Goal: Task Accomplishment & Management: Manage account settings

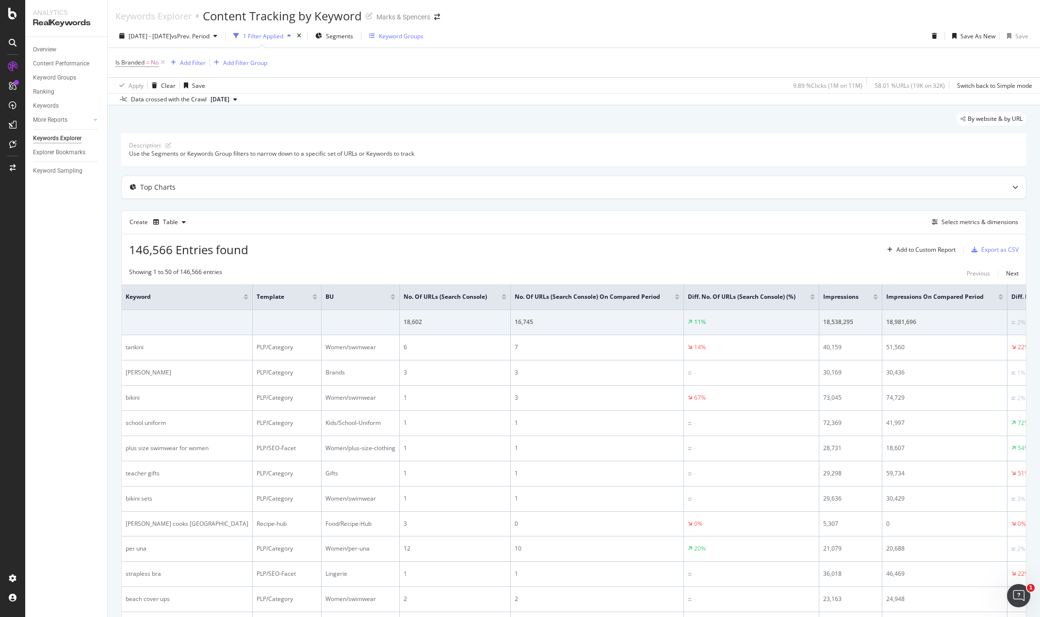
click at [424, 35] on div "Keyword Groups" at bounding box center [401, 36] width 45 height 8
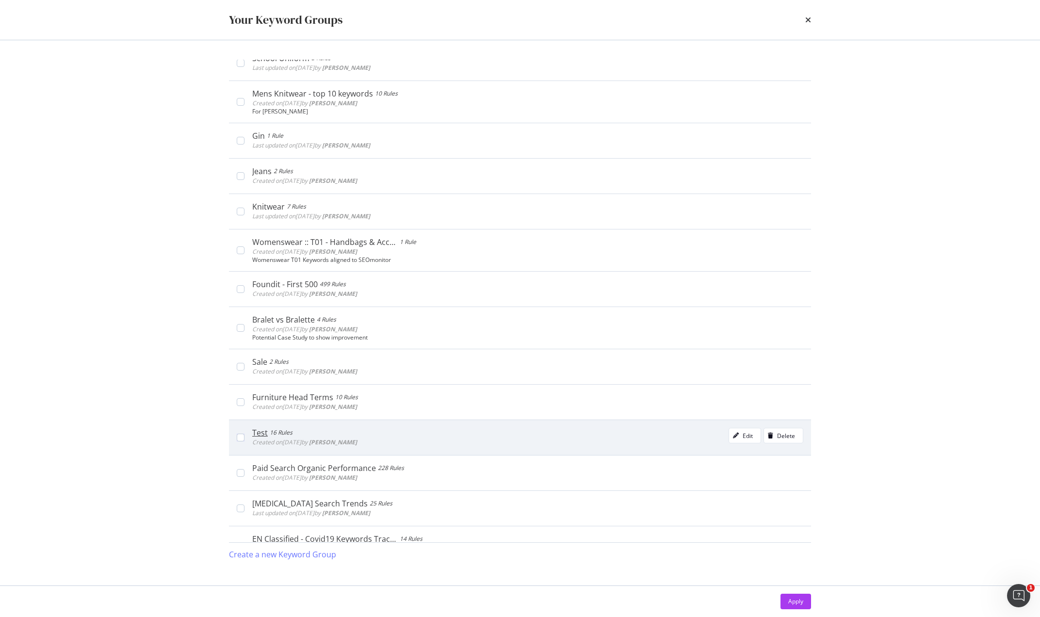
scroll to position [1080, 0]
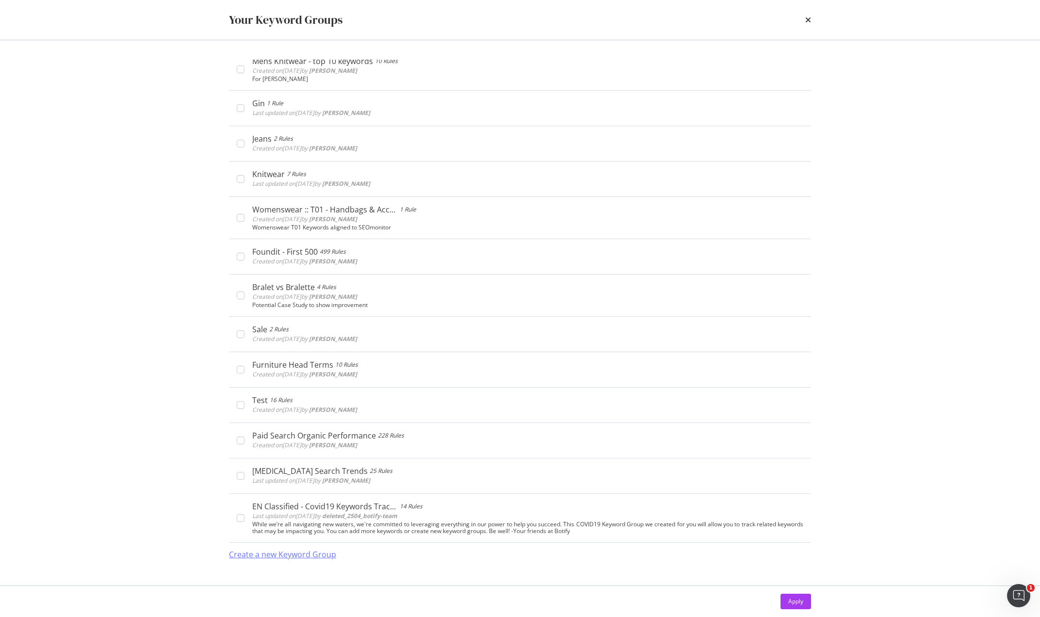
click at [297, 553] on div "Create a new Keyword Group" at bounding box center [282, 554] width 107 height 11
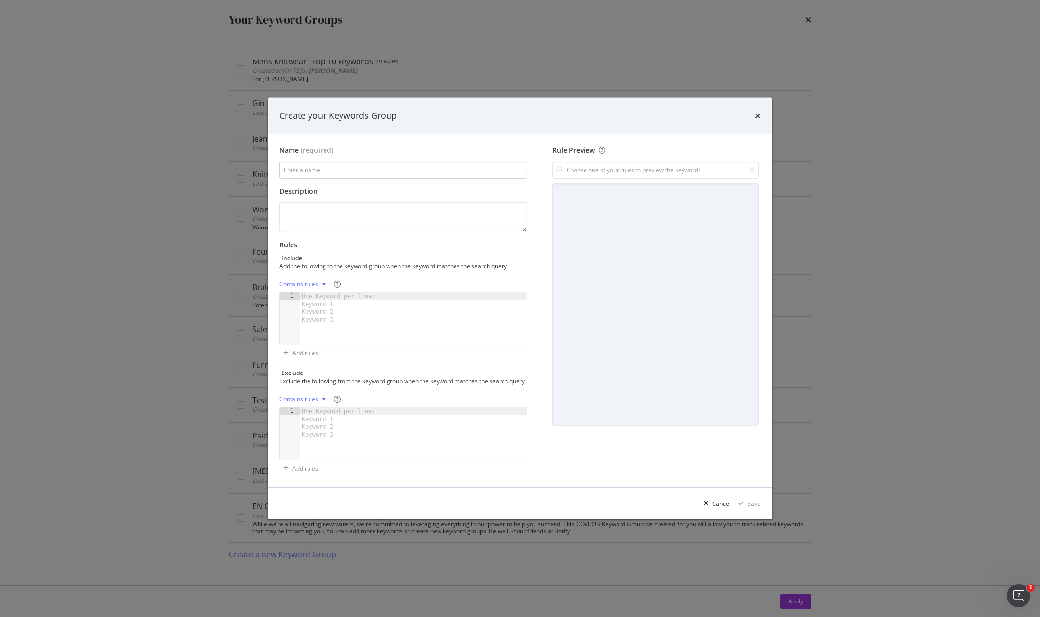
click at [335, 165] on input "modal" at bounding box center [404, 170] width 248 height 17
click at [317, 167] on input "modal" at bounding box center [404, 170] width 248 height 17
click at [319, 281] on div "modal" at bounding box center [324, 284] width 12 height 6
click at [363, 264] on div "Add the following to the keyword group when the keyword matches the search query" at bounding box center [403, 266] width 246 height 8
click at [755, 112] on div "Create your Keywords Group" at bounding box center [520, 116] width 481 height 13
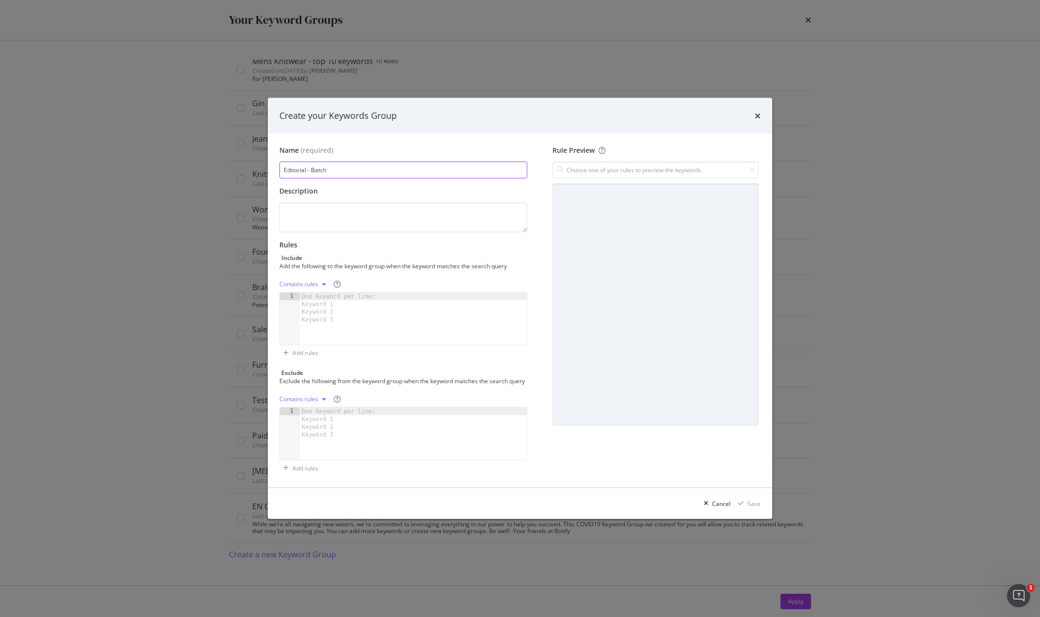
drag, startPoint x: 332, startPoint y: 165, endPoint x: 370, endPoint y: 169, distance: 38.1
click at [332, 165] on input "Editorial - Batch" at bounding box center [404, 170] width 248 height 17
click at [315, 165] on input "Editorial - Batch" at bounding box center [404, 170] width 248 height 17
type input "Editorial - Batch [DATE]"
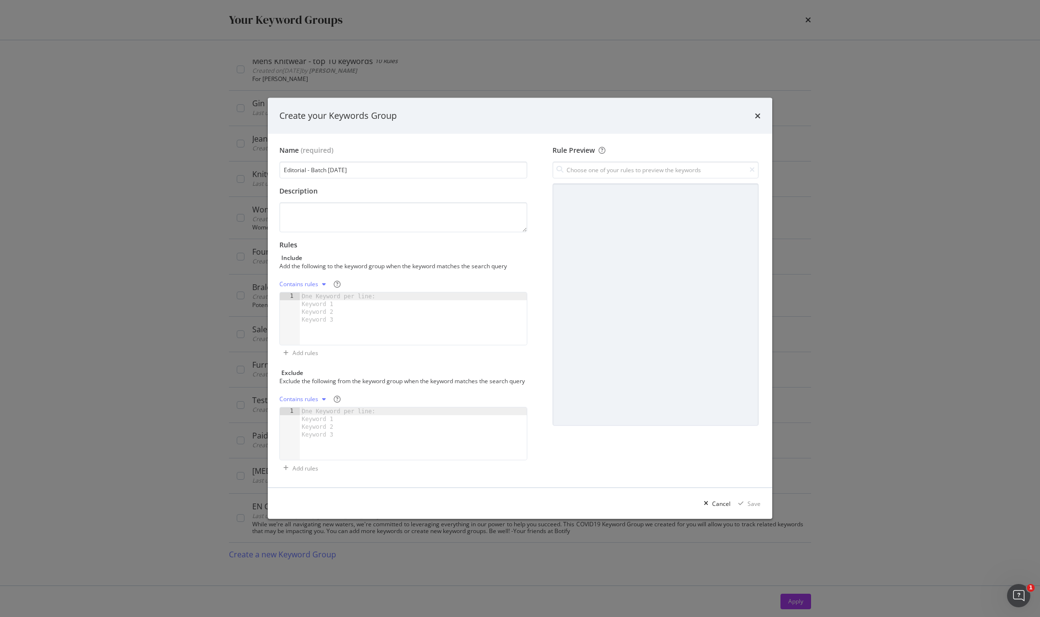
click at [316, 285] on div "Contains rules" at bounding box center [305, 284] width 50 height 15
click at [313, 313] on div "Exact rules" at bounding box center [307, 312] width 30 height 8
click at [330, 294] on div "One Keyword per line: Keyword 1 Keyword 2 Keyword 3" at bounding box center [340, 308] width 81 height 31
paste textarea "best summer wedding dresses"
type textarea "best summer wedding dresses"
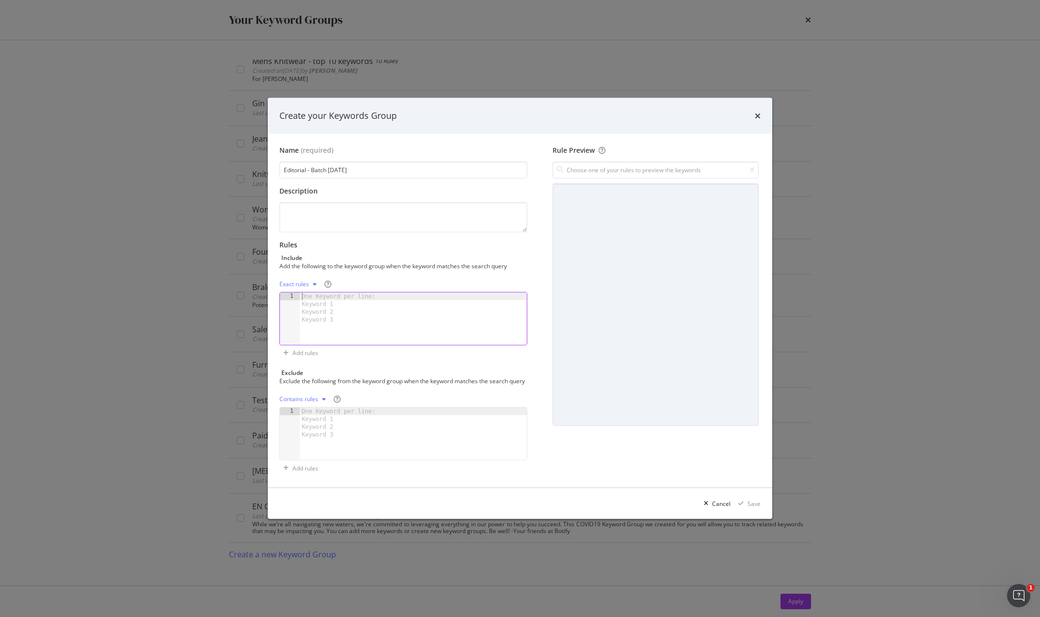
scroll to position [1221, 0]
click at [756, 507] on div "Save" at bounding box center [754, 504] width 13 height 8
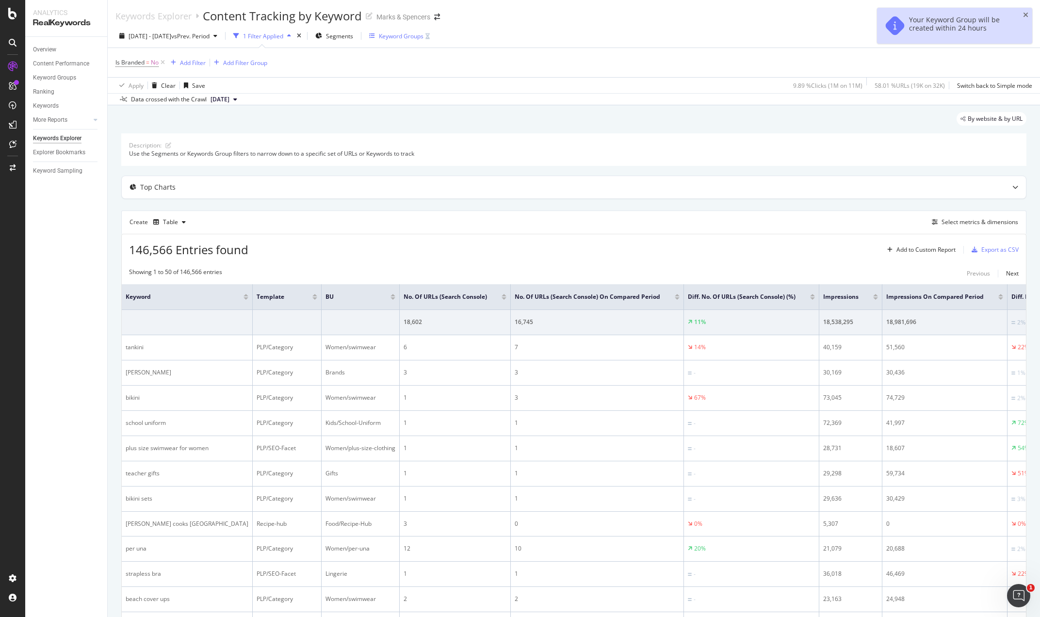
click at [424, 37] on div "Keyword Groups" at bounding box center [401, 36] width 45 height 8
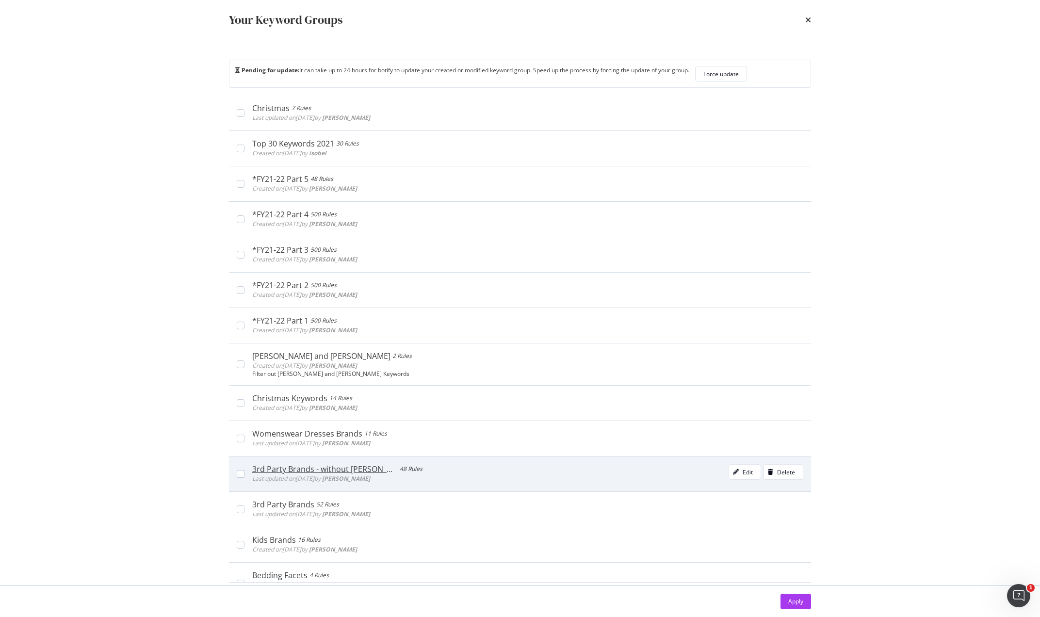
scroll to position [0, 0]
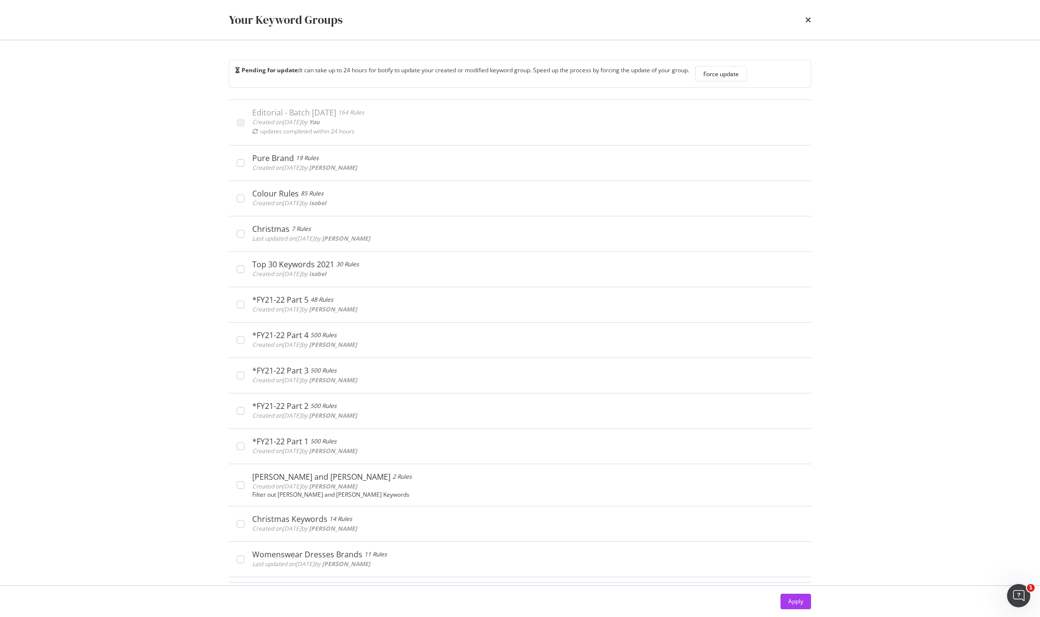
click at [806, 14] on div "times" at bounding box center [809, 20] width 6 height 16
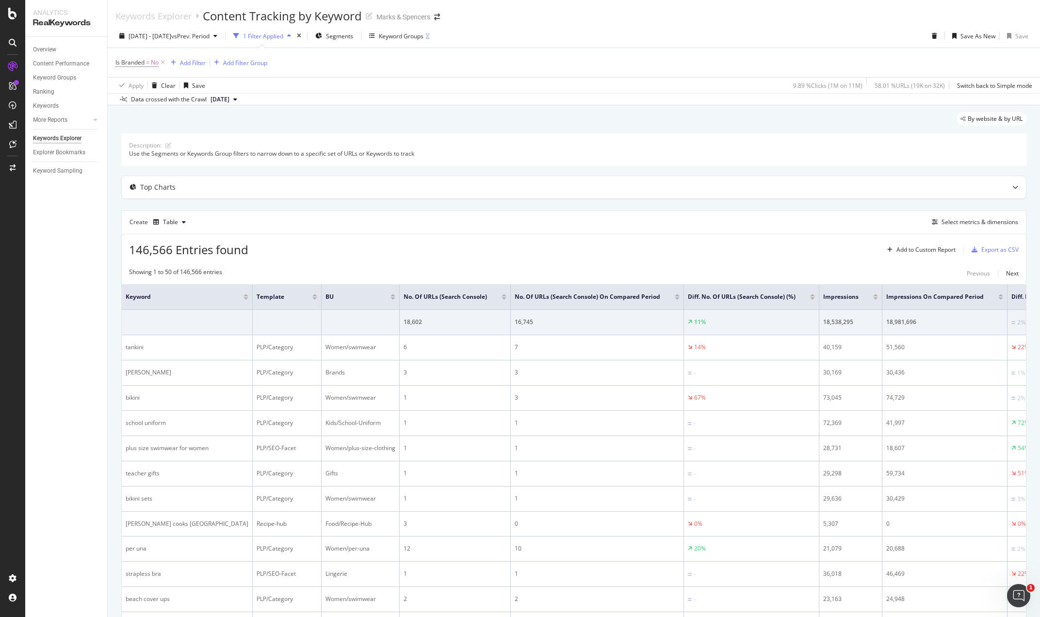
click at [75, 191] on div "Overview Content Performance Keyword Groups Ranking Keywords More Reports Count…" at bounding box center [66, 327] width 82 height 580
click at [400, 34] on div "Keyword Groups" at bounding box center [399, 36] width 61 height 8
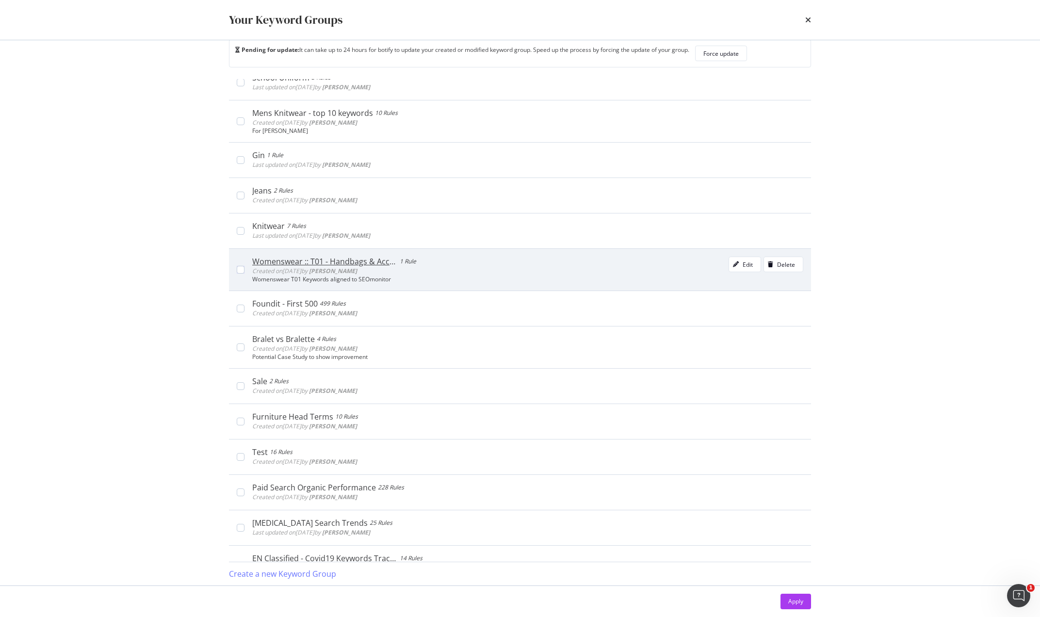
scroll to position [1125, 0]
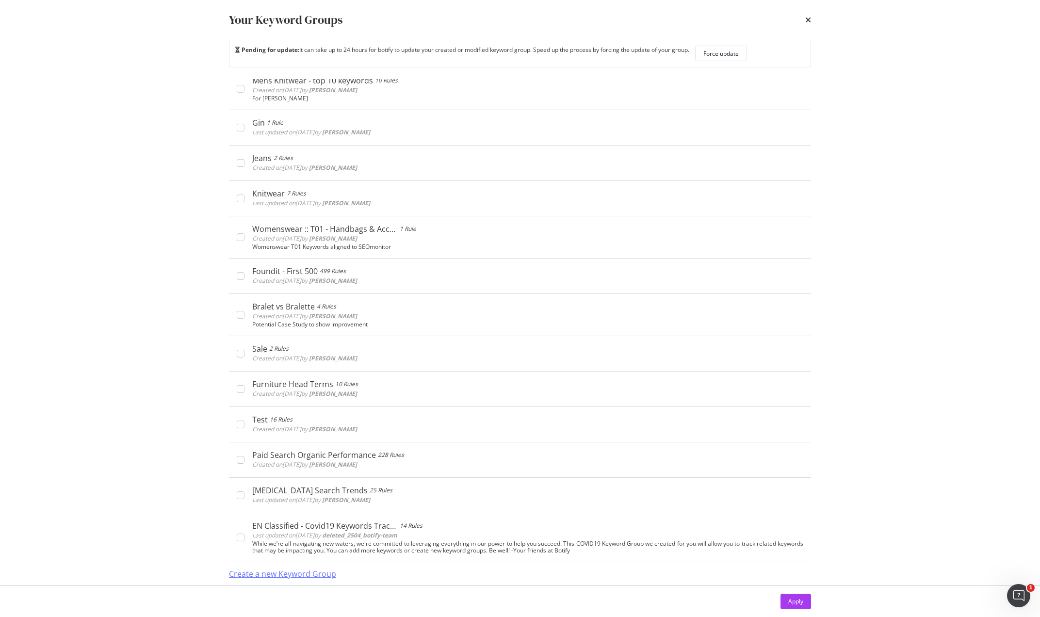
click at [290, 575] on div "Create a new Keyword Group" at bounding box center [282, 574] width 107 height 11
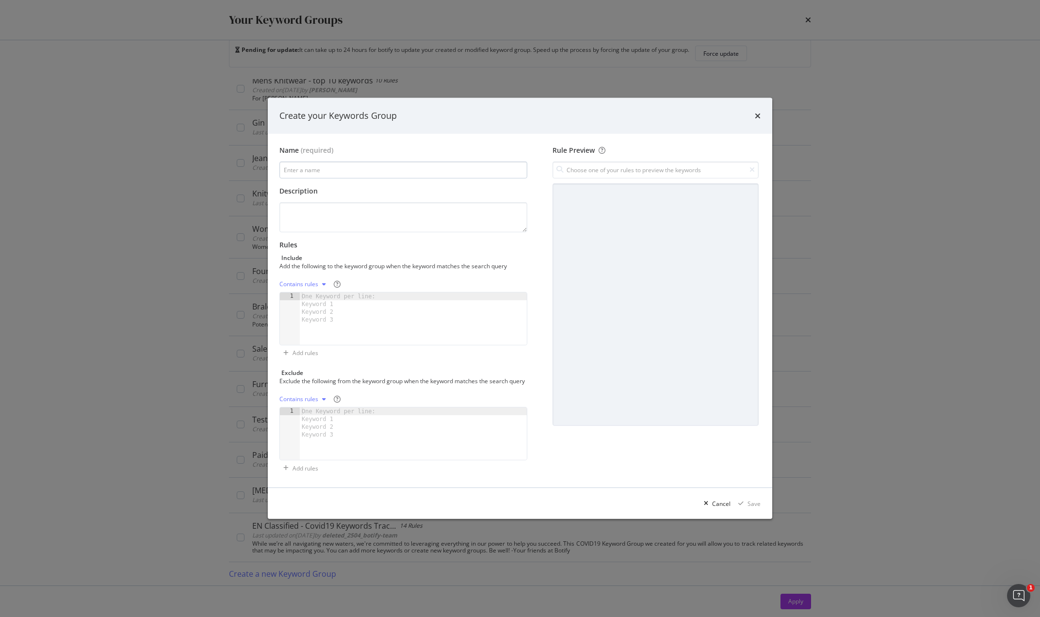
click at [334, 167] on input "modal" at bounding box center [404, 170] width 248 height 17
click at [334, 165] on input "modal" at bounding box center [404, 170] width 248 height 17
type input "Editorial -"
click at [325, 207] on textarea "modal" at bounding box center [404, 217] width 248 height 30
drag, startPoint x: 331, startPoint y: 287, endPoint x: 330, endPoint y: 300, distance: 13.2
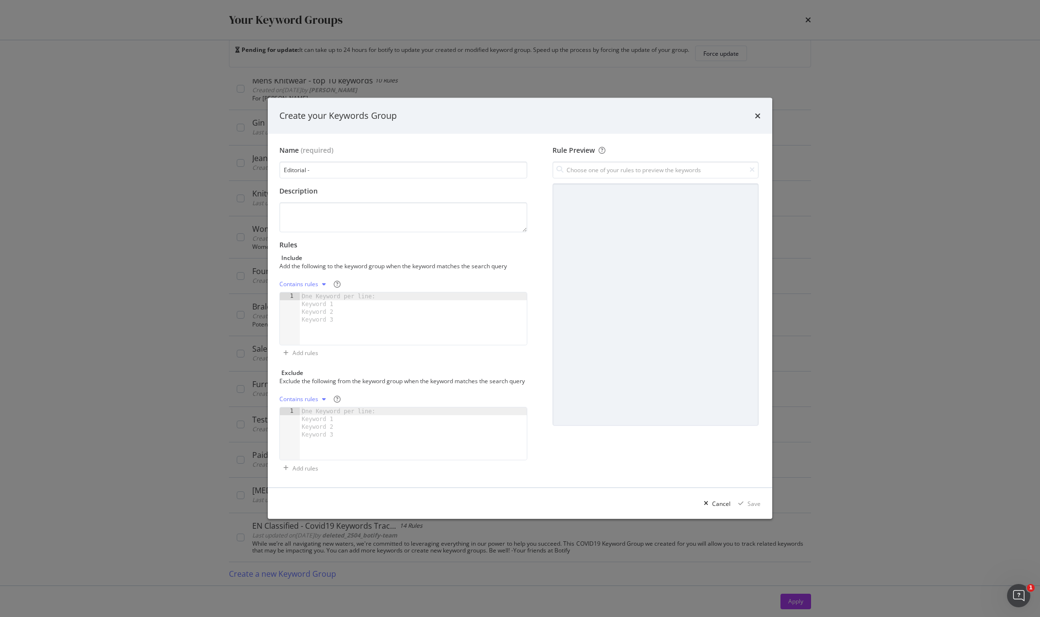
click at [330, 289] on div "Contains rules 1 One Keyword per line: Keyword 1 Keyword 2 Keyword 3 XXXXXXXXXX…" at bounding box center [404, 311] width 248 height 69
click at [331, 300] on div "One Keyword per line: Keyword 1 Keyword 2 Keyword 3" at bounding box center [340, 308] width 81 height 31
paste textarea "how to dress for [DATE] brunch"
type textarea "how to dress for [DATE] brunch"
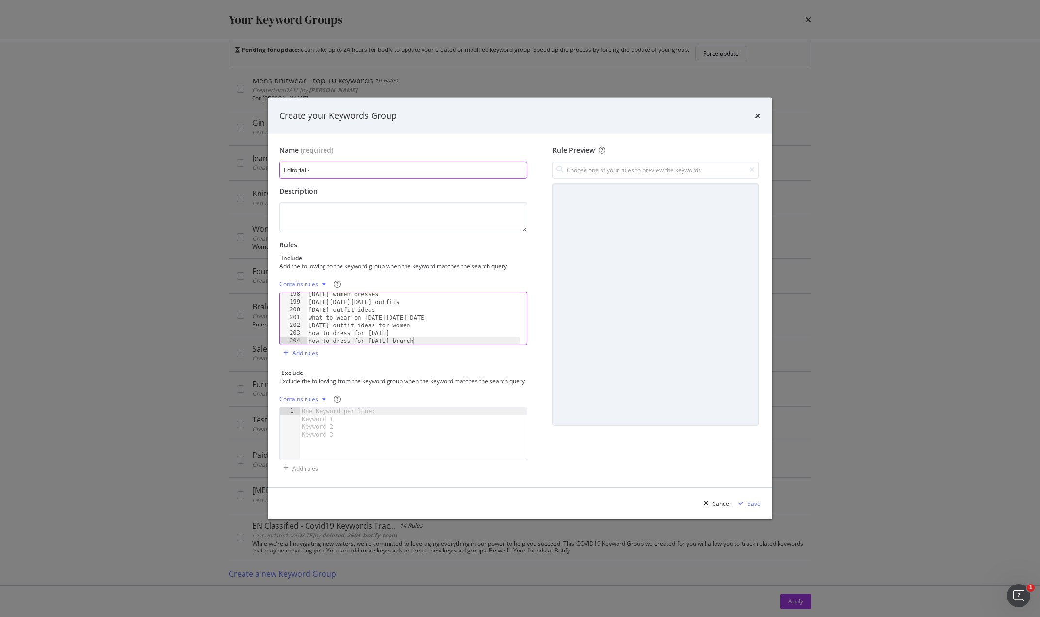
drag, startPoint x: 336, startPoint y: 170, endPoint x: 342, endPoint y: 167, distance: 6.5
click at [336, 170] on input "Editorial -" at bounding box center [404, 170] width 248 height 17
type input "Editorial - Batch [DATE]"
click at [761, 111] on div "Create your Keywords Group" at bounding box center [520, 116] width 505 height 36
click at [759, 112] on icon "times" at bounding box center [758, 116] width 6 height 8
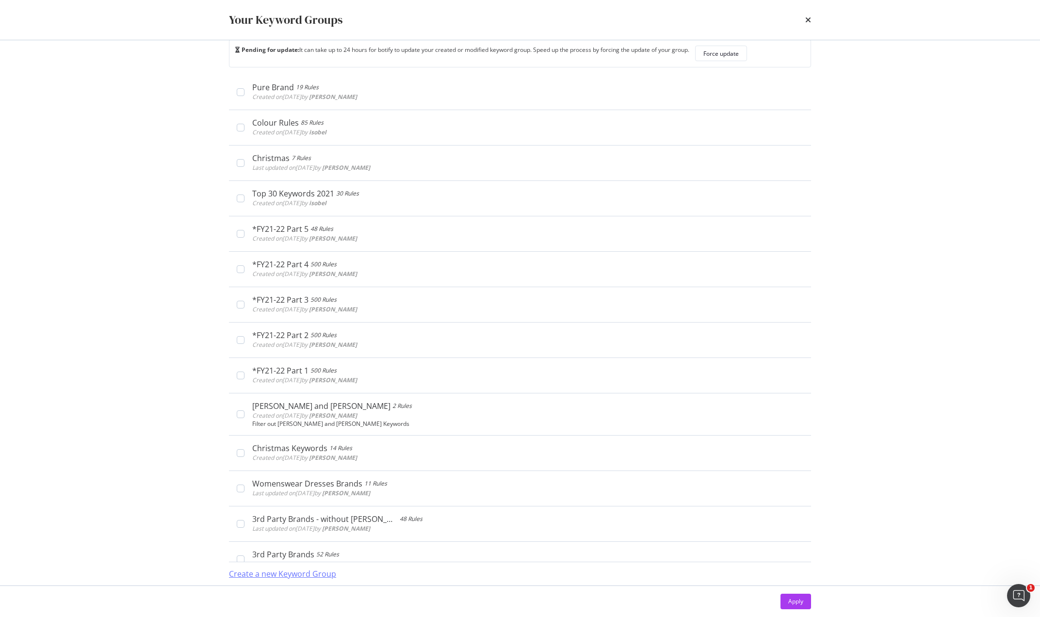
scroll to position [85, 0]
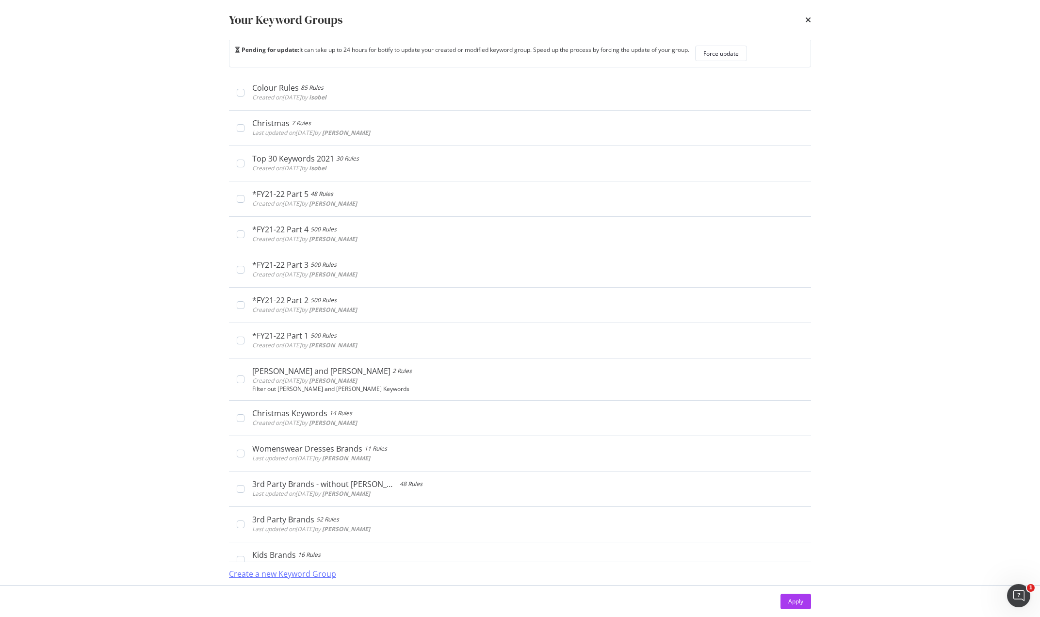
click at [321, 573] on div "Create a new Keyword Group" at bounding box center [282, 574] width 107 height 11
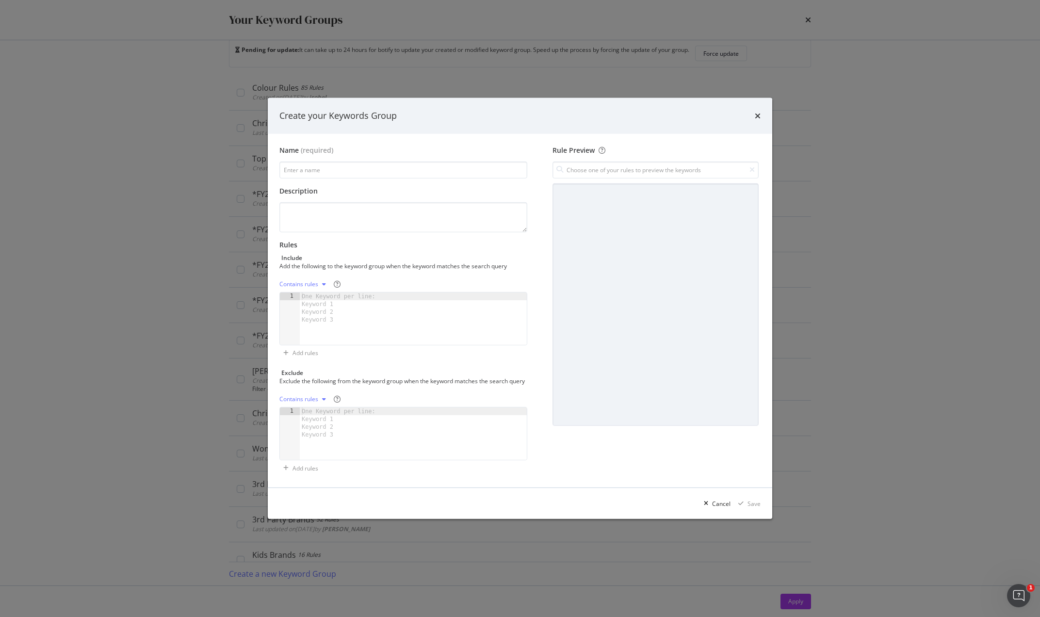
click at [338, 301] on div "One Keyword per line: Keyword 1 Keyword 2 Keyword 3" at bounding box center [340, 308] width 81 height 31
paste textarea "how to dress for [DATE] brunch"
type textarea "how to dress for [DATE] brunch"
click at [322, 281] on icon "modal" at bounding box center [324, 284] width 4 height 6
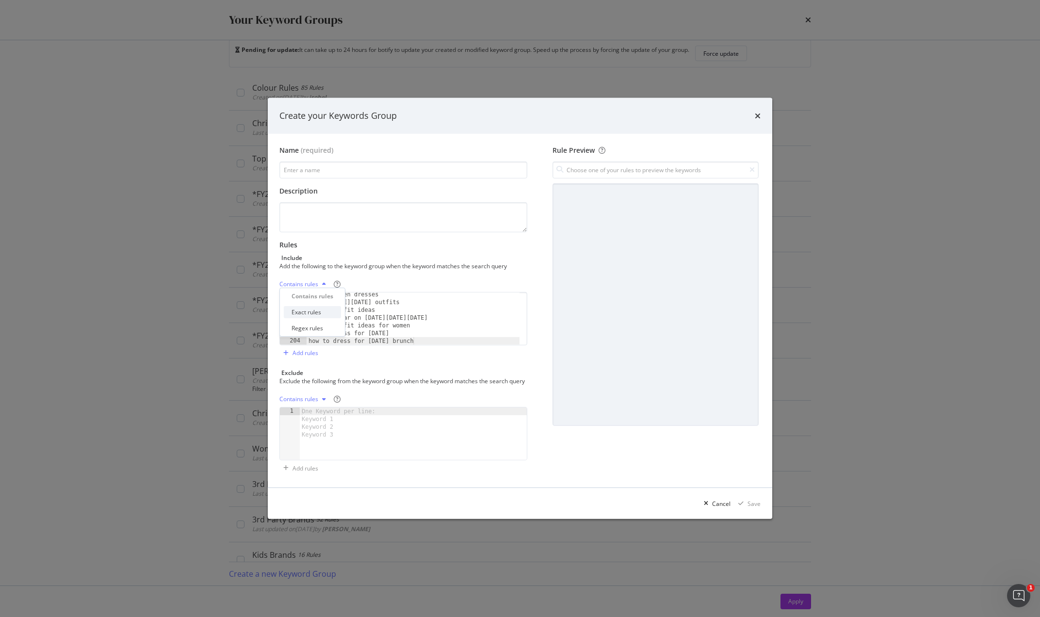
click at [314, 309] on div "Exact rules" at bounding box center [307, 312] width 30 height 8
click at [332, 167] on input "modal" at bounding box center [404, 170] width 248 height 17
drag, startPoint x: 311, startPoint y: 165, endPoint x: 339, endPoint y: 162, distance: 28.8
click at [339, 162] on input "Editorial - bATCH [DATE]" at bounding box center [404, 170] width 248 height 17
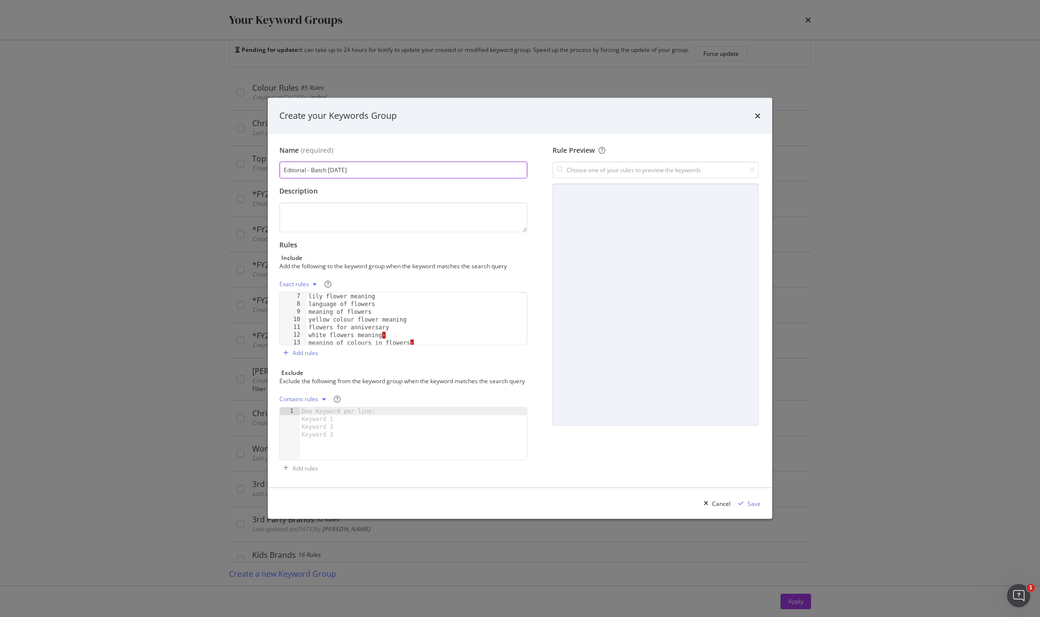
scroll to position [55, 0]
type input "Editorial - Batch [DATE]"
click at [390, 321] on div "language of flowers meaning of flowers yellow colour flower meaning flowers for…" at bounding box center [413, 326] width 213 height 68
click at [391, 323] on div "language of flowers meaning of flowers yellow colour flower meaning flowers for…" at bounding box center [413, 326] width 213 height 68
click at [420, 328] on div "language of flowers meaning of flowers yellow colour flower meaning flowers for…" at bounding box center [413, 326] width 213 height 68
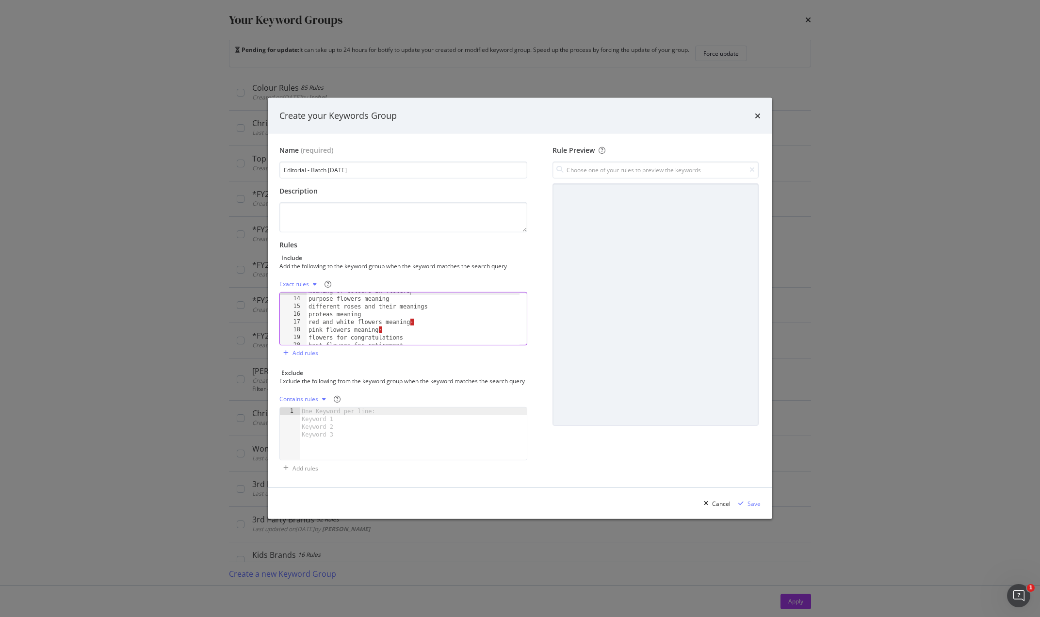
scroll to position [99, 0]
click at [421, 319] on div "meaning of colours in flowers purpose flowers meaning different roses and their…" at bounding box center [413, 321] width 213 height 68
click at [386, 327] on div "meaning of colours in flowers purpose flowers meaning different roses and their…" at bounding box center [413, 321] width 213 height 68
click at [416, 317] on div "[DATE] gifts for adults [DATE] gift ideas for adults [DATE] present ideas for a…" at bounding box center [413, 320] width 213 height 68
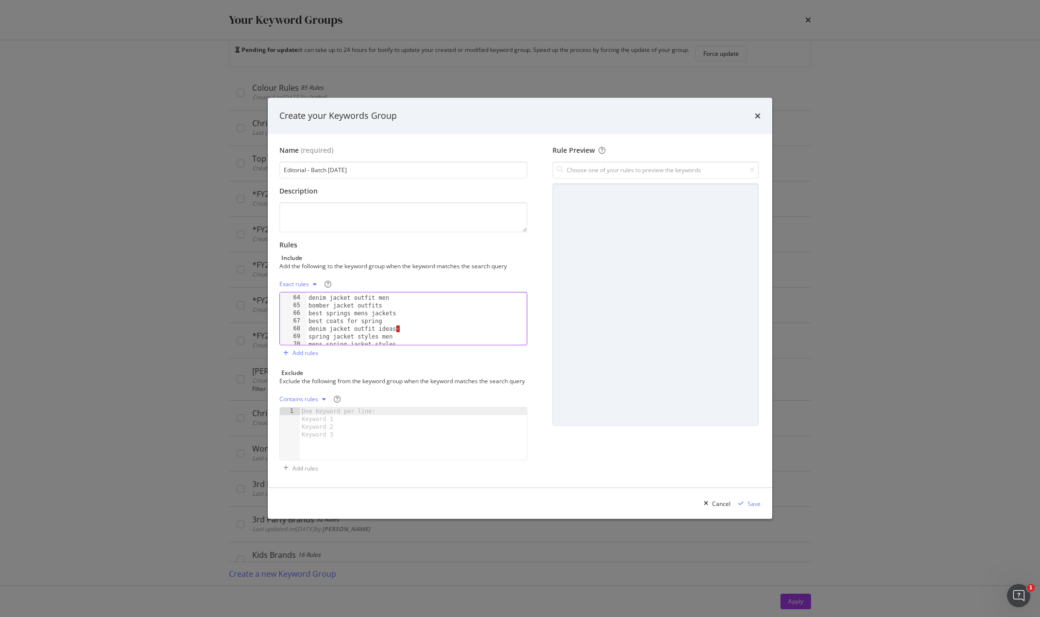
scroll to position [510, 0]
click at [415, 304] on div "best springs mens jackets best coats for spring denim jacket outfit ideas · spr…" at bounding box center [413, 321] width 213 height 68
click at [412, 304] on div "best springs mens jackets best coats for spring denim jacket outfit ideas · spr…" at bounding box center [413, 321] width 213 height 68
click at [406, 328] on div "best springs mens jackets best coats for spring denim jacket outfit ideas sprin…" at bounding box center [413, 321] width 213 height 68
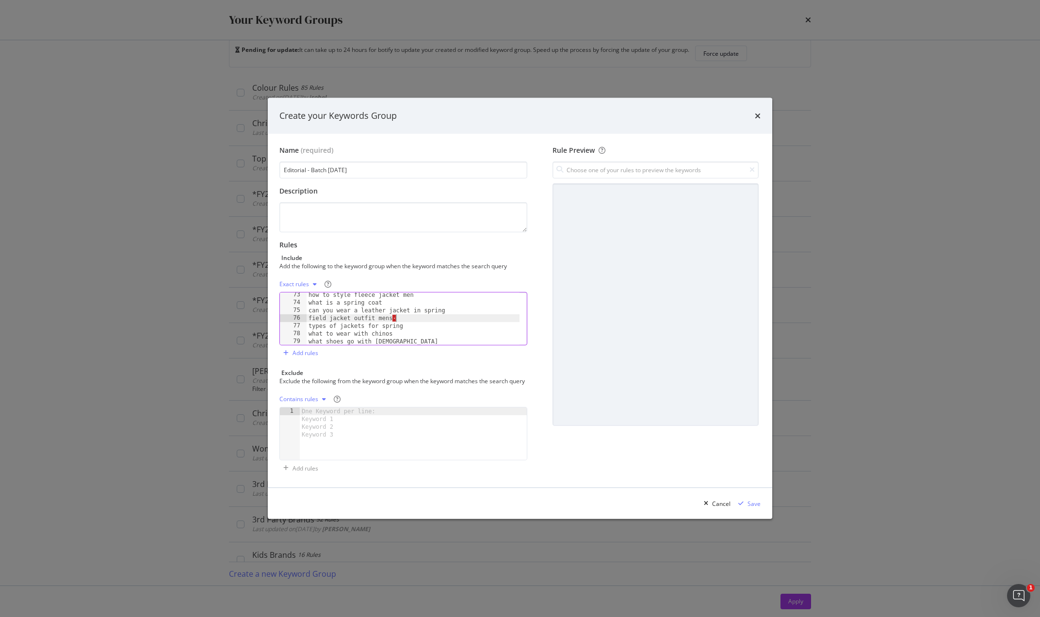
click at [405, 316] on div "how to style fleece jacket men what is a spring coat can you wear a leather jac…" at bounding box center [413, 325] width 213 height 68
click at [410, 320] on div "what jacket to wear in spring quilted jacket womens outfit overcoat outfit idea…" at bounding box center [413, 323] width 213 height 68
click at [430, 335] on div "what jacket to wear in spring quilted jacket womens outfit overcoat outfit idea…" at bounding box center [413, 323] width 213 height 68
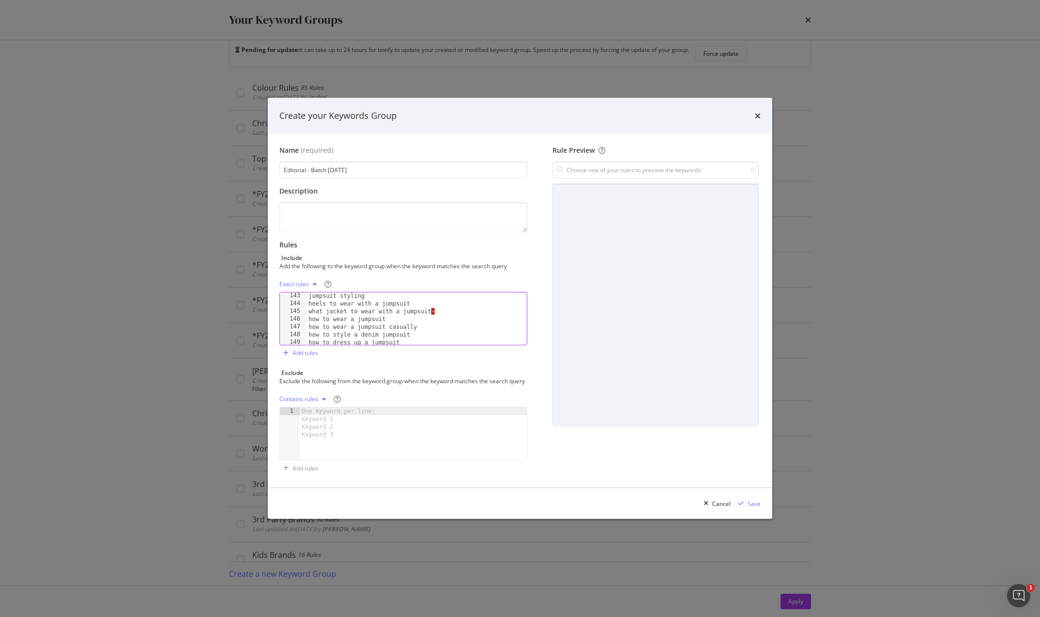
click at [436, 309] on div "jumpsuit styling heels to wear with a jumpsuit what jacket to wear with a jumps…" at bounding box center [413, 326] width 213 height 68
click at [416, 317] on div "spring office outfits spring office attire womens spring work outfits casual sp…" at bounding box center [413, 322] width 213 height 68
type textarea "plus size spring work outfits"
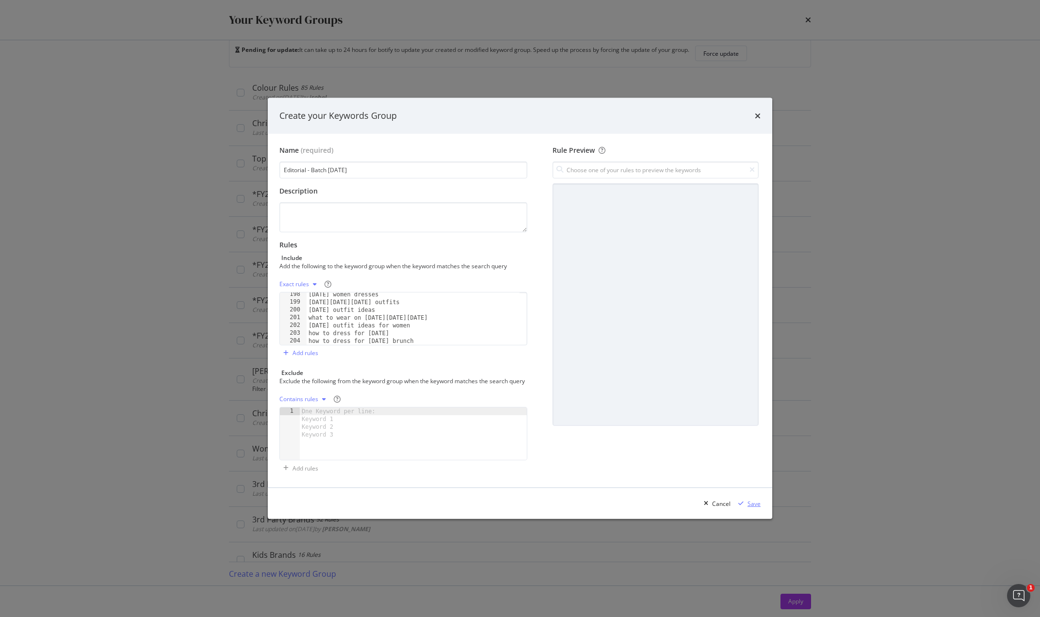
click at [749, 508] on div "Save" at bounding box center [754, 504] width 13 height 8
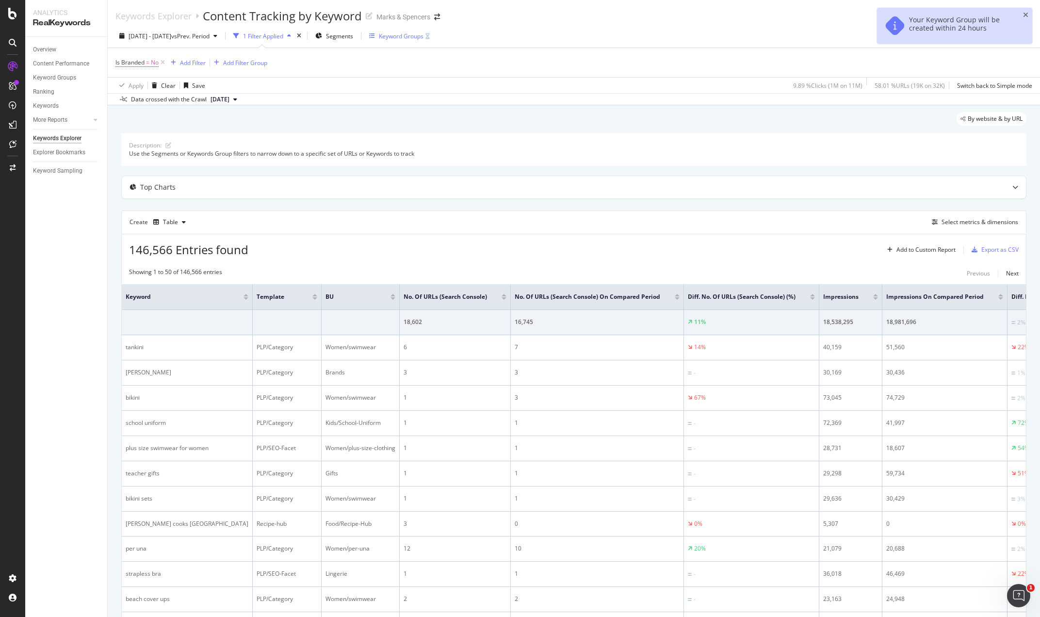
click at [406, 37] on div "Keyword Groups" at bounding box center [401, 36] width 45 height 8
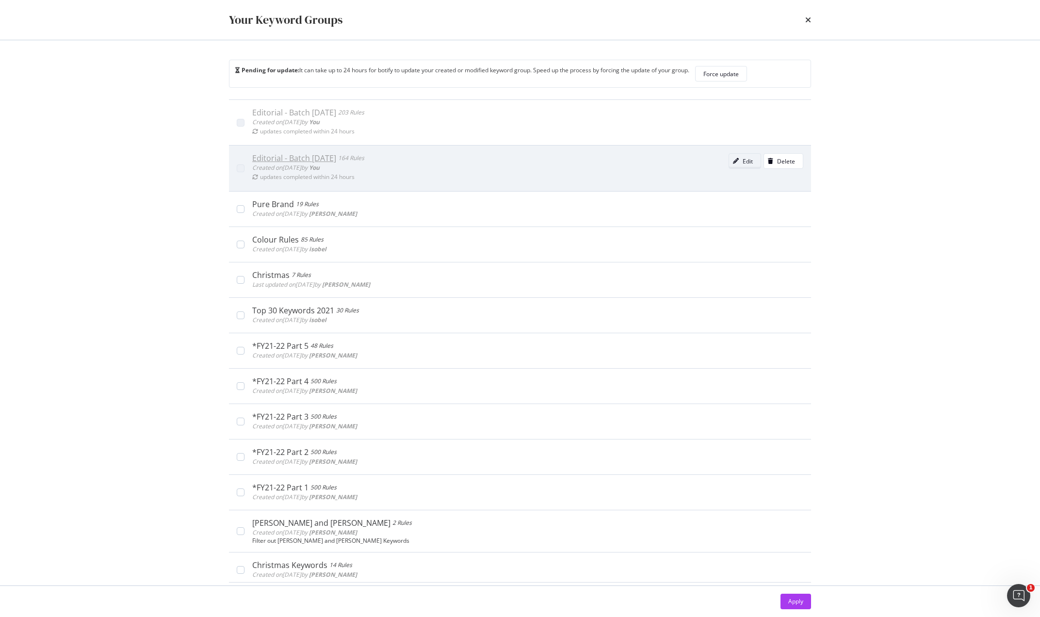
click at [743, 158] on div "Edit" at bounding box center [748, 161] width 10 height 8
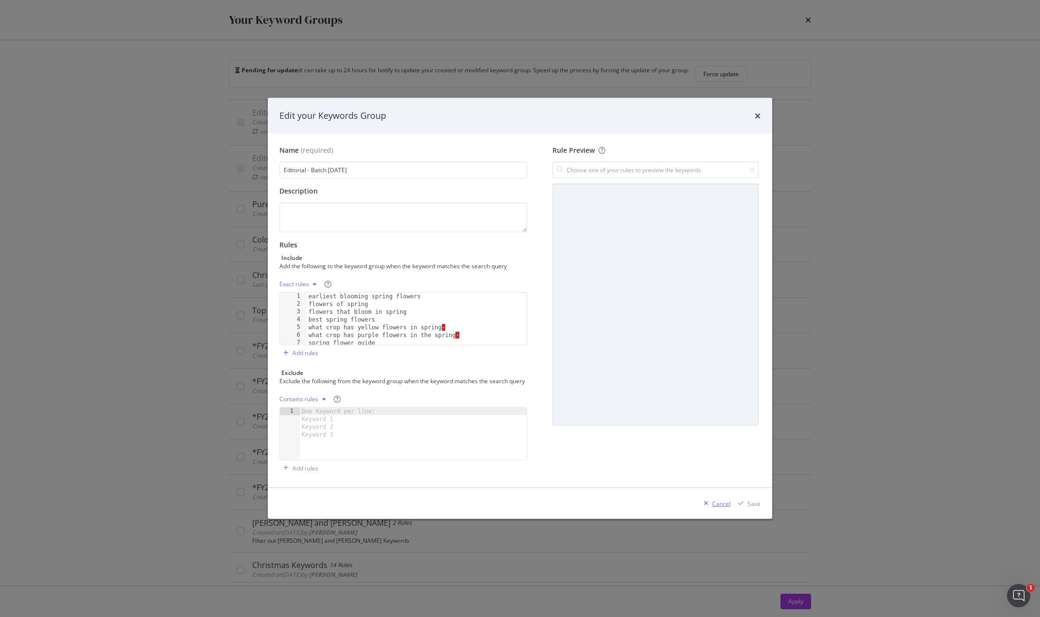
click at [721, 508] on div "Cancel" at bounding box center [721, 504] width 18 height 8
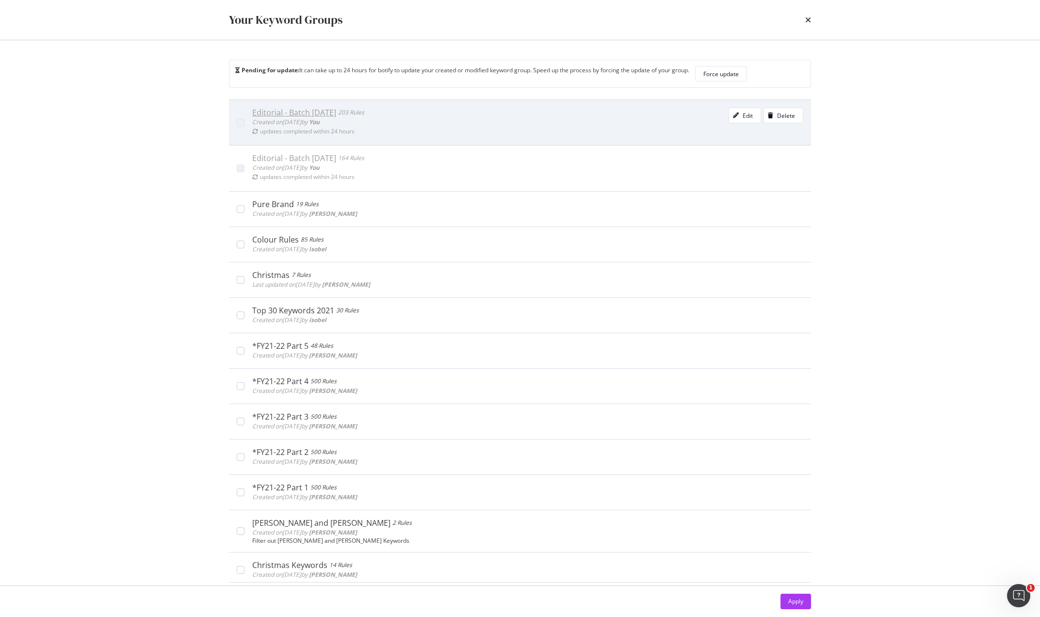
click at [313, 113] on div "Editorial - Batch [DATE]" at bounding box center [294, 113] width 84 height 10
click at [743, 116] on div "Edit" at bounding box center [748, 116] width 10 height 8
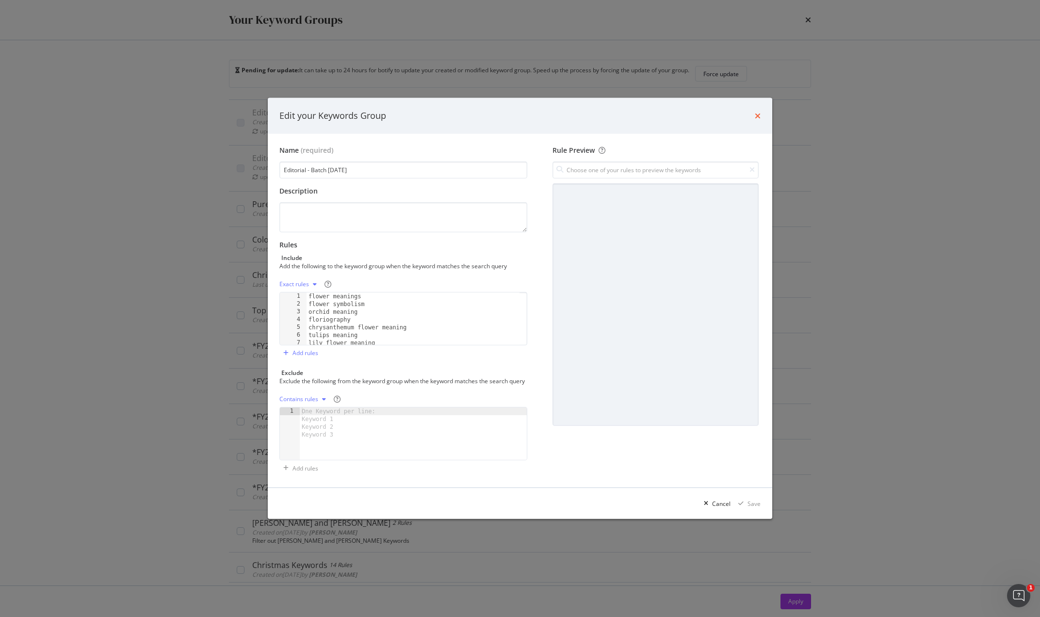
click at [759, 113] on icon "times" at bounding box center [758, 116] width 6 height 8
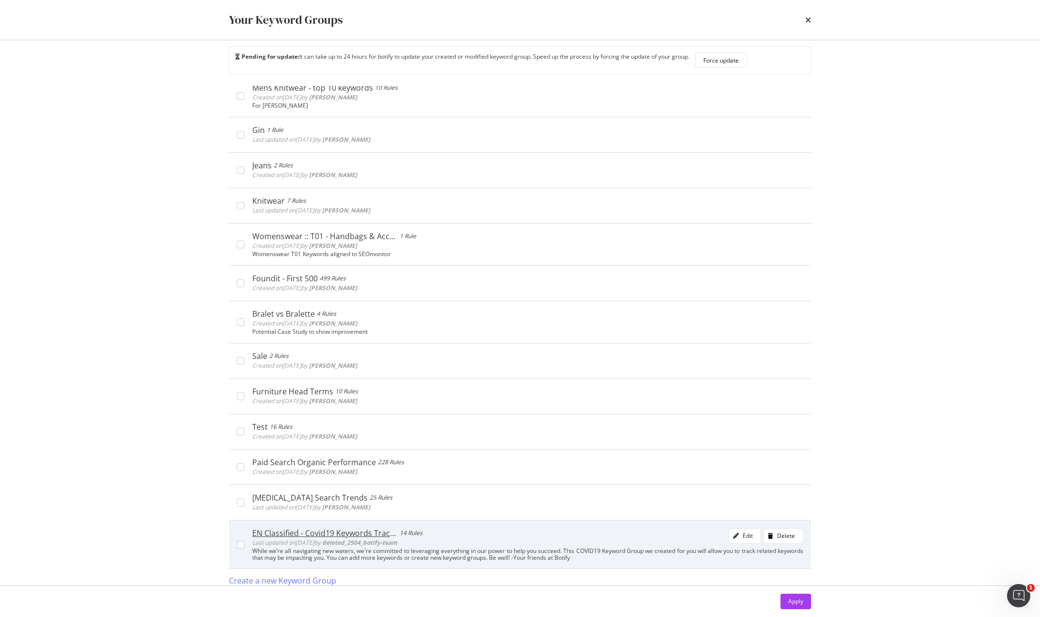
scroll to position [20, 0]
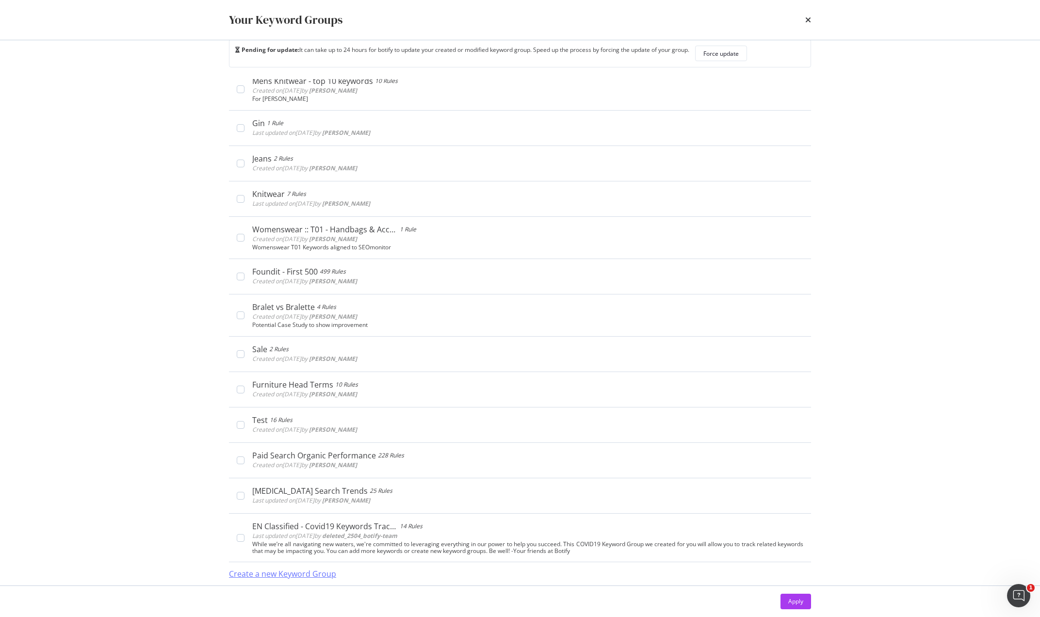
click at [302, 576] on div "Create a new Keyword Group" at bounding box center [282, 574] width 107 height 11
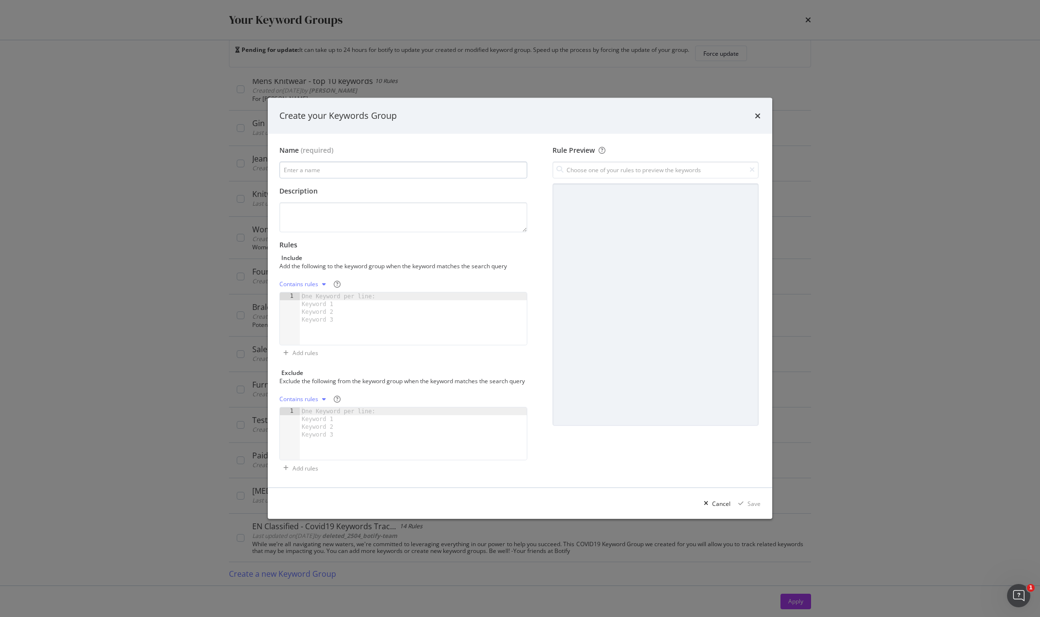
drag, startPoint x: 314, startPoint y: 174, endPoint x: 319, endPoint y: 168, distance: 7.3
click at [315, 173] on div "Name (required) Description Rules Include Add the following to the keyword grou…" at bounding box center [408, 311] width 256 height 331
click at [319, 167] on input "modal" at bounding box center [404, 170] width 248 height 17
type input "Editorial - Batch [DATE]"
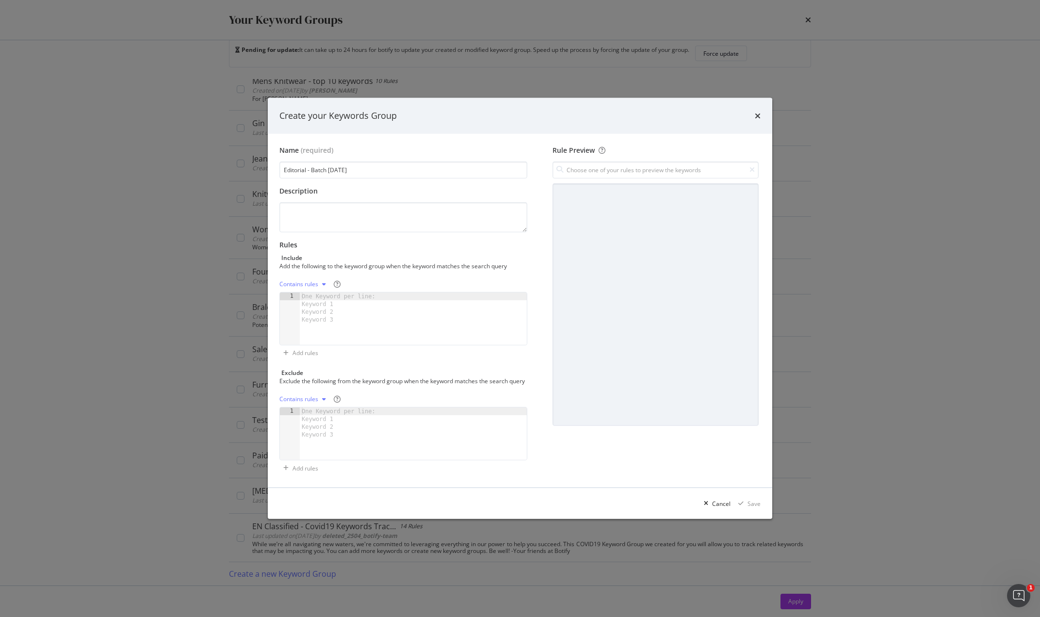
click at [336, 293] on div "One Keyword per line: Keyword 1 Keyword 2 Keyword 3" at bounding box center [340, 308] width 81 height 31
paste textarea "must have festival accessories"
click at [428, 293] on div "What does [MEDICAL_DATA] do · what is [MEDICAL_DATA] best [MEDICAL_DATA] with h…" at bounding box center [413, 327] width 213 height 68
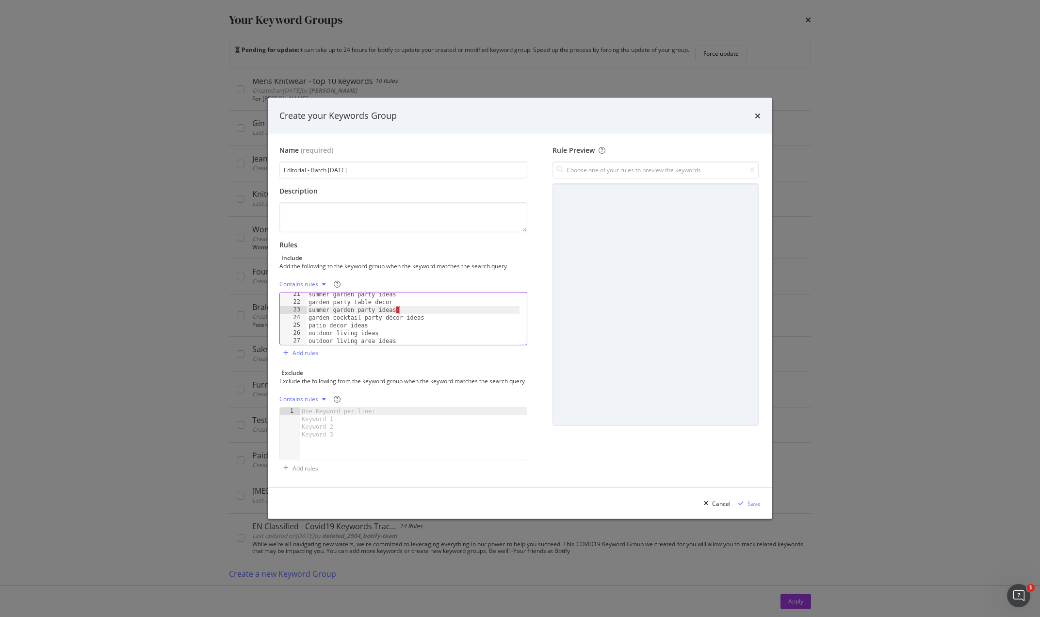
click at [406, 303] on div "summer garden party ideas garden party table decor summer garden party ideas · …" at bounding box center [413, 325] width 213 height 68
click at [423, 314] on div "outdoor living area ideas garden sitting area ideas spring garden ideas outdoor…" at bounding box center [413, 319] width 213 height 68
click at [470, 337] on div "how to style oversized shirt women how do you tuck in an oversized shirt how to…" at bounding box center [413, 325] width 213 height 68
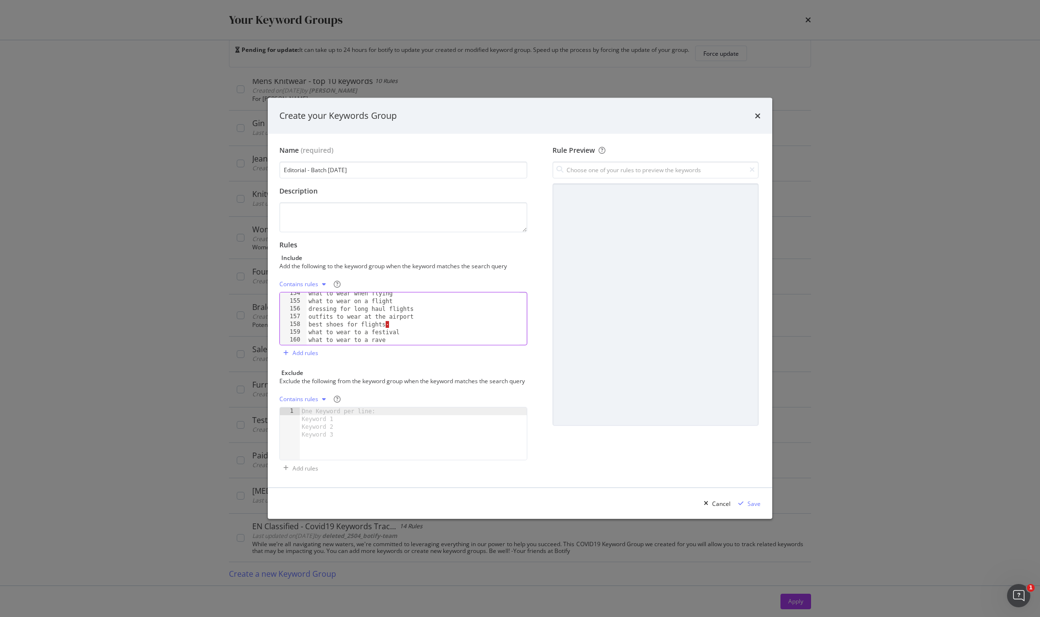
scroll to position [1191, 0]
click at [404, 320] on div "what to wear when flying what to wear on a flight dressing for long haul flight…" at bounding box center [413, 324] width 213 height 68
type textarea "best shoes for flights"
click at [303, 281] on div "Contains rules" at bounding box center [299, 284] width 39 height 6
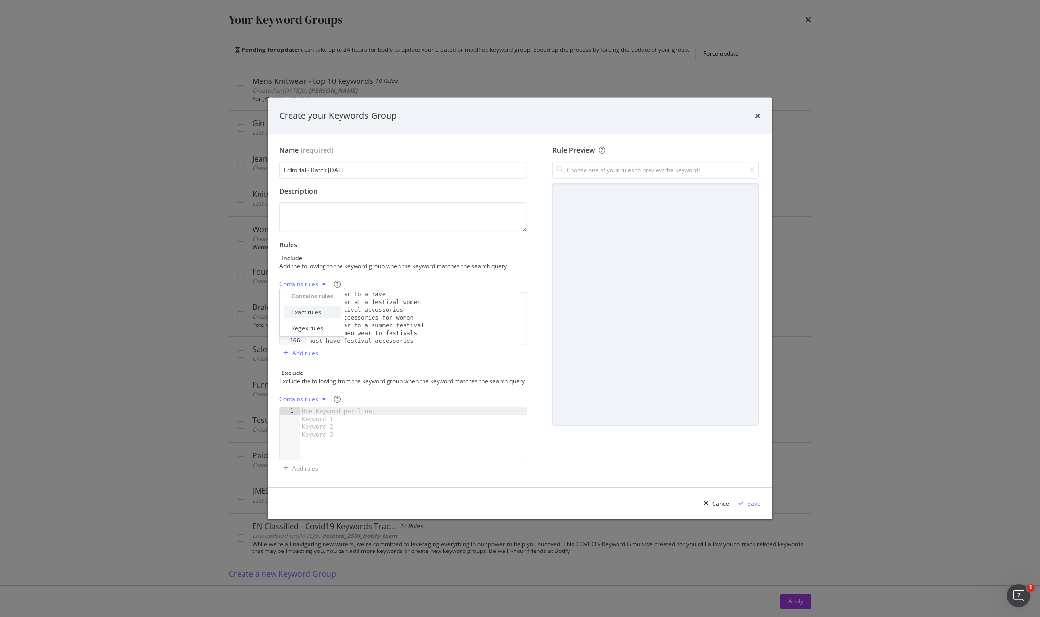
click at [314, 307] on div "Exact rules" at bounding box center [312, 312] width 57 height 12
click at [746, 507] on div "modal" at bounding box center [741, 504] width 13 height 6
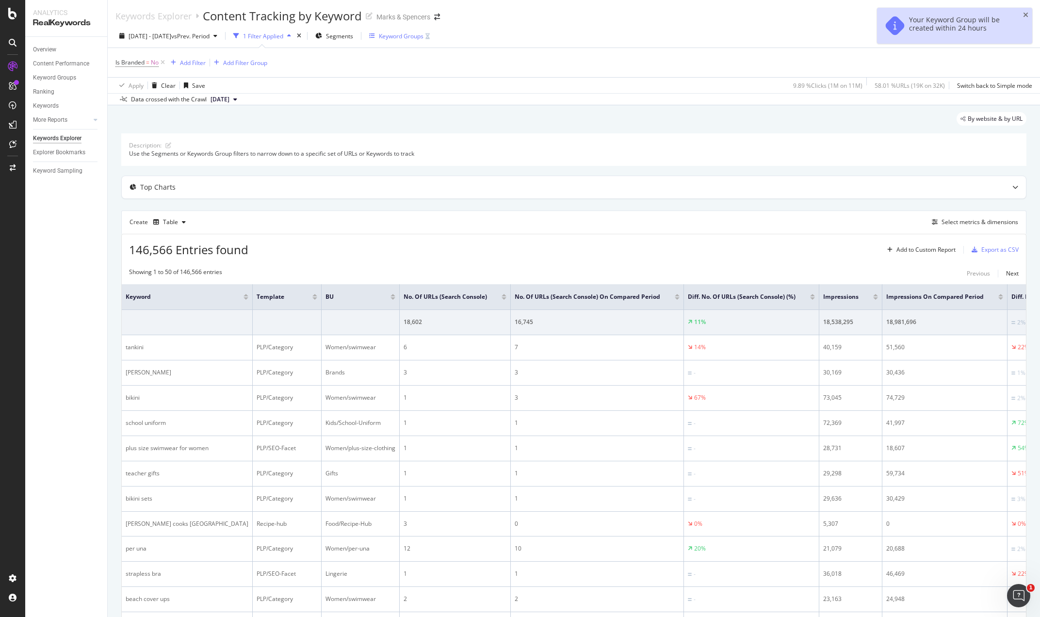
click at [411, 38] on div "Keyword Groups" at bounding box center [401, 36] width 45 height 8
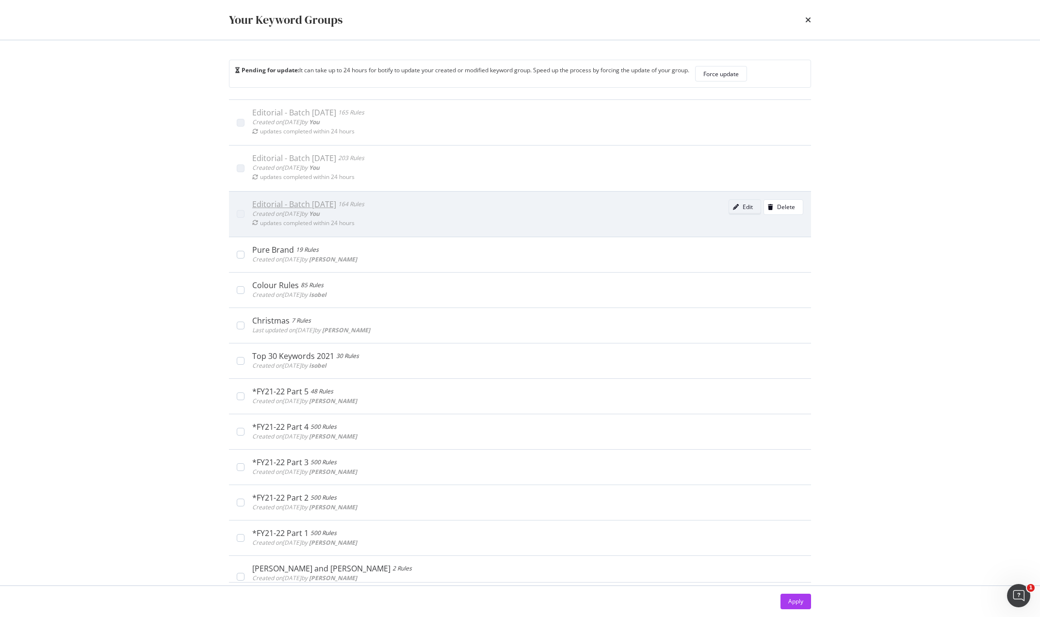
click at [729, 203] on div "Edit" at bounding box center [741, 207] width 24 height 14
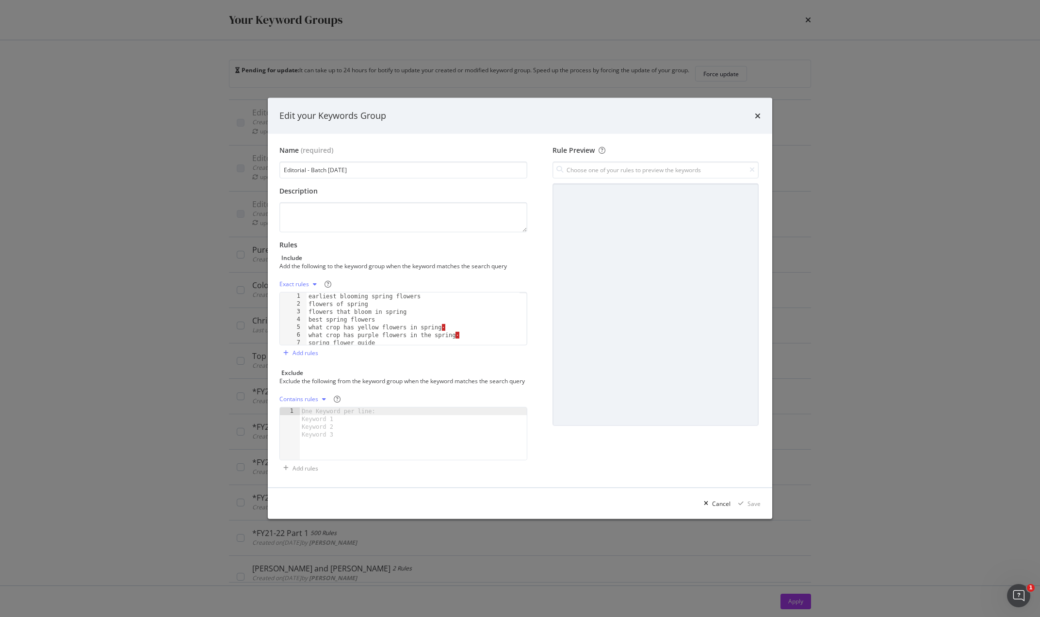
click at [459, 325] on div "earliest blooming spring flowers flowers of spring flowers that bloom in spring…" at bounding box center [413, 327] width 213 height 68
click at [463, 330] on div "earliest blooming spring flowers flowers of spring flowers that bloom in spring…" at bounding box center [413, 327] width 213 height 68
click at [407, 308] on div "homeware trends spring decor trends spring home decor trends · spring home upda…" at bounding box center [413, 326] width 213 height 68
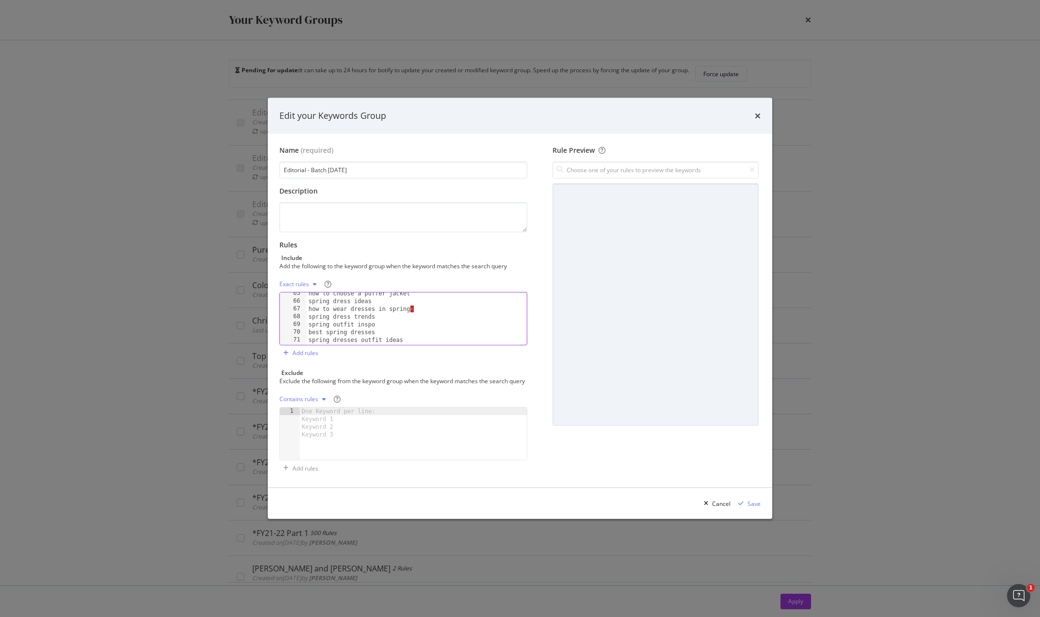
click at [426, 308] on div "how to choose a puffer jacket spring dress ideas how to wear dresses in spring …" at bounding box center [413, 324] width 213 height 68
click at [426, 306] on div "how to choose a puffer jacket spring dress ideas how to wear dresses in spring …" at bounding box center [413, 324] width 213 height 68
click at [427, 319] on div "best spring dresses spring dresses outfit ideas spring brunch outfit ideas spri…" at bounding box center [413, 322] width 213 height 68
type textarea "how to layer a dress for spring"
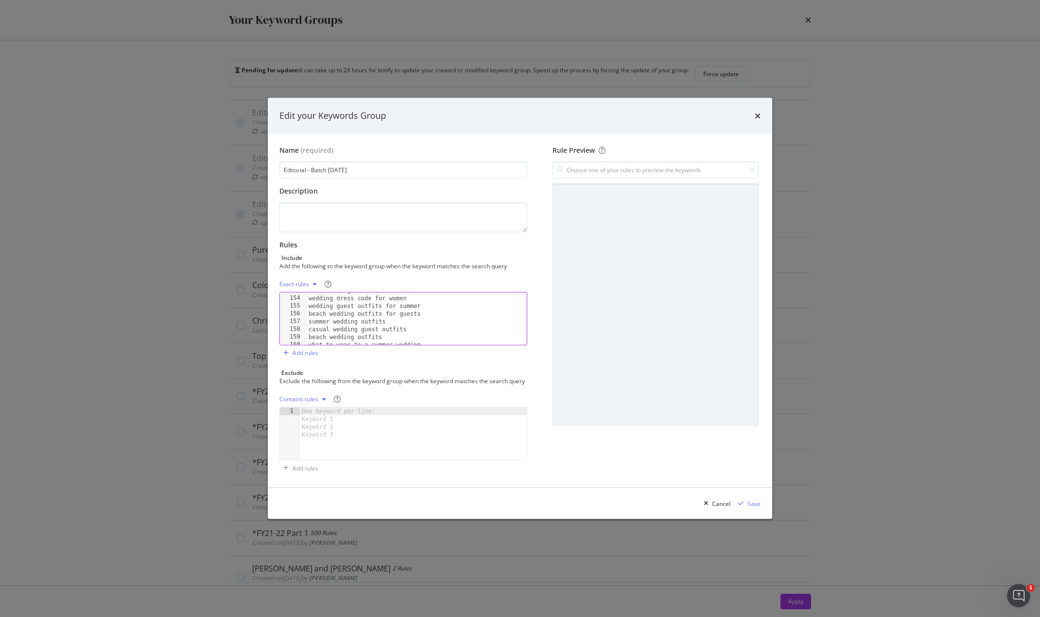
scroll to position [1221, 0]
click at [746, 506] on div "modal" at bounding box center [741, 504] width 13 height 6
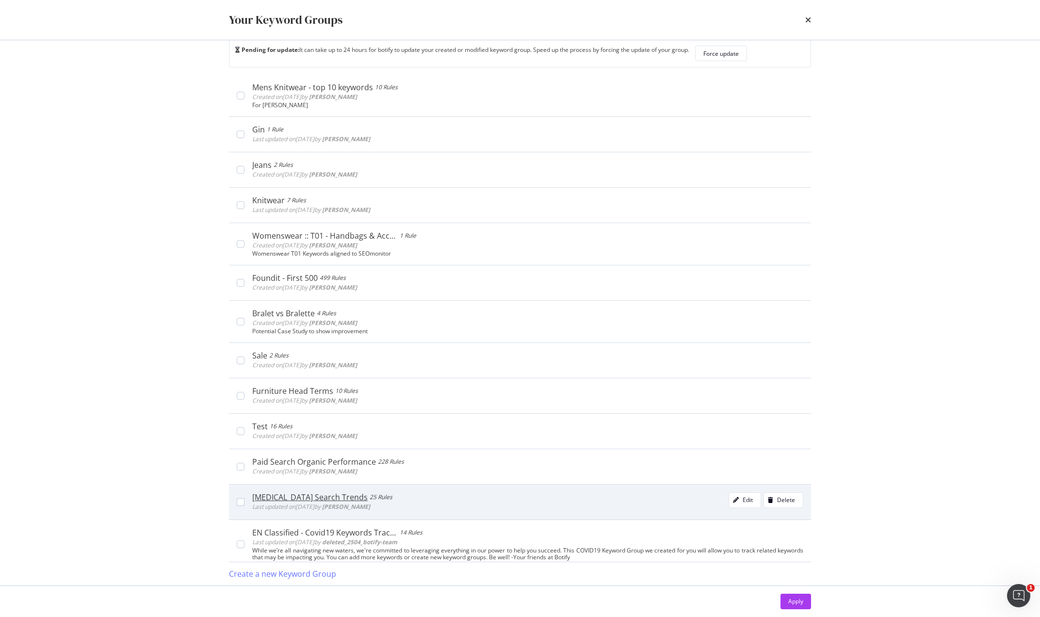
scroll to position [1217, 0]
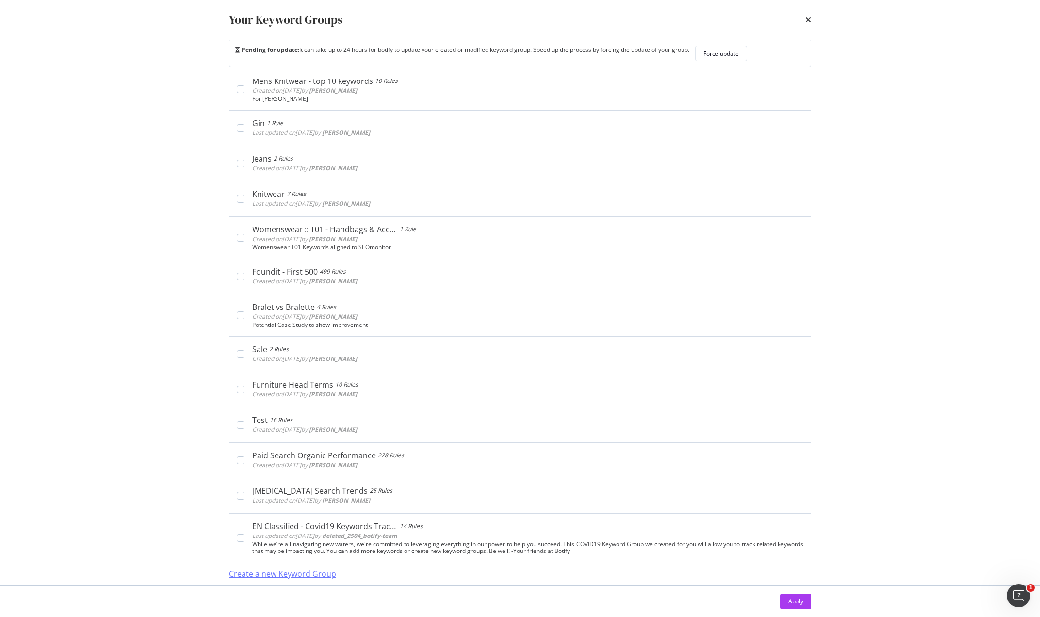
click at [280, 573] on div "Create a new Keyword Group" at bounding box center [282, 574] width 107 height 11
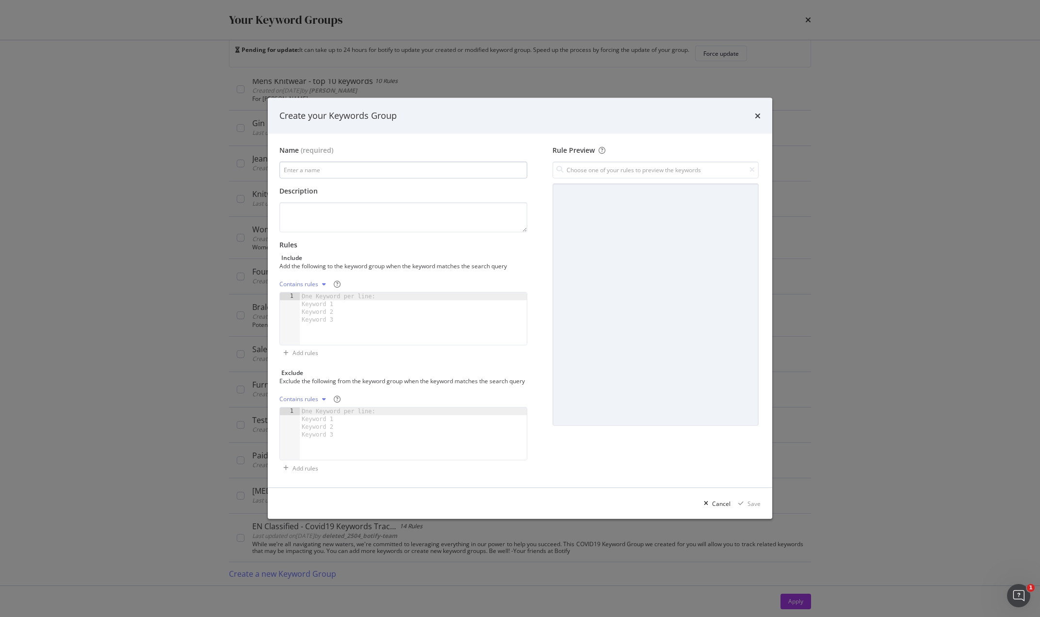
click at [330, 165] on input "modal" at bounding box center [404, 170] width 248 height 17
type input "Editorial - Batch"
click at [328, 294] on div "One Keyword per line: Keyword 1 Keyword 2 Keyword 3" at bounding box center [340, 308] width 81 height 31
paste textarea "how to style polka dots"
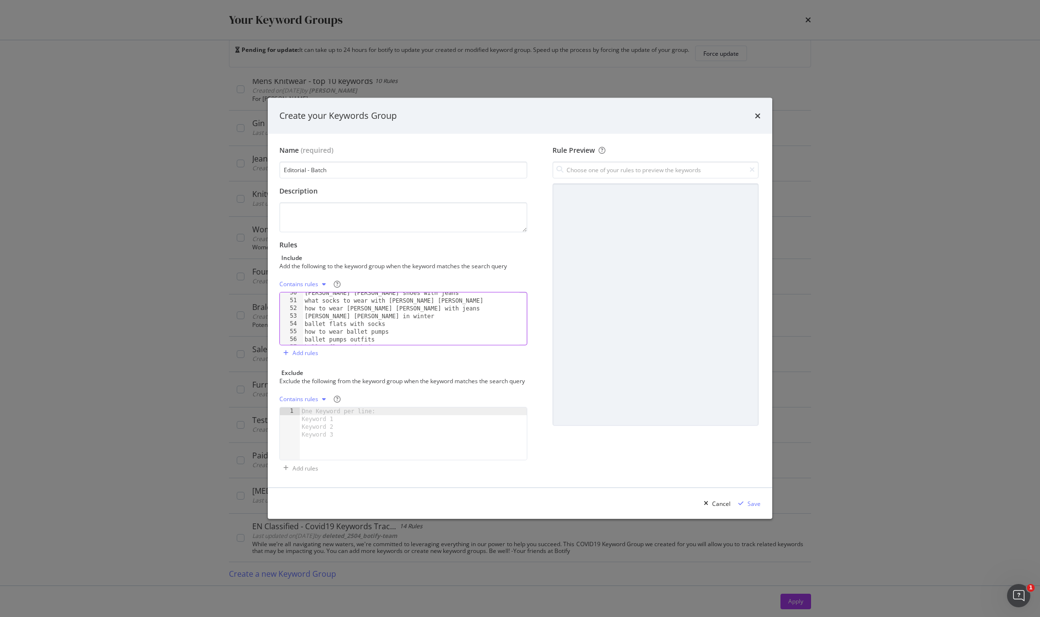
scroll to position [430, 0]
click at [412, 302] on div "ballet pumps outfits ballet flats with jeans how to style ballet flats · ballet…" at bounding box center [411, 324] width 217 height 68
click at [469, 317] on div "2000s party outfits how to style low rise jeans how to layer a halter top how t…" at bounding box center [411, 322] width 217 height 68
click at [309, 327] on div "2000s party outfits how to style low rise jeans how to layer a halter top how t…" at bounding box center [411, 322] width 217 height 68
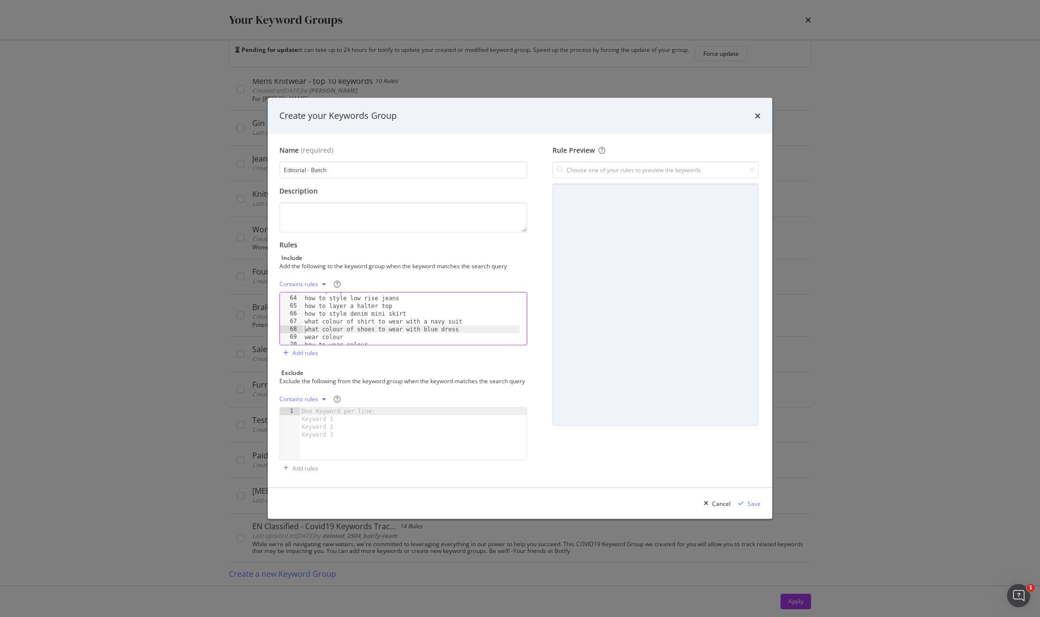
scroll to position [524, 0]
click at [407, 310] on div "what colour of shoes to wear with blue dress wear colour how to wear colour how…" at bounding box center [411, 323] width 217 height 68
click at [400, 318] on div "what colour of shoes to wear with blue dress wear colour how to wear colour how…" at bounding box center [411, 323] width 217 height 68
type textarea "bright coloured outfits"
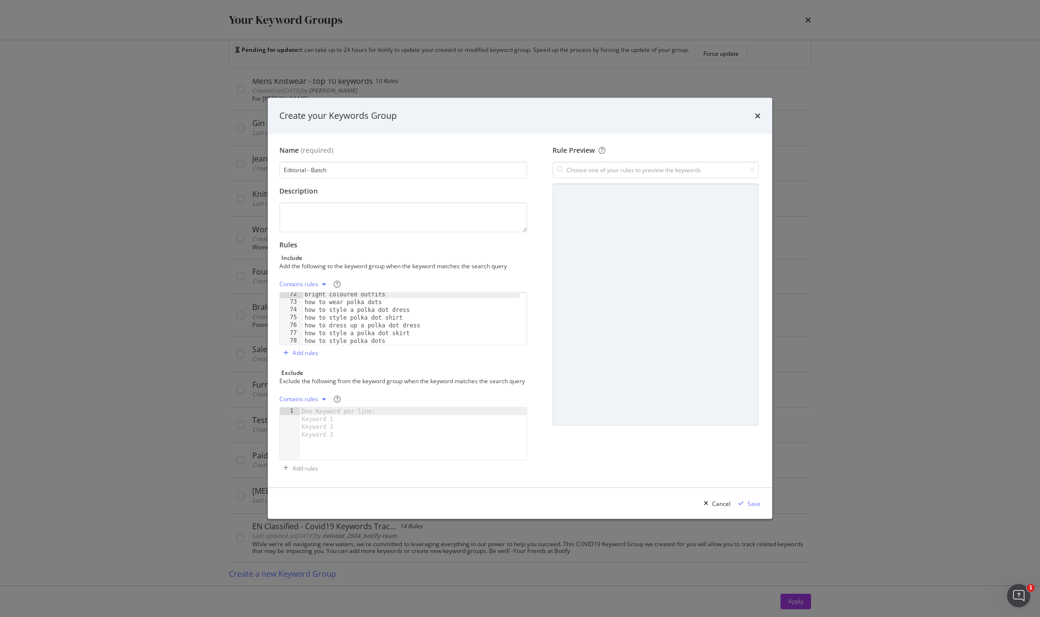
click at [316, 282] on div "Contains rules" at bounding box center [299, 284] width 39 height 6
click at [311, 311] on div "Exact rules" at bounding box center [307, 312] width 30 height 8
click at [348, 165] on input "Editorial - Batch" at bounding box center [404, 170] width 248 height 17
type input "Editorial - Batch [DATE]"
click at [755, 508] on div "Save" at bounding box center [754, 504] width 13 height 8
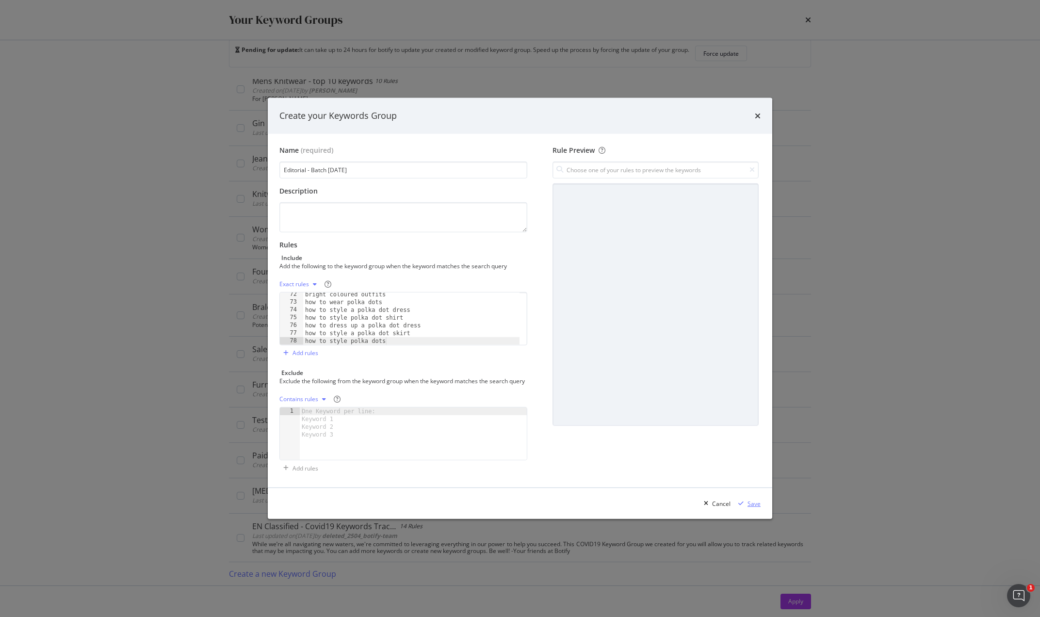
scroll to position [1252, 0]
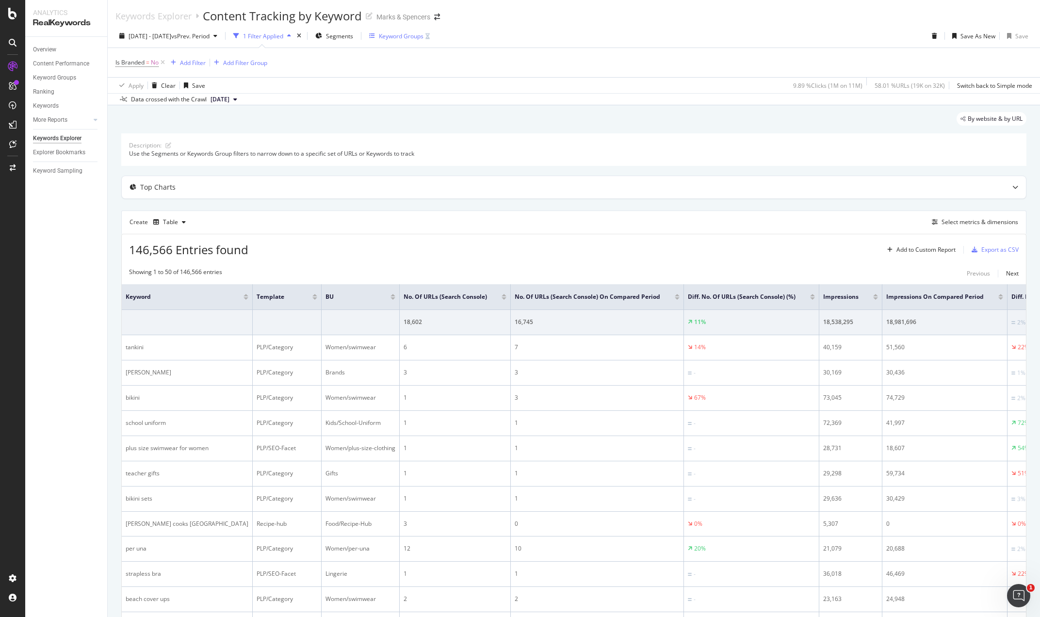
click at [410, 35] on div "Keyword Groups" at bounding box center [401, 36] width 45 height 8
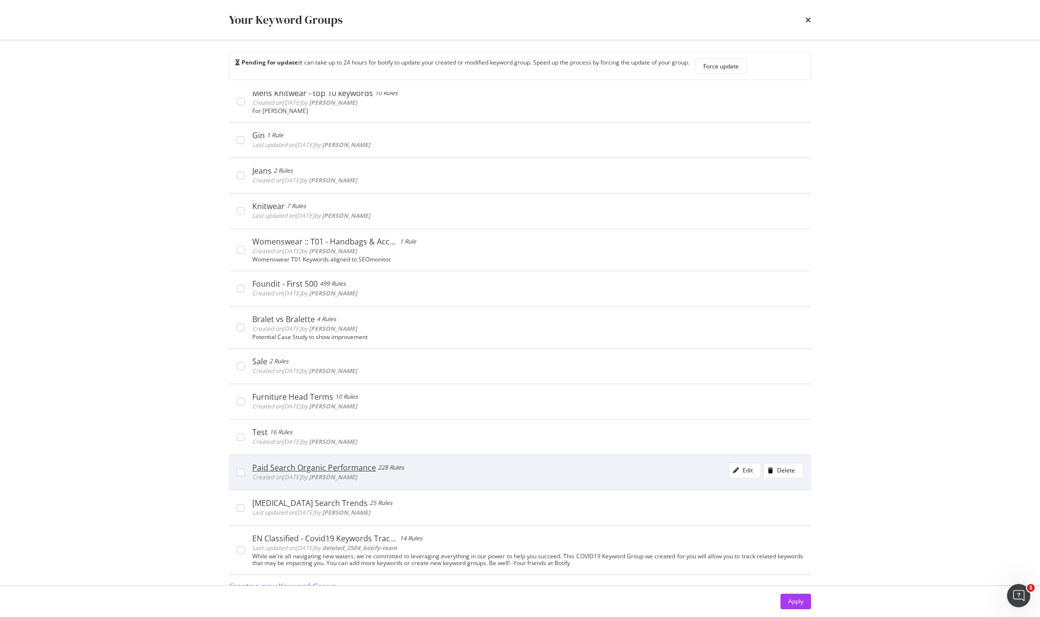
scroll to position [20, 0]
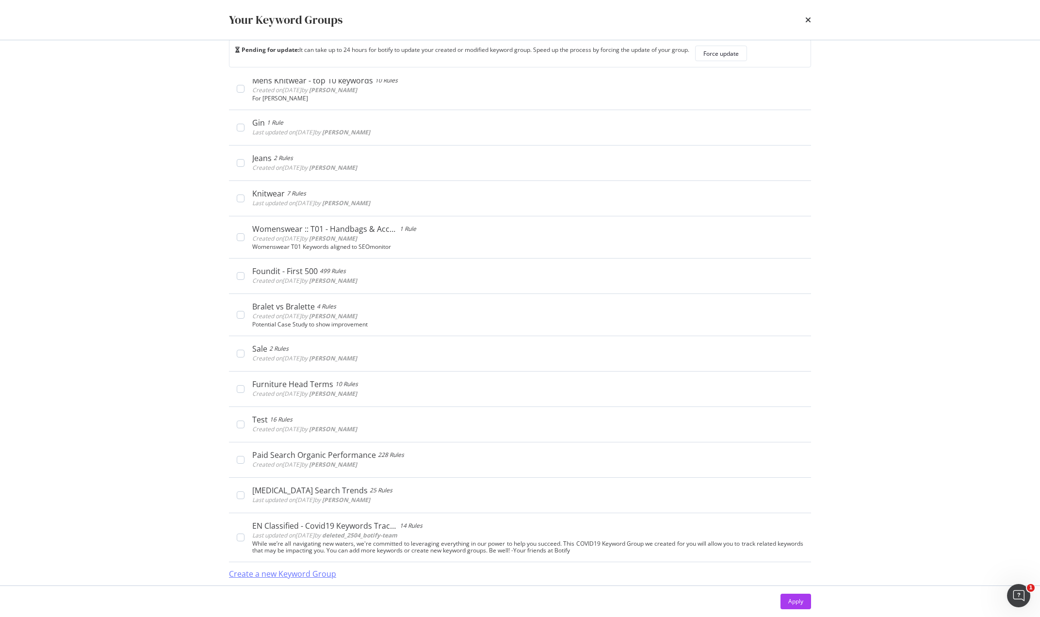
click at [305, 576] on div "Create a new Keyword Group" at bounding box center [282, 574] width 107 height 11
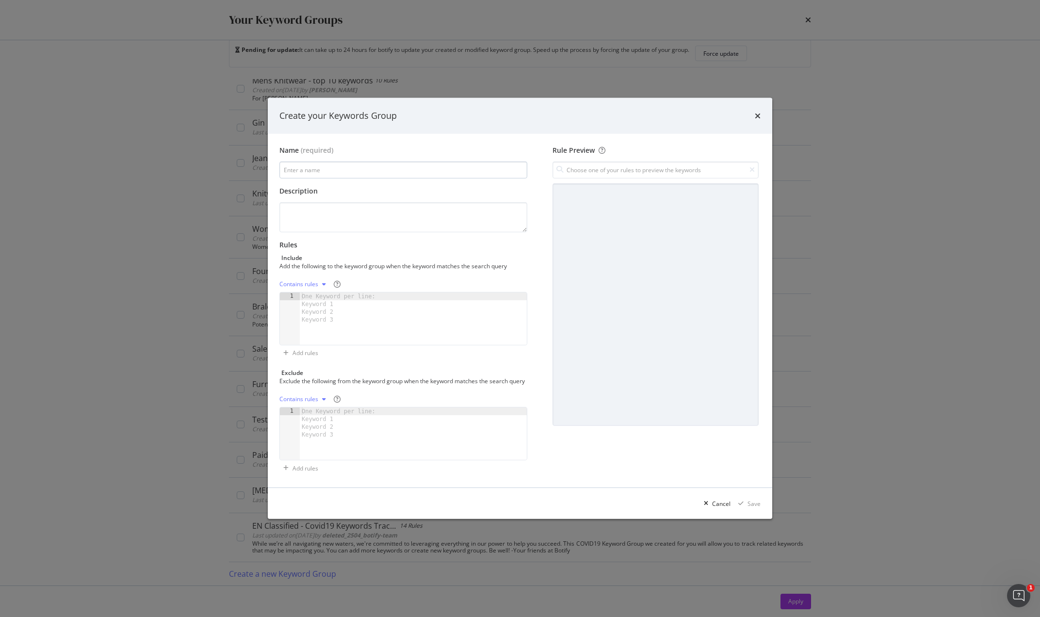
click at [352, 162] on input "modal" at bounding box center [404, 170] width 248 height 17
type input "Editorial - Batch [DATE]"
click at [327, 296] on div "One Keyword per line: Keyword 1 Keyword 2 Keyword 3" at bounding box center [340, 308] width 81 height 31
paste textarea "how to accessorise a red dress for a wedding"
type textarea "how to accessorise a red dress for a wedding"
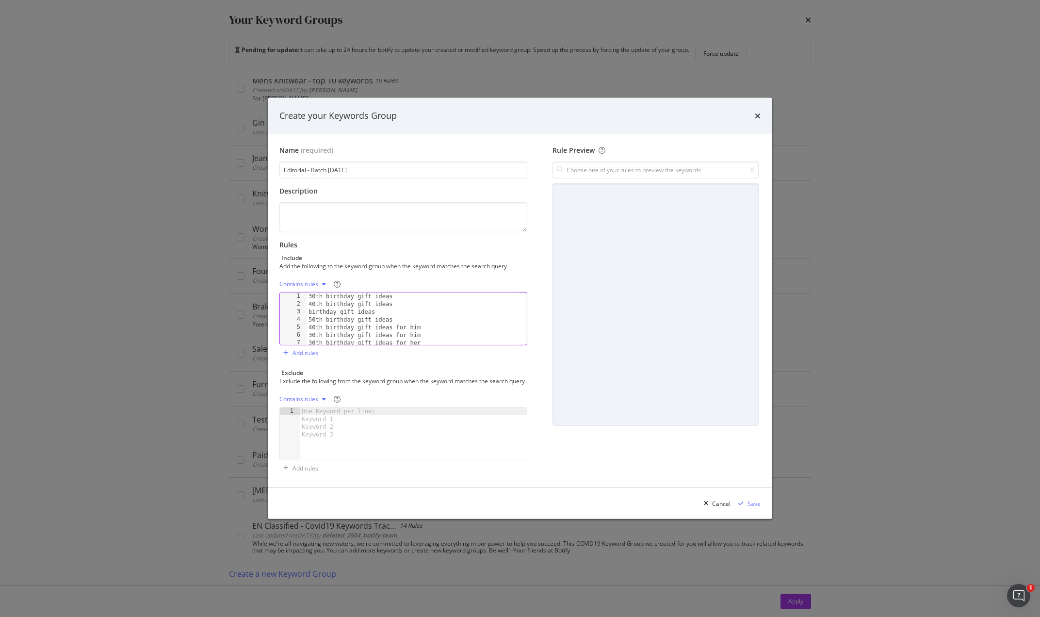
scroll to position [12, 0]
click at [311, 281] on div "Contains rules" at bounding box center [299, 284] width 39 height 6
click at [315, 315] on div "Exact rules" at bounding box center [307, 312] width 30 height 8
click at [756, 508] on div "Save" at bounding box center [754, 504] width 13 height 8
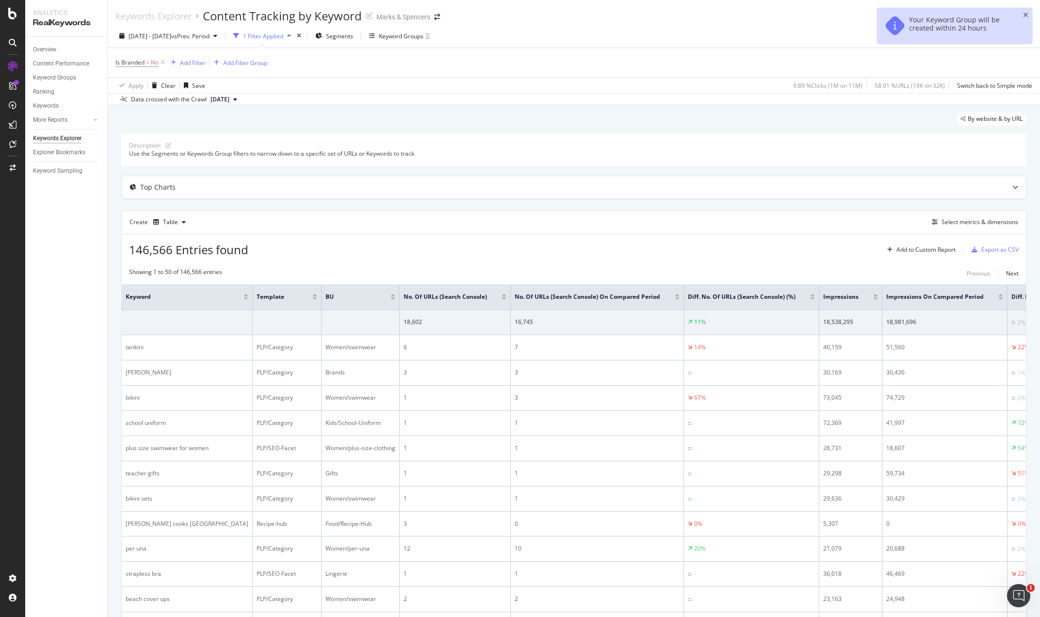
click at [435, 221] on div "Create Table Select metrics & dimensions" at bounding box center [574, 222] width 906 height 23
click at [416, 35] on div "Keyword Groups" at bounding box center [401, 36] width 45 height 8
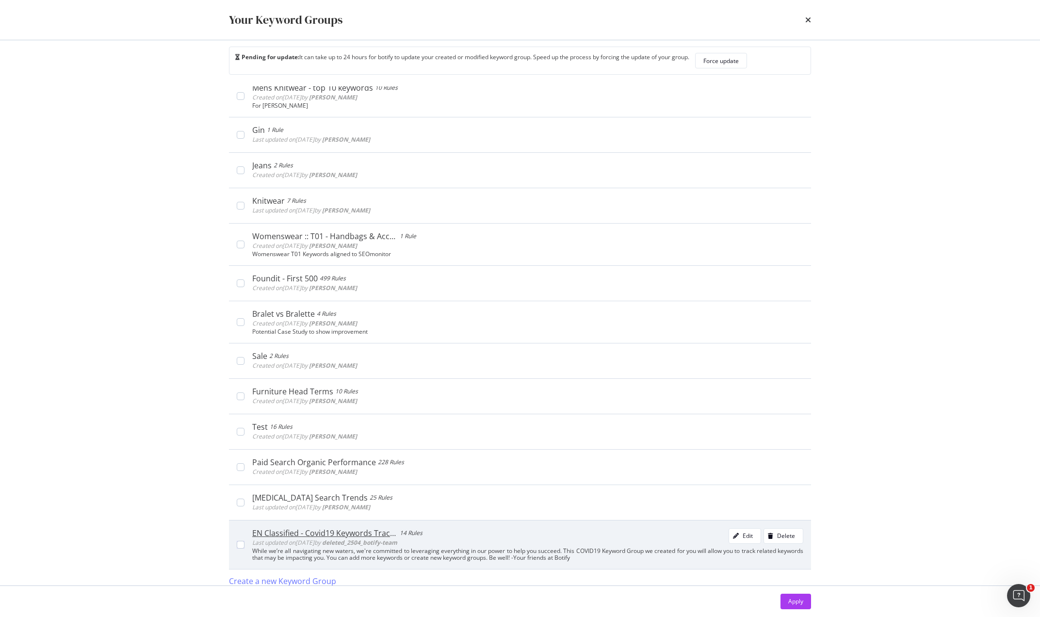
scroll to position [20, 0]
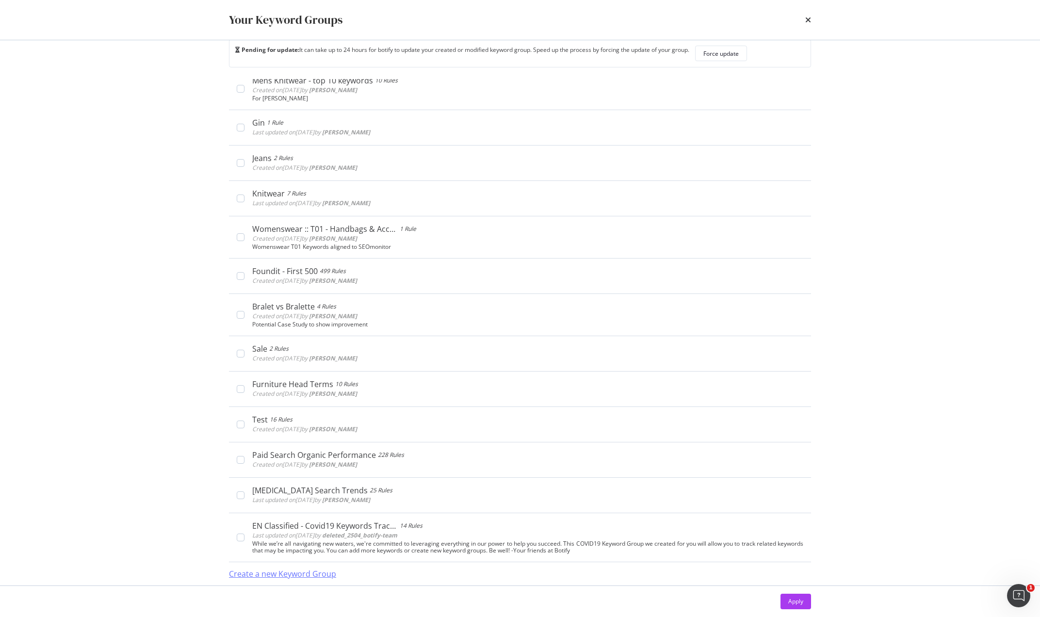
click at [292, 569] on div "Create a new Keyword Group" at bounding box center [282, 574] width 107 height 11
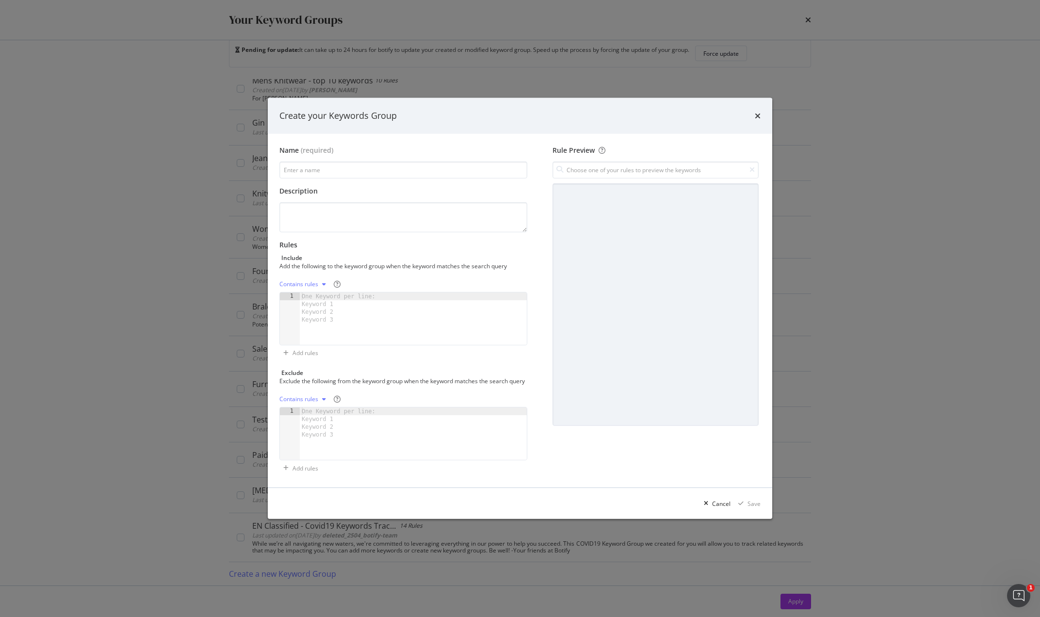
click at [304, 153] on div "Name (required)" at bounding box center [404, 162] width 248 height 33
click at [310, 165] on input "modal" at bounding box center [404, 170] width 248 height 17
type input "Editorial - Batch [DATE]"
click at [327, 295] on div "One Keyword per line: Keyword 1 Keyword 2 Keyword 3" at bounding box center [340, 308] width 81 height 31
paste textarea "what to wear going out for dinner"
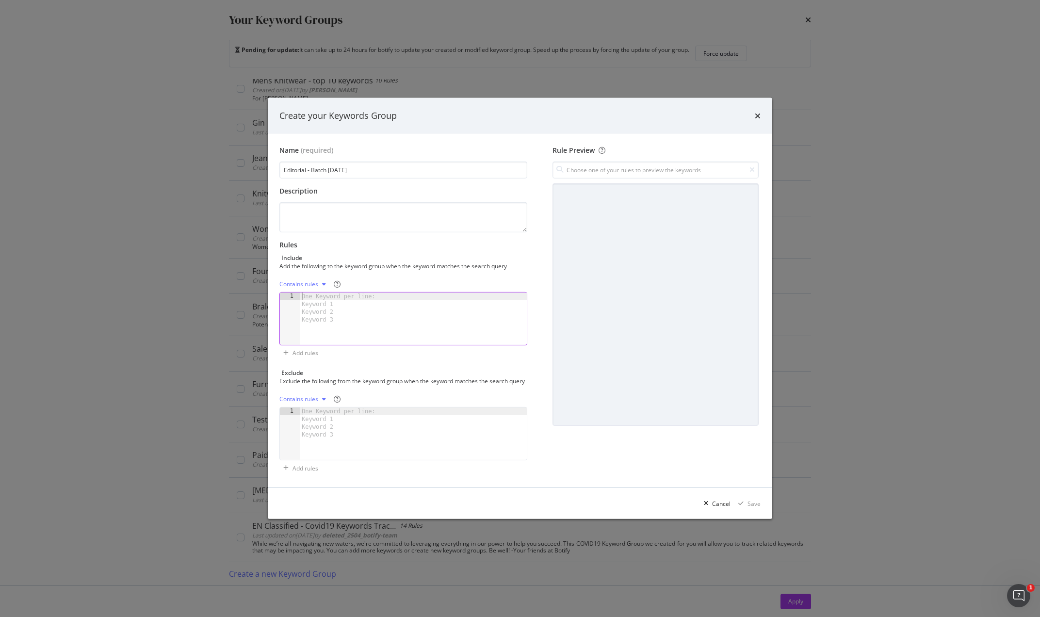
type textarea "what to wear going out for dinner"
click at [307, 281] on div "Contains rules" at bounding box center [299, 284] width 39 height 6
click at [315, 314] on div "Exact rules" at bounding box center [307, 312] width 30 height 8
click at [752, 508] on div "Save" at bounding box center [754, 504] width 13 height 8
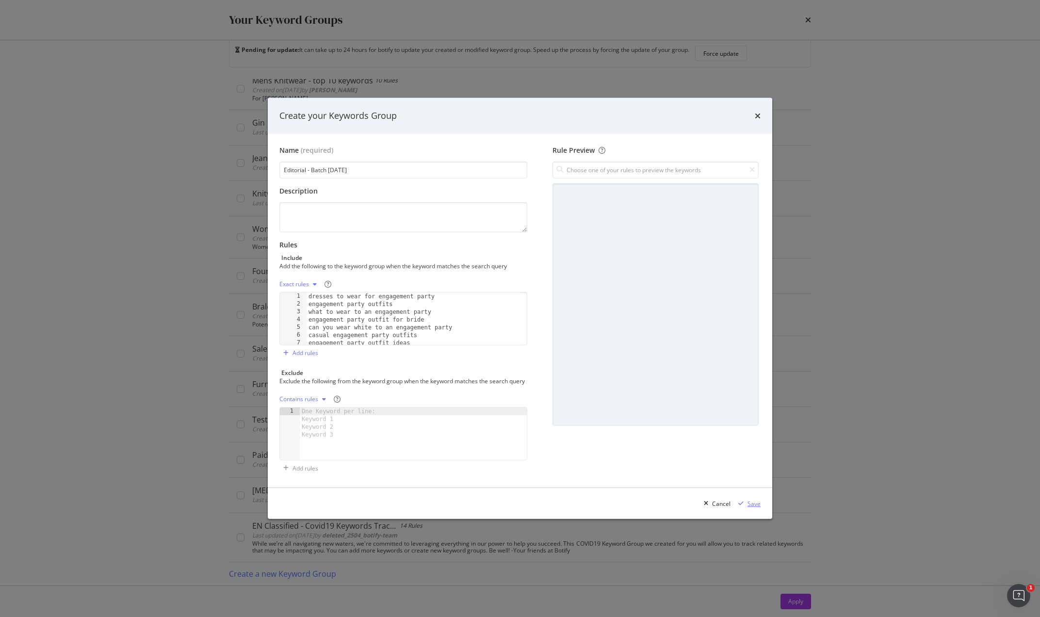
scroll to position [1344, 0]
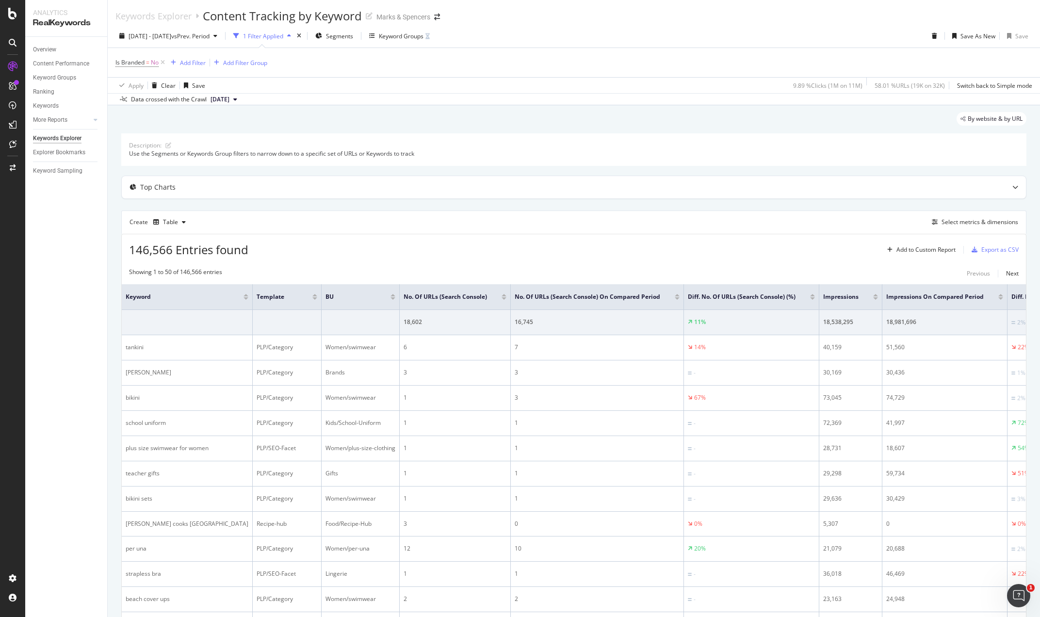
click at [402, 34] on div "Keyword Groups" at bounding box center [399, 36] width 61 height 8
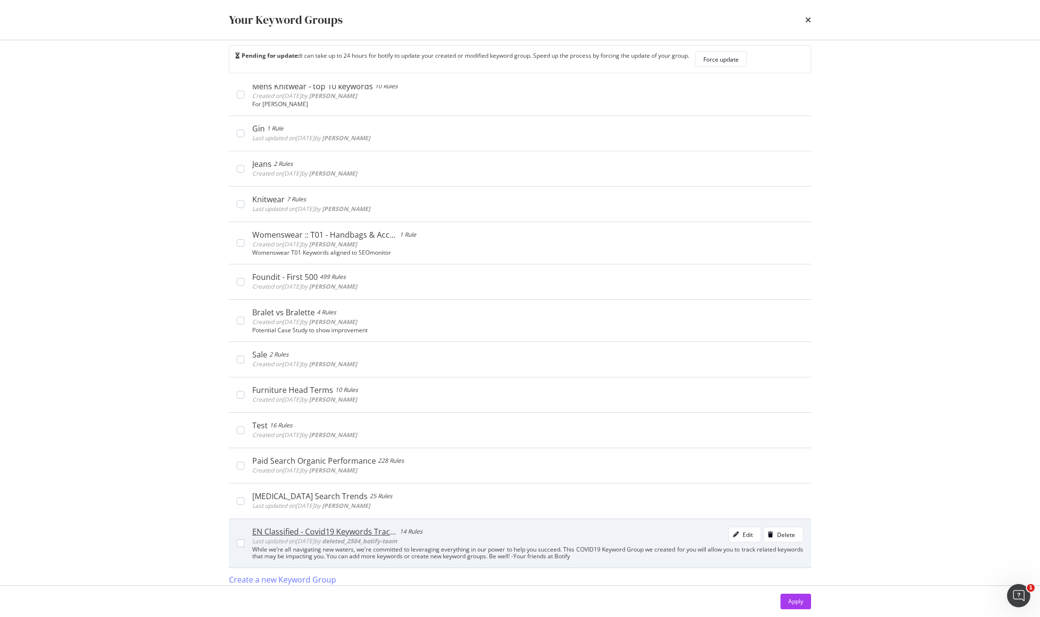
scroll to position [20, 0]
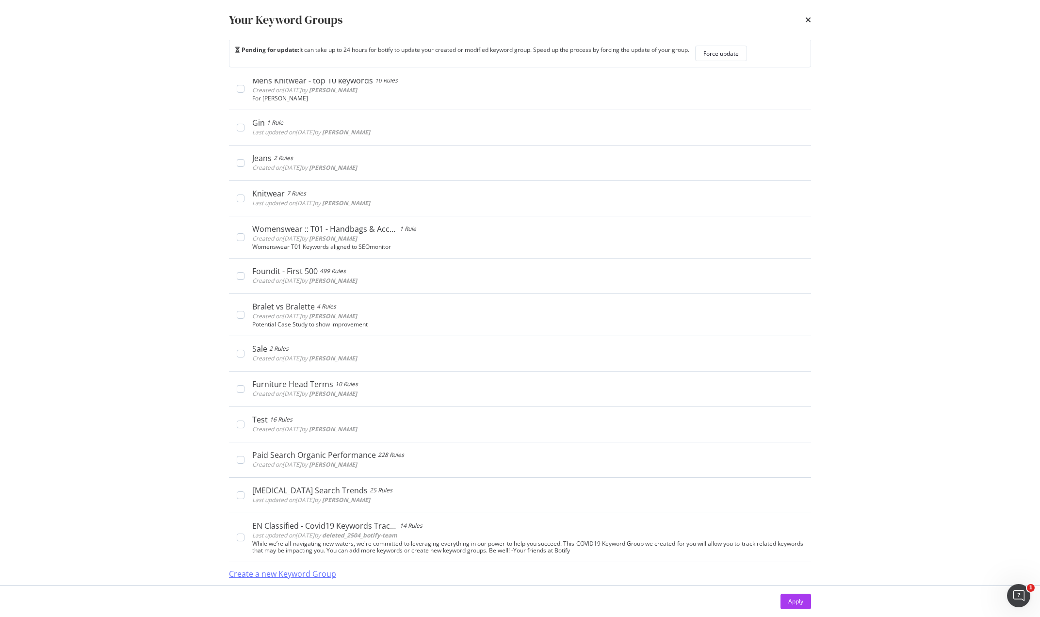
click at [279, 568] on div "Create a new Keyword Group" at bounding box center [282, 574] width 107 height 22
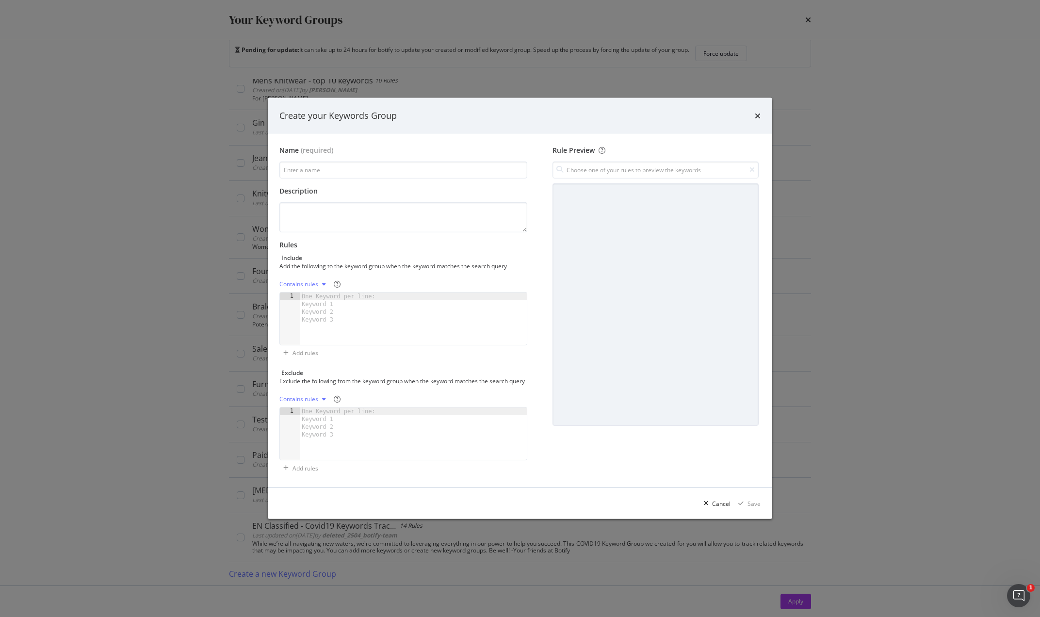
click at [753, 110] on div "Create your Keywords Group" at bounding box center [520, 116] width 481 height 13
click at [758, 112] on icon "times" at bounding box center [758, 116] width 6 height 8
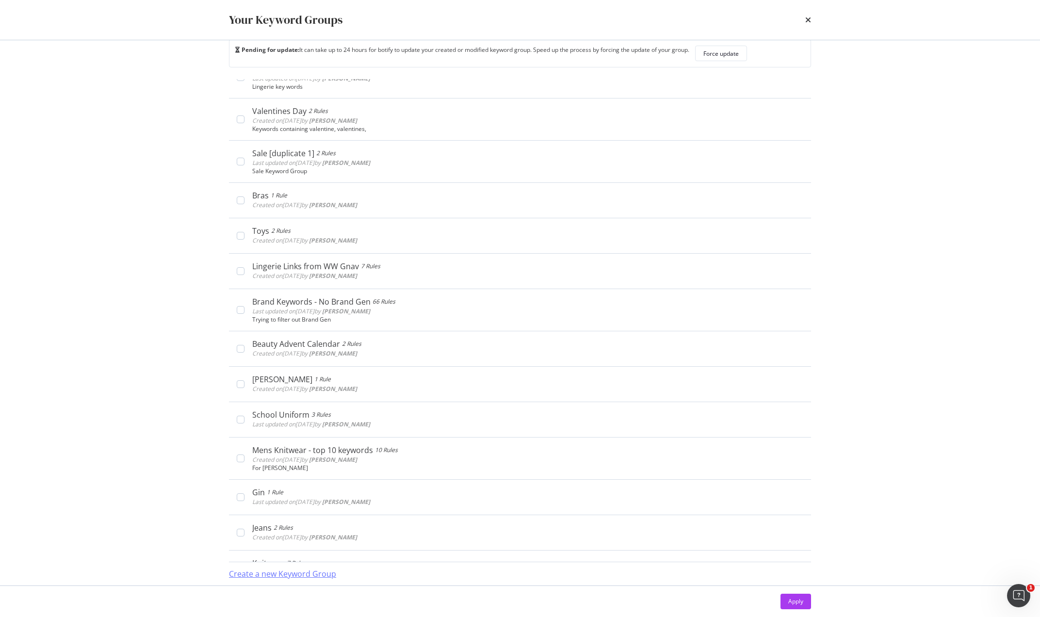
scroll to position [986, 0]
click at [281, 573] on div "Create a new Keyword Group" at bounding box center [282, 574] width 107 height 11
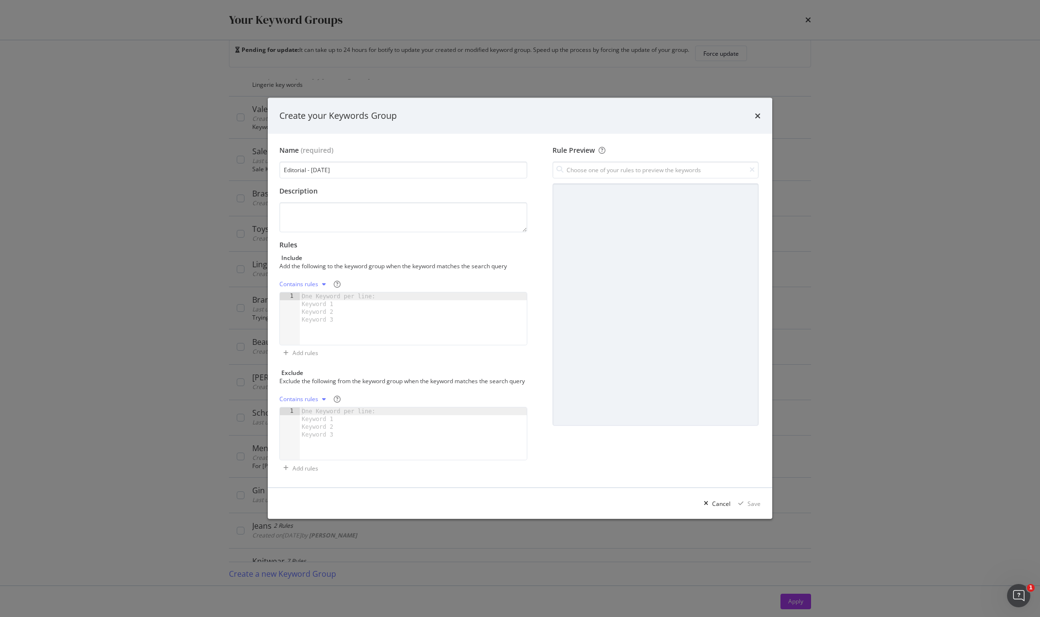
type input "Editorial - [DATE]"
click at [313, 302] on div "One Keyword per line: Keyword 1 Keyword 2 Keyword 3" at bounding box center [340, 308] width 81 height 31
click at [320, 293] on div "One Keyword per line: Keyword 1 Keyword 2 Keyword 3" at bounding box center [340, 308] width 81 height 31
paste textarea "best wide leg work trousers"
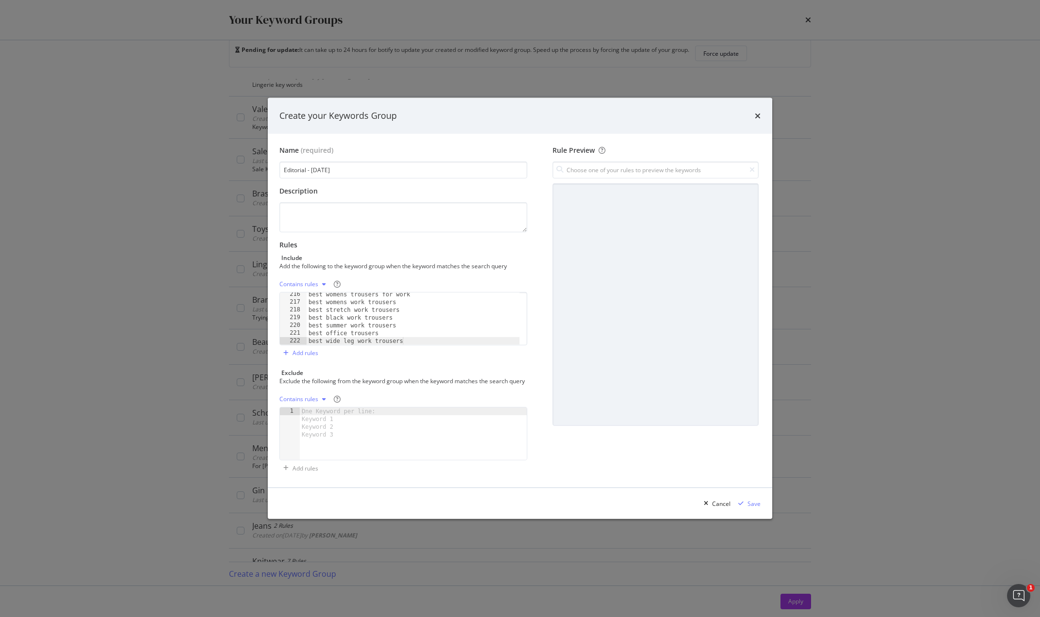
click at [307, 281] on div "Contains rules" at bounding box center [299, 284] width 39 height 6
click at [318, 294] on div "Contains rules" at bounding box center [313, 296] width 42 height 8
click at [372, 270] on div "Rules Include Add the following to the keyword group when the keyword matches t…" at bounding box center [404, 300] width 248 height 121
click at [358, 293] on div "best tote bags best womens tote bags best work tote bags best travel tote bags …" at bounding box center [413, 327] width 213 height 68
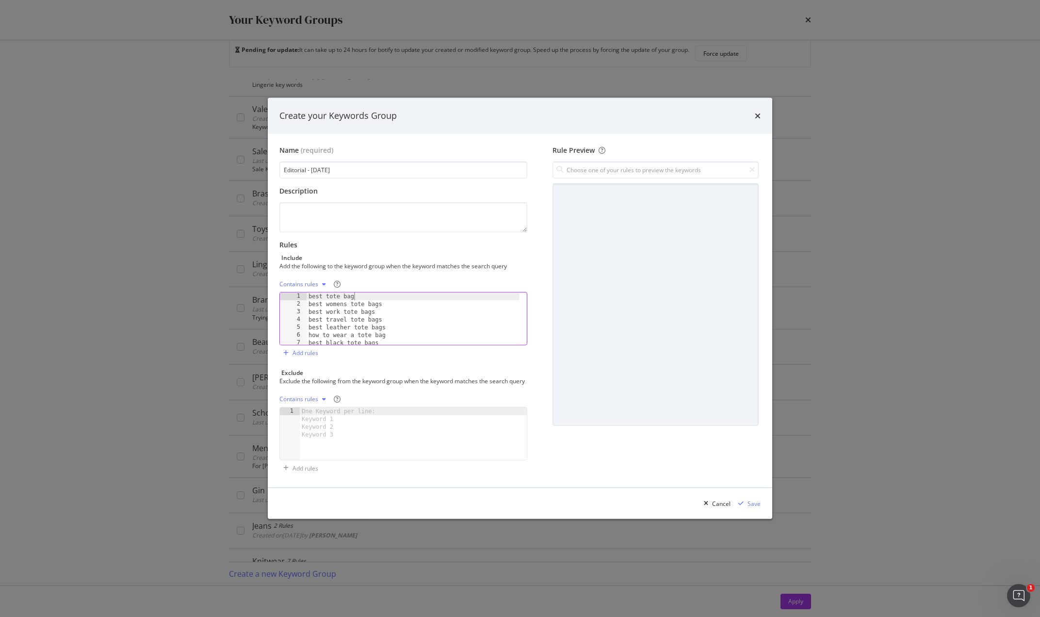
click at [384, 299] on div "best tote bag best womens tote bags best work tote bags best travel tote bags b…" at bounding box center [413, 327] width 213 height 68
click at [376, 308] on div "best tote bag best womens tote bag best work tote bags best travel tote bags be…" at bounding box center [413, 327] width 213 height 68
click at [387, 314] on div "best tote bag best womens tote bag best work tote bag best travel tote bags bes…" at bounding box center [413, 327] width 213 height 68
click at [391, 321] on div "best tote bag best womens tote bag best work tote bag best travel tote bag best…" at bounding box center [413, 327] width 213 height 68
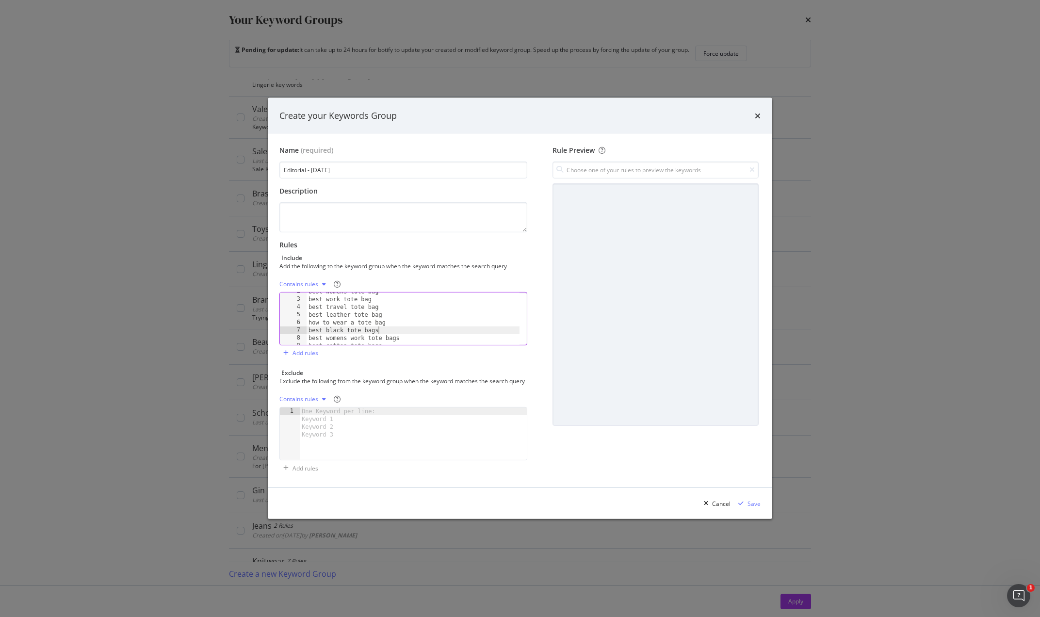
click at [384, 323] on div "best womens tote bag best work tote bag best travel tote bag best leather tote …" at bounding box center [413, 322] width 213 height 68
click at [412, 323] on div "best work tote bag best travel tote bag best leather tote bag how to wear a tot…" at bounding box center [413, 319] width 213 height 68
click at [396, 318] on div "best work tote bag best travel tote bag best leather tote bag how to wear a tot…" at bounding box center [413, 319] width 213 height 68
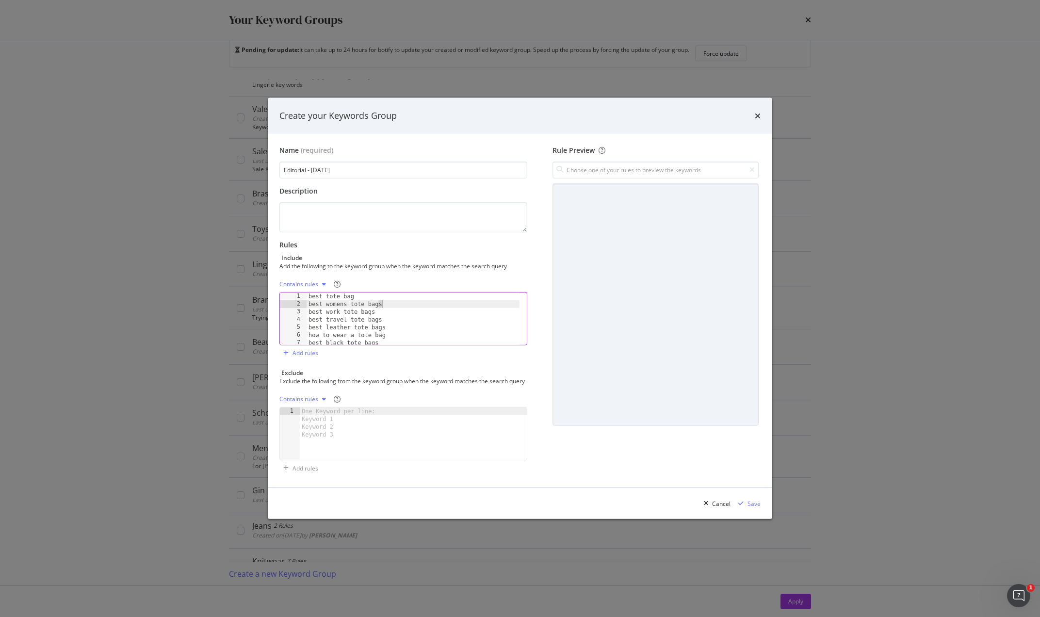
type textarea "best tote bags"
paste textarea "best wide leg work trousers"
type textarea "best wide leg work trousers"
click at [756, 507] on div "Save" at bounding box center [754, 504] width 13 height 8
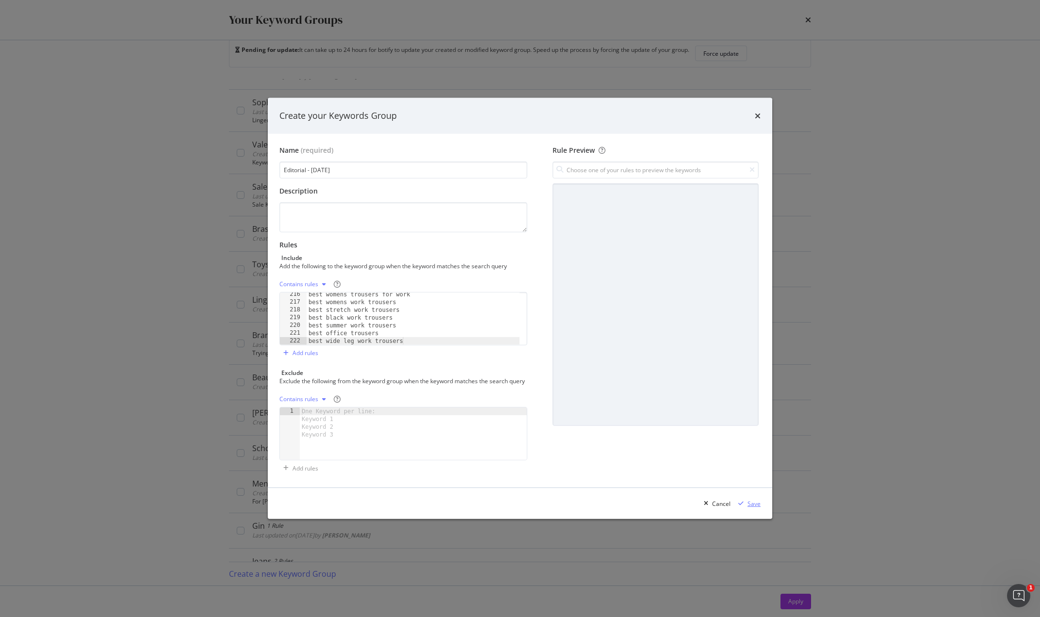
scroll to position [1022, 0]
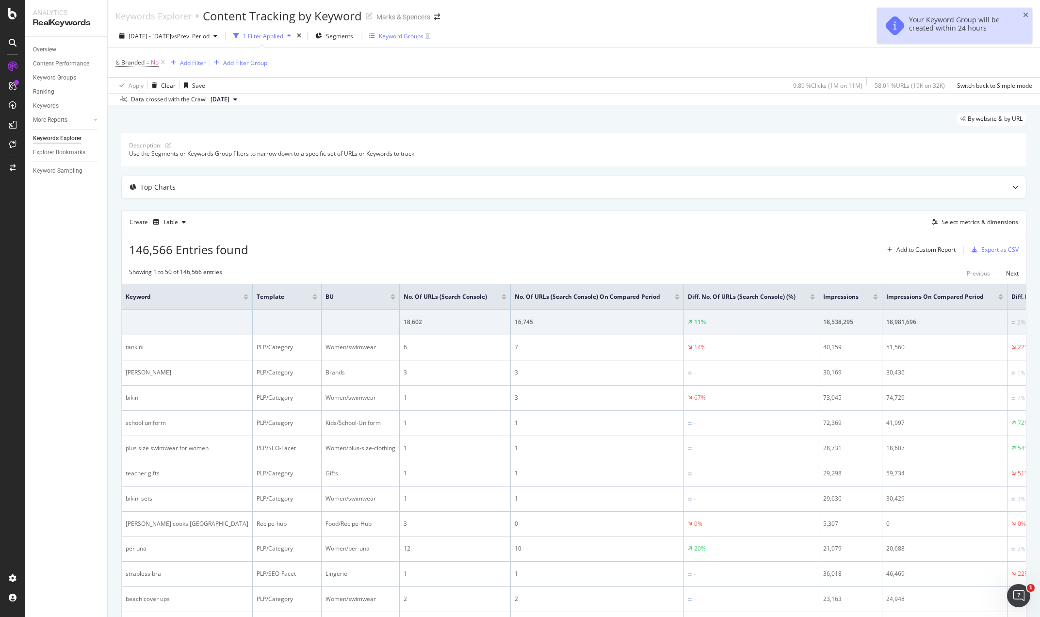
click at [424, 39] on div "Keyword Groups" at bounding box center [401, 36] width 45 height 8
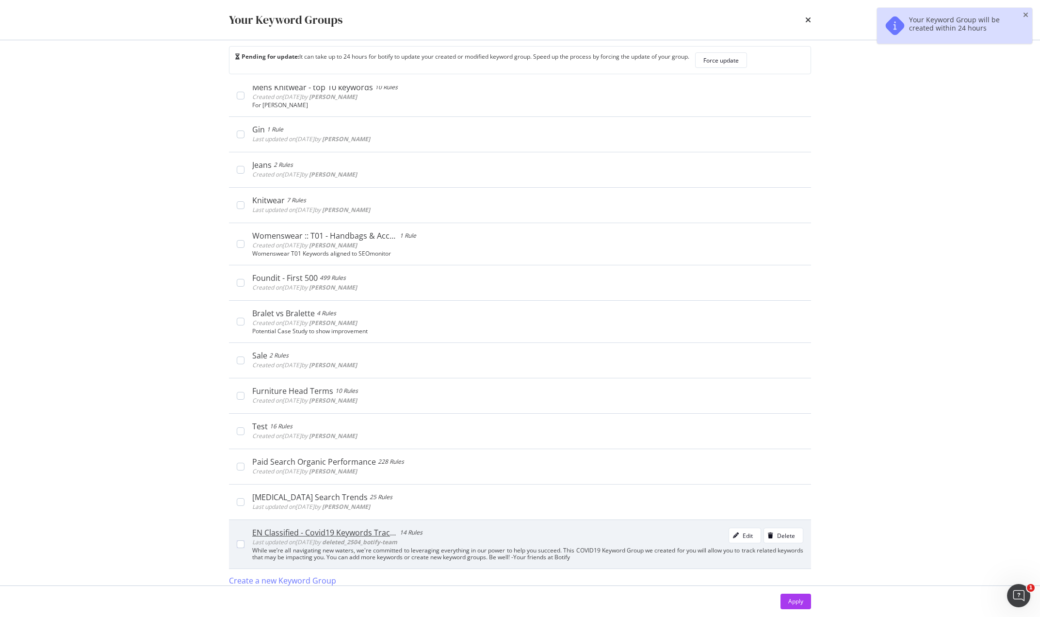
scroll to position [20, 0]
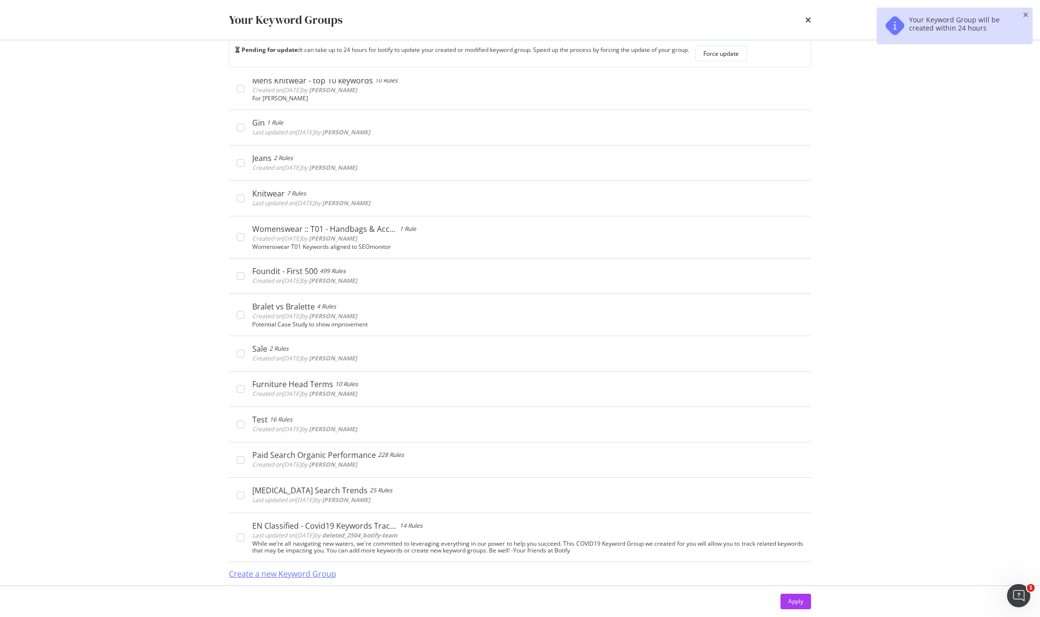
click at [296, 572] on div "Create a new Keyword Group" at bounding box center [282, 574] width 107 height 11
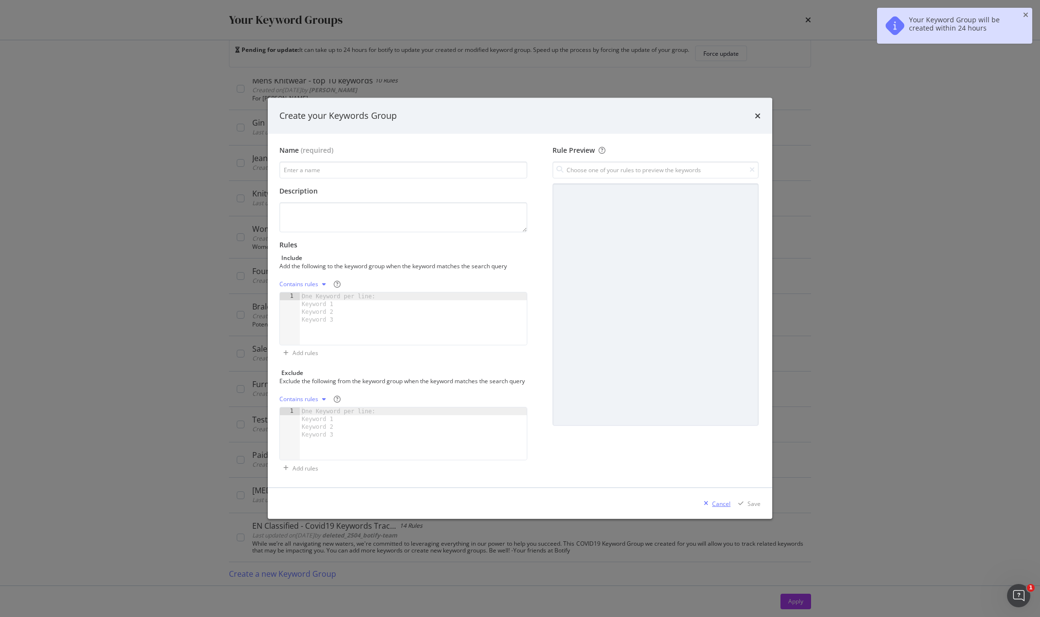
click at [716, 507] on div "Cancel" at bounding box center [721, 504] width 18 height 8
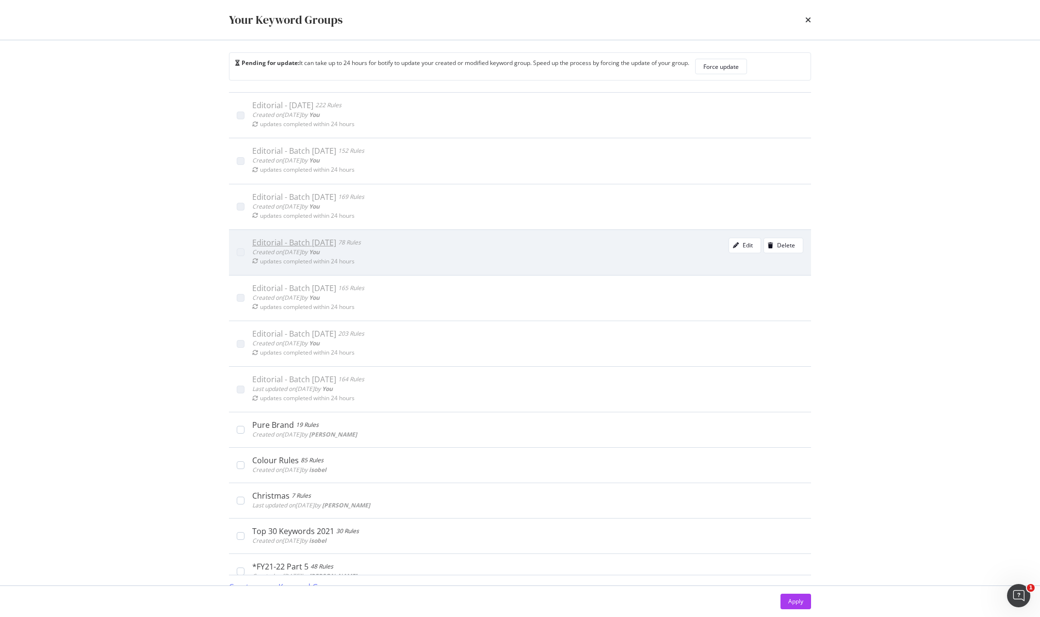
scroll to position [0, 0]
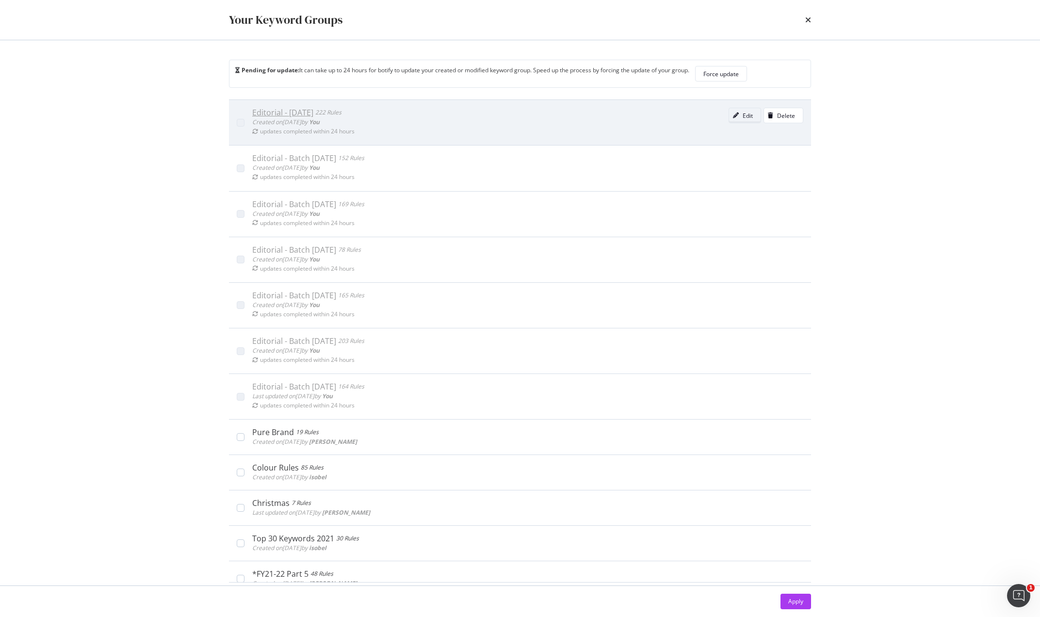
click at [743, 115] on div "Edit" at bounding box center [748, 116] width 10 height 8
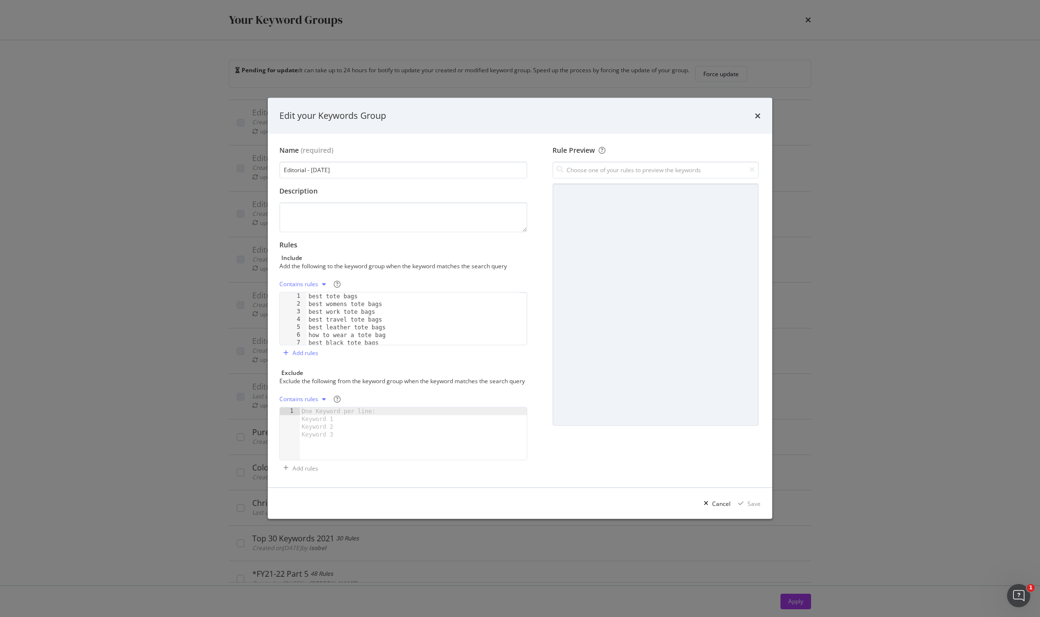
click at [306, 281] on div "Contains rules" at bounding box center [299, 284] width 39 height 6
click at [385, 265] on div "Add the following to the keyword group when the keyword matches the search query" at bounding box center [403, 266] width 246 height 8
click at [760, 116] on div "times" at bounding box center [758, 116] width 6 height 13
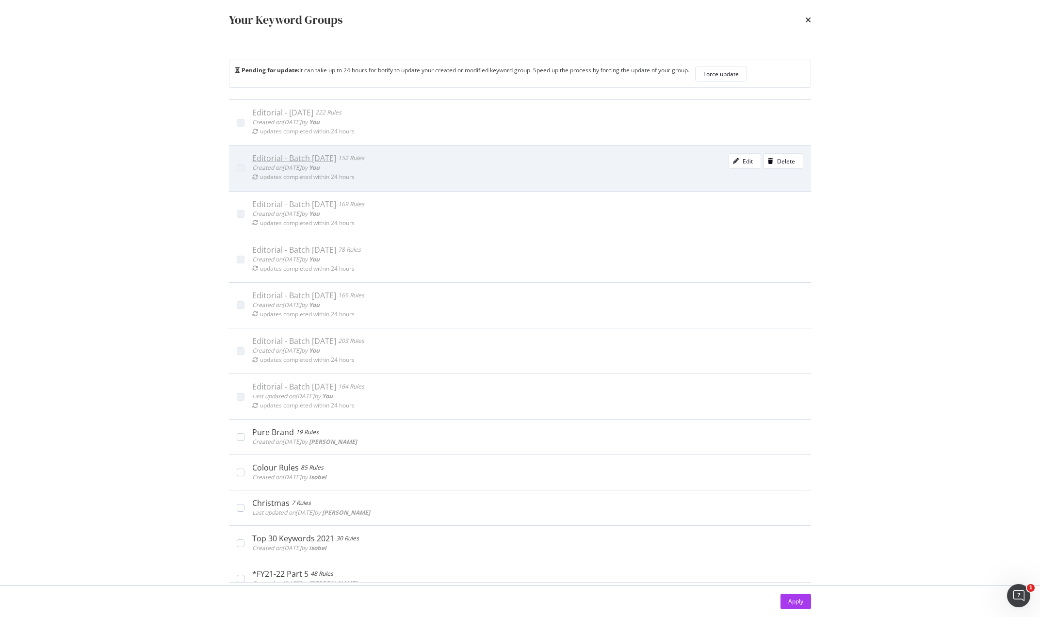
click at [743, 151] on div "Editorial - Batch [DATE] 152 Rules Created on [DATE] by You updates completed w…" at bounding box center [520, 168] width 582 height 46
click at [743, 159] on div "Edit" at bounding box center [748, 161] width 10 height 8
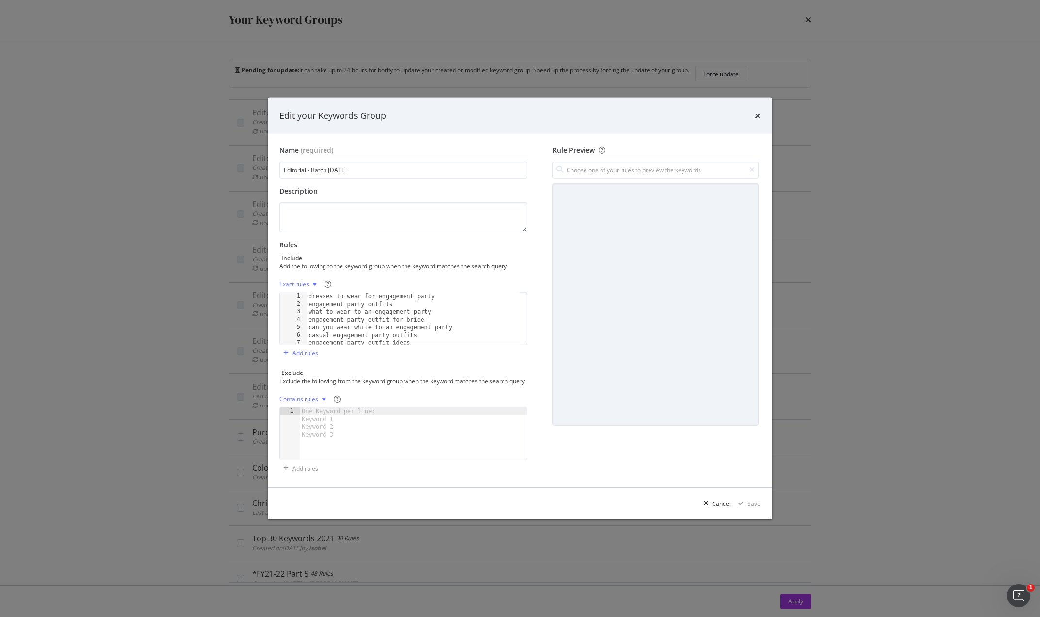
click at [302, 283] on div "Exact rules" at bounding box center [295, 284] width 30 height 6
click at [309, 297] on div "Contains rules" at bounding box center [311, 296] width 39 height 8
click at [749, 508] on div "Save" at bounding box center [754, 504] width 13 height 8
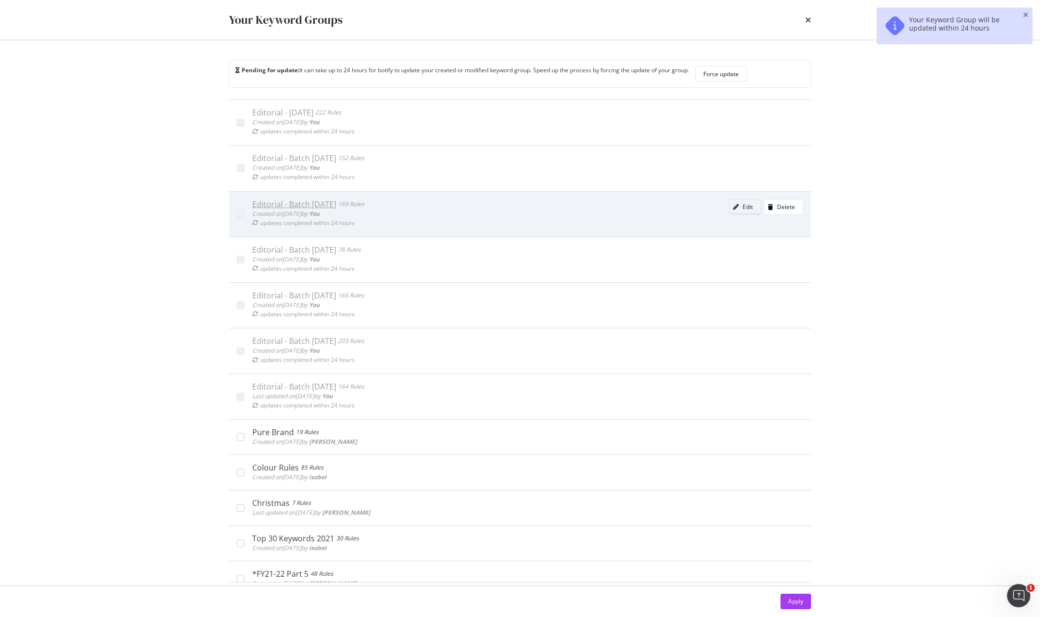
click at [739, 207] on button "Edit" at bounding box center [745, 207] width 33 height 16
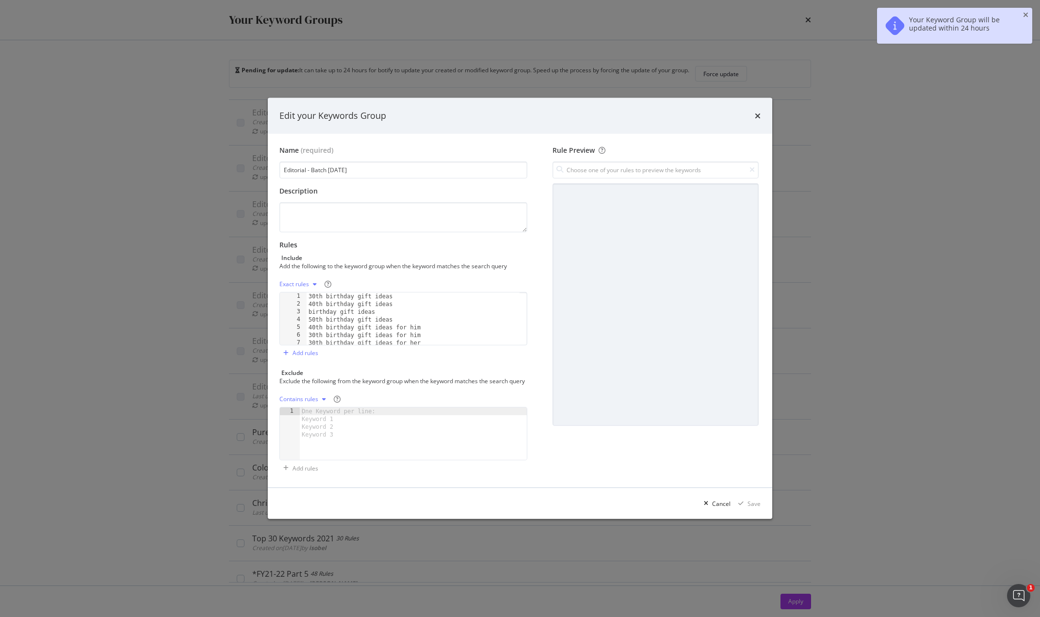
click at [298, 281] on div "Exact rules" at bounding box center [295, 284] width 30 height 6
click at [305, 298] on div "Contains rules" at bounding box center [311, 296] width 39 height 8
click at [754, 506] on div "Save" at bounding box center [754, 504] width 13 height 8
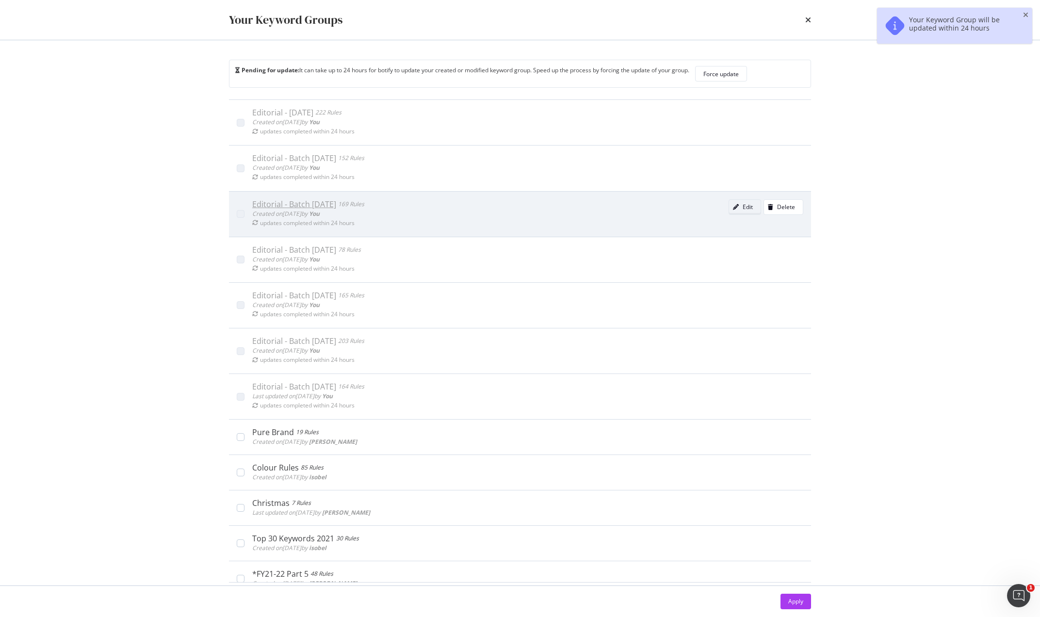
click at [729, 208] on div "modal" at bounding box center [736, 207] width 14 height 6
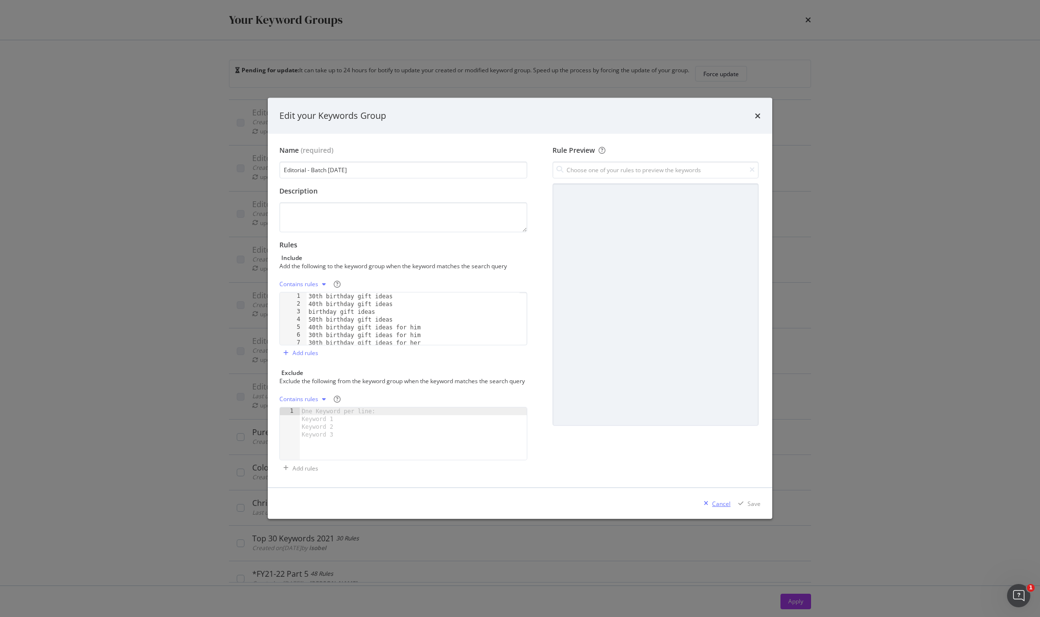
click at [718, 508] on div "Cancel" at bounding box center [721, 504] width 18 height 8
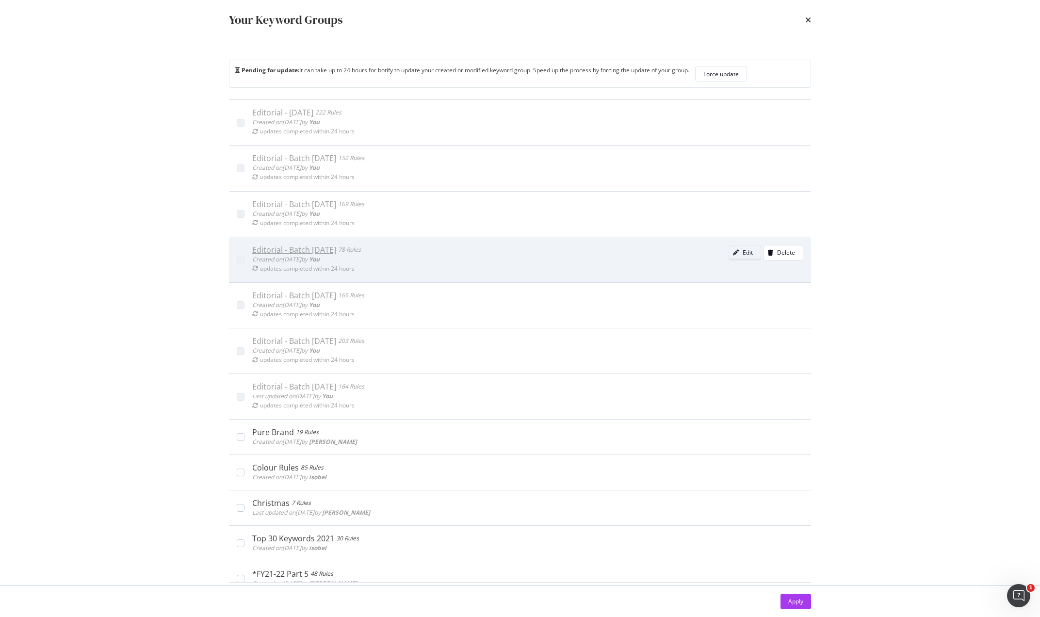
click at [743, 255] on div "Edit" at bounding box center [748, 252] width 10 height 8
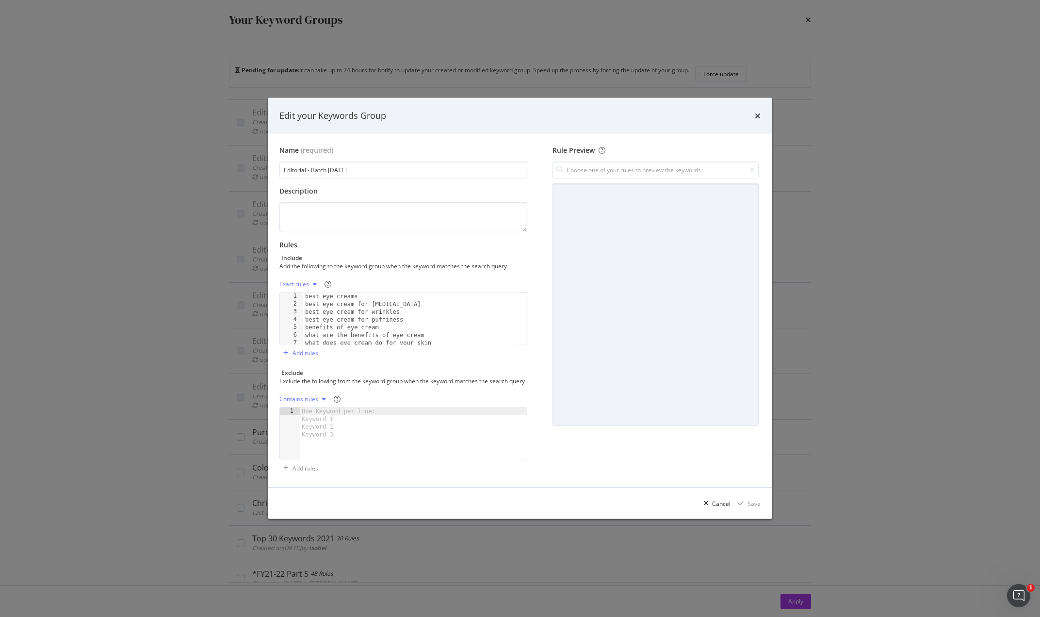
drag, startPoint x: 297, startPoint y: 280, endPoint x: 303, endPoint y: 286, distance: 8.3
click at [298, 281] on div "Exact rules" at bounding box center [295, 284] width 30 height 6
click at [316, 298] on div "Contains rules" at bounding box center [311, 296] width 39 height 8
click at [758, 508] on div "Save" at bounding box center [754, 504] width 13 height 8
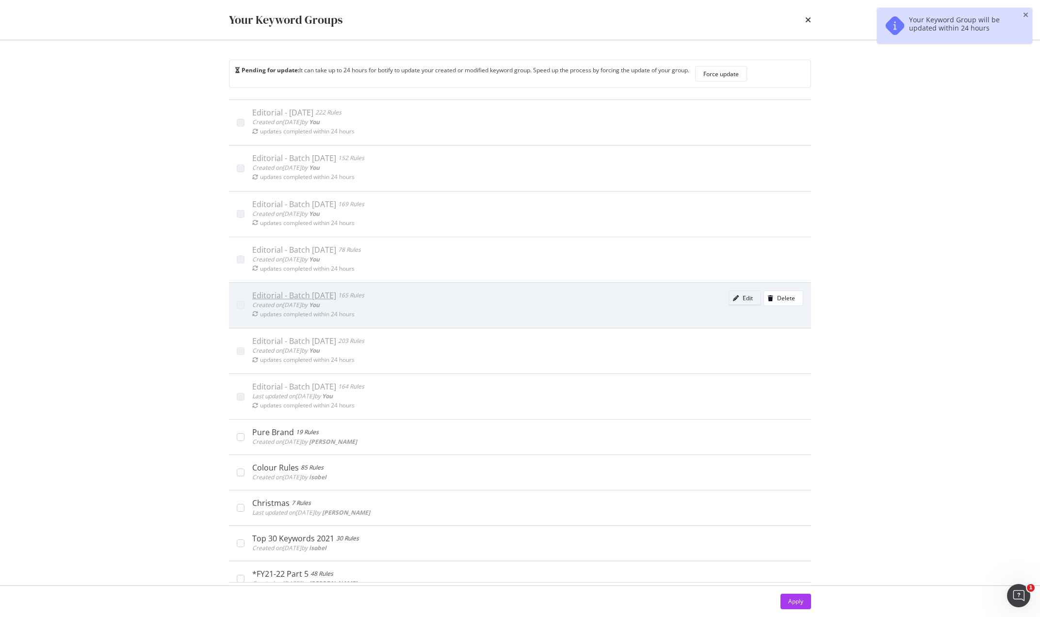
click at [729, 301] on div "Edit" at bounding box center [741, 299] width 24 height 14
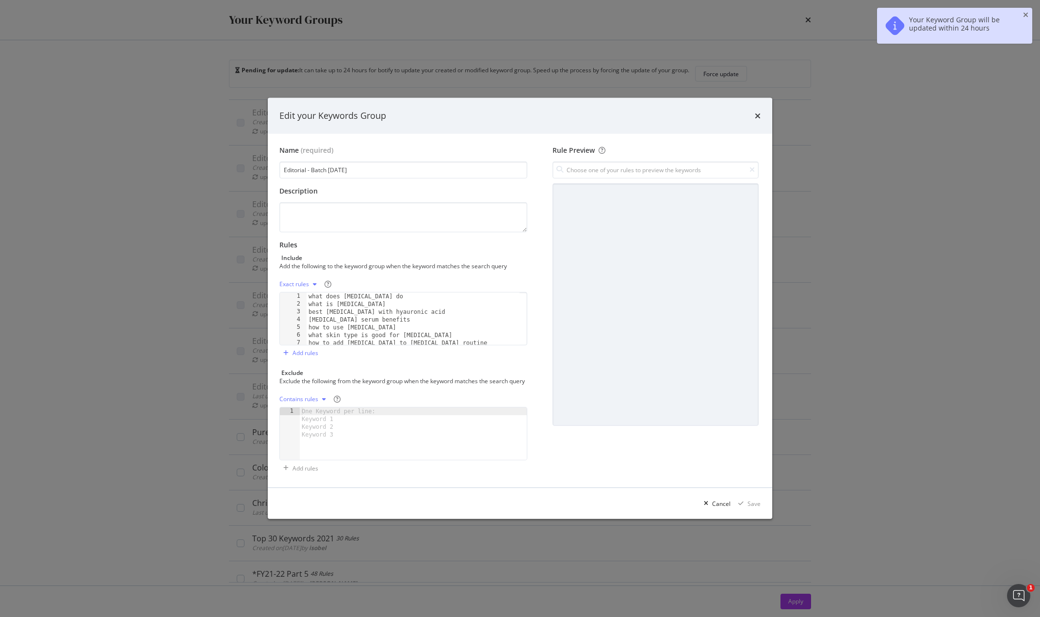
click at [308, 281] on div "Exact rules" at bounding box center [295, 284] width 30 height 6
click at [312, 307] on div "Exact rules" at bounding box center [311, 312] width 54 height 12
click at [315, 292] on div "Contains rules" at bounding box center [311, 296] width 39 height 8
click at [753, 507] on div "Save" at bounding box center [754, 504] width 13 height 8
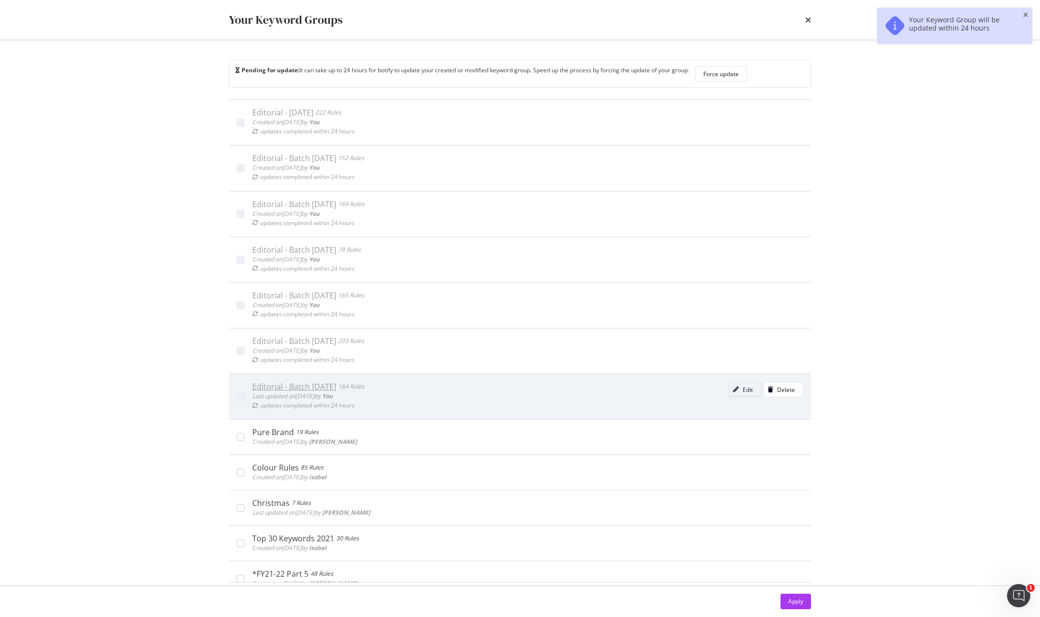
click at [743, 391] on div "Edit" at bounding box center [748, 390] width 10 height 8
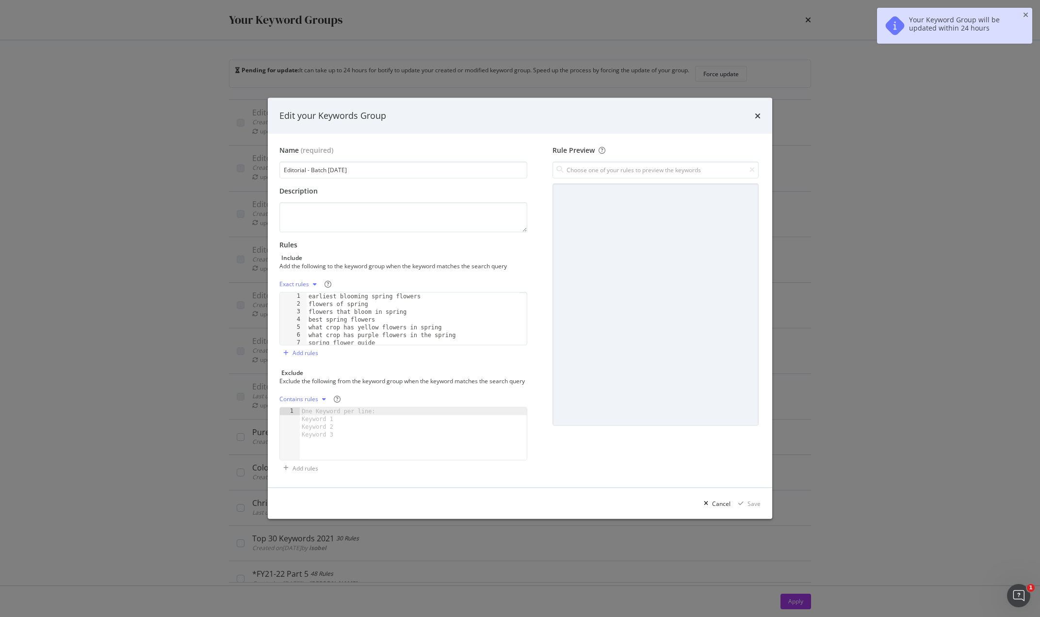
click at [298, 282] on div "Exact rules" at bounding box center [295, 284] width 30 height 6
click at [308, 298] on div "Contains rules" at bounding box center [311, 296] width 39 height 8
click at [754, 507] on div "Save" at bounding box center [754, 504] width 13 height 8
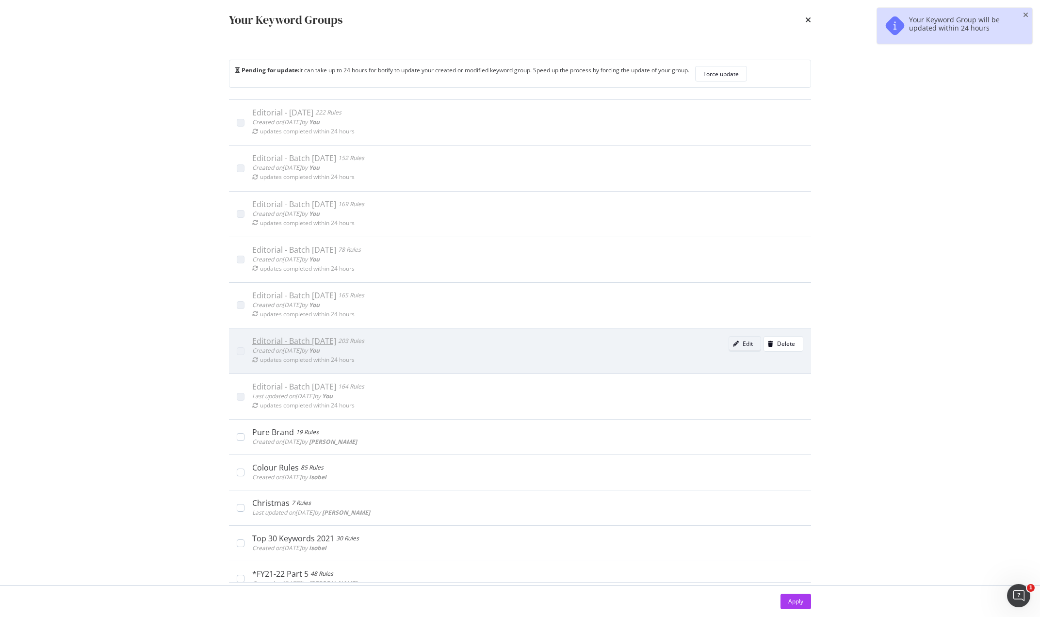
click at [743, 341] on div "Edit" at bounding box center [748, 344] width 10 height 8
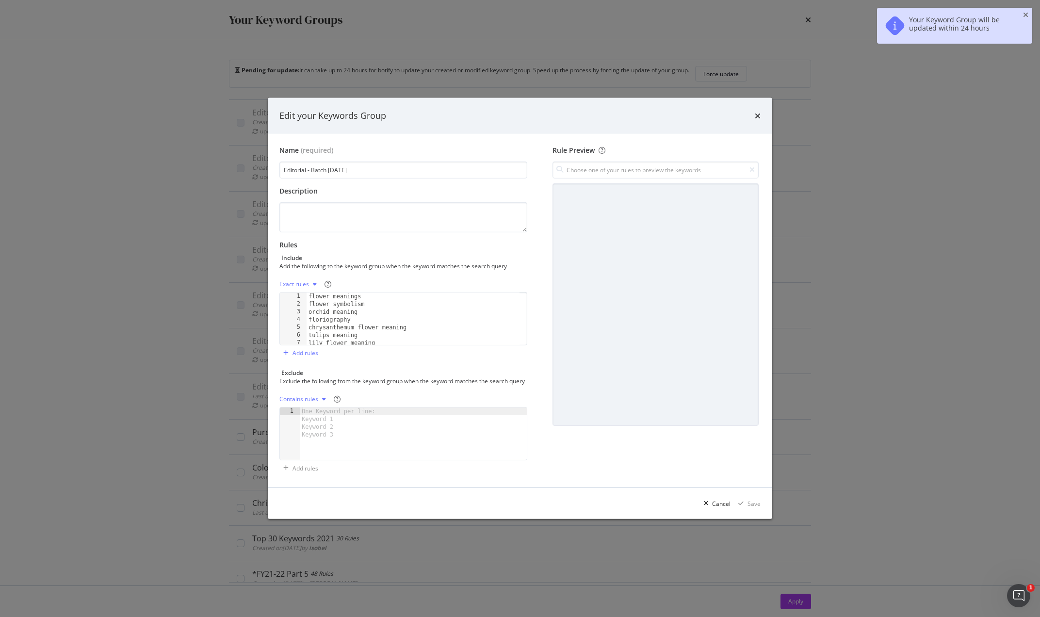
click at [300, 281] on div "Exact rules" at bounding box center [295, 284] width 30 height 6
click at [312, 296] on div "Contains rules" at bounding box center [311, 296] width 39 height 8
click at [750, 507] on div "Save" at bounding box center [754, 504] width 13 height 8
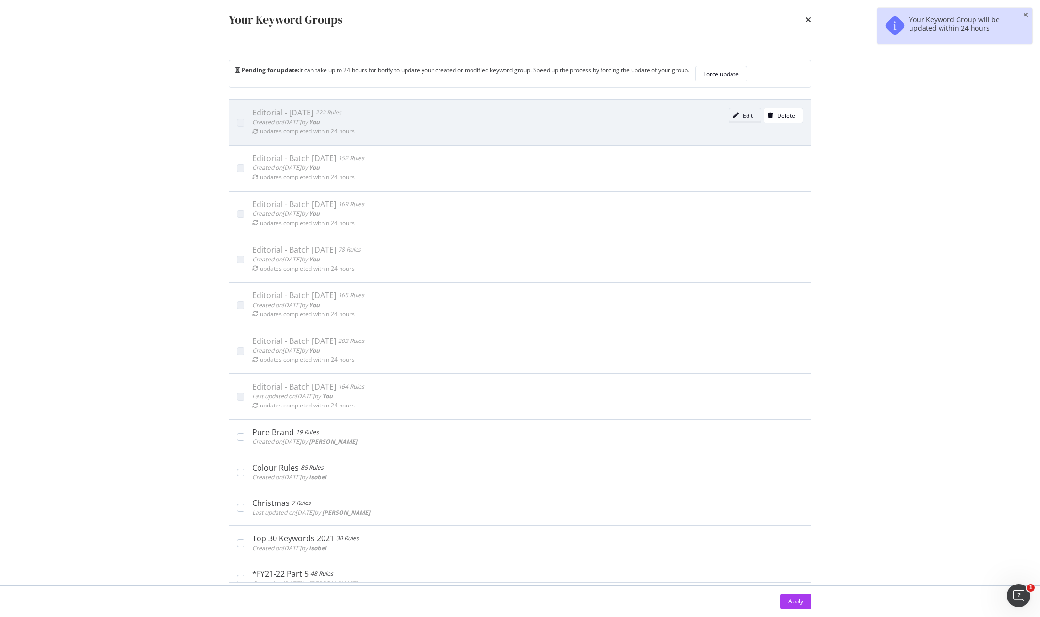
click at [743, 114] on div "Edit" at bounding box center [748, 116] width 10 height 8
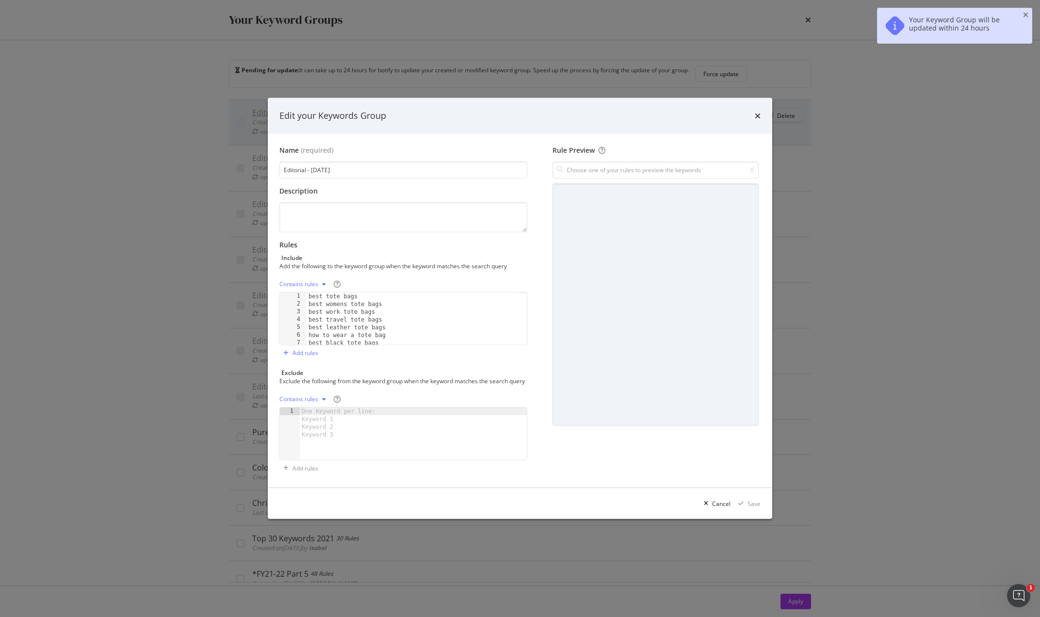
click at [757, 112] on icon "times" at bounding box center [758, 116] width 6 height 8
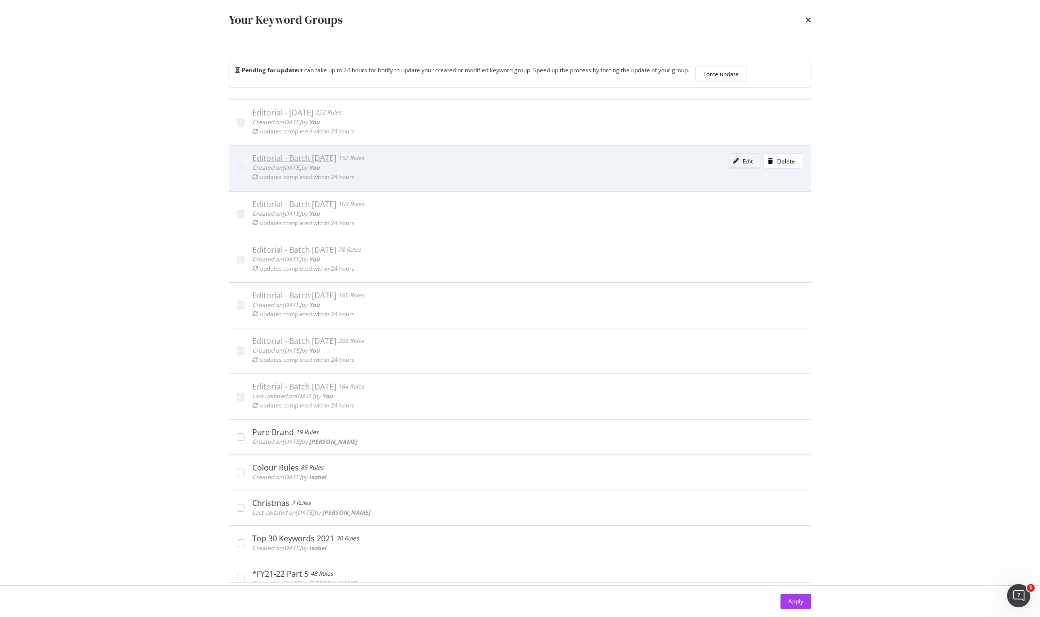
click at [729, 160] on div "modal" at bounding box center [736, 161] width 14 height 6
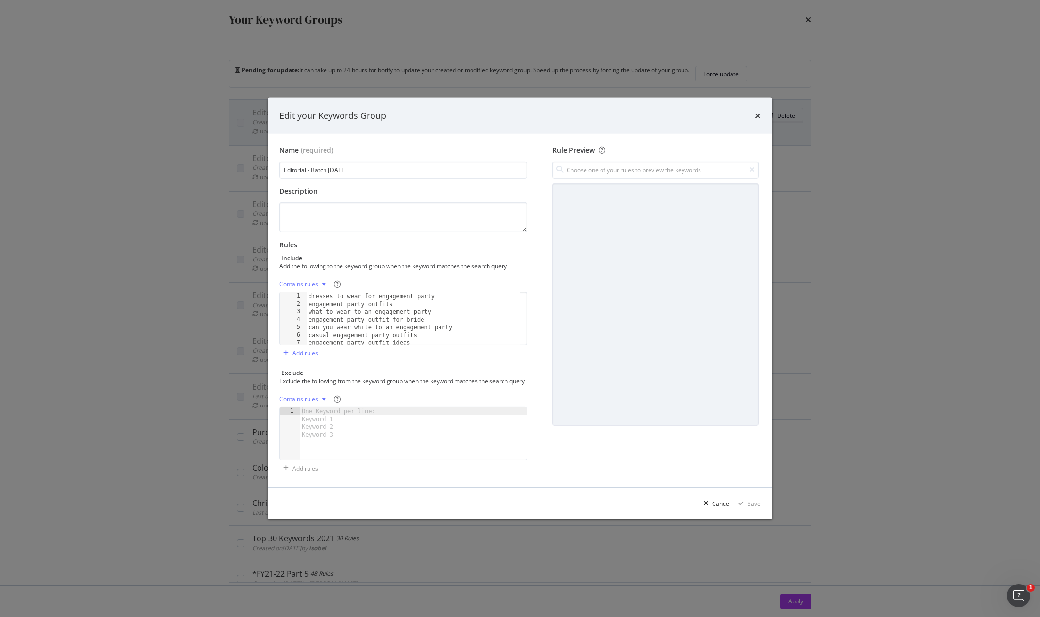
click at [760, 113] on icon "times" at bounding box center [758, 116] width 6 height 8
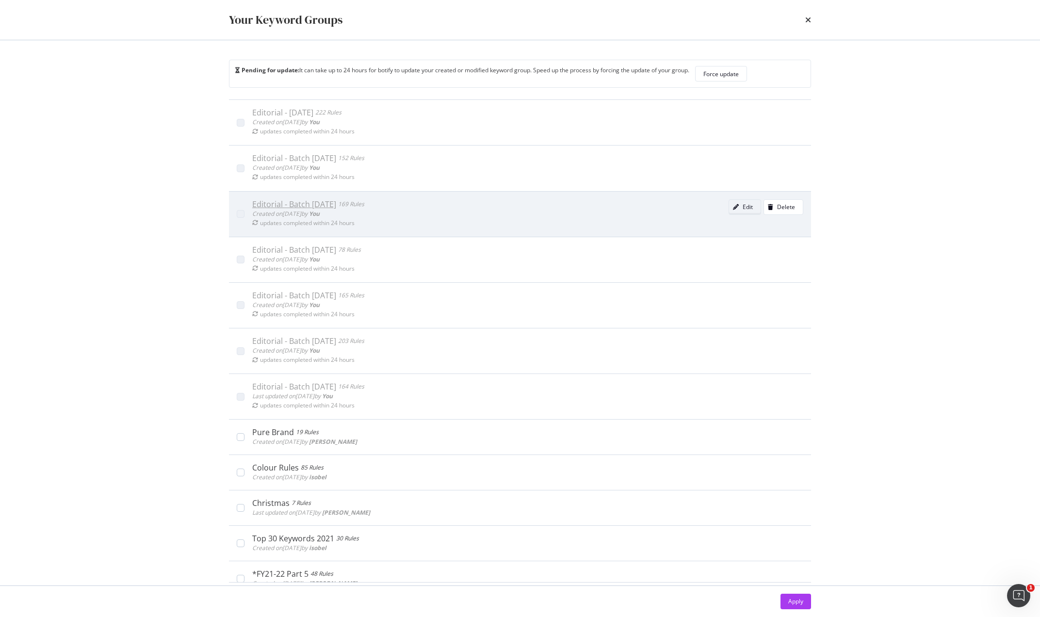
click at [743, 209] on div "Edit" at bounding box center [748, 207] width 10 height 8
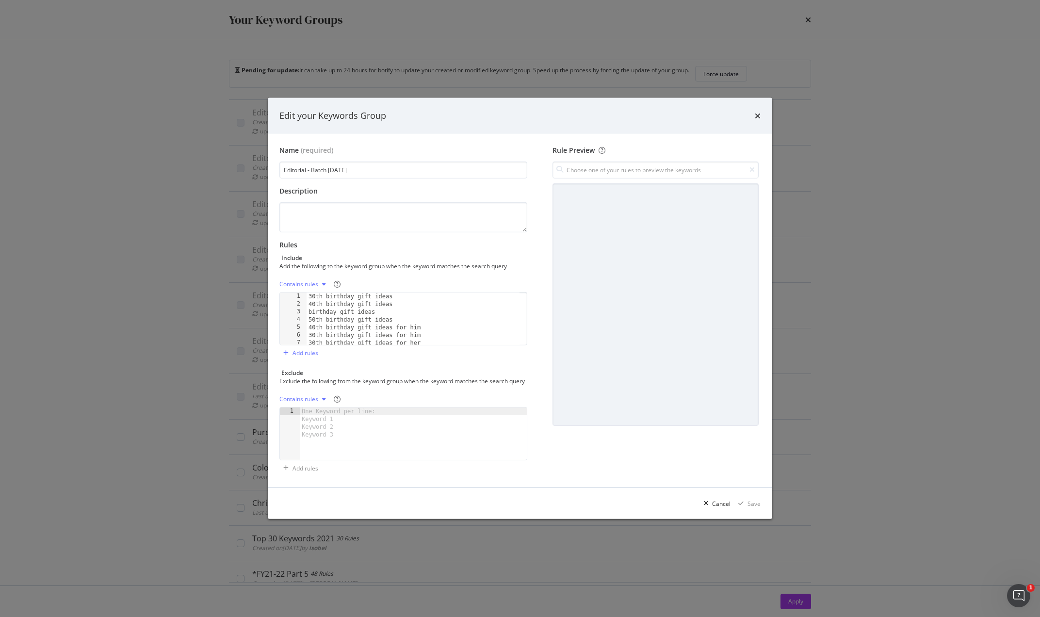
click at [763, 113] on div "Edit your Keywords Group" at bounding box center [520, 116] width 505 height 36
drag, startPoint x: 760, startPoint y: 113, endPoint x: 723, endPoint y: 139, distance: 45.6
click at [759, 113] on icon "times" at bounding box center [758, 116] width 6 height 8
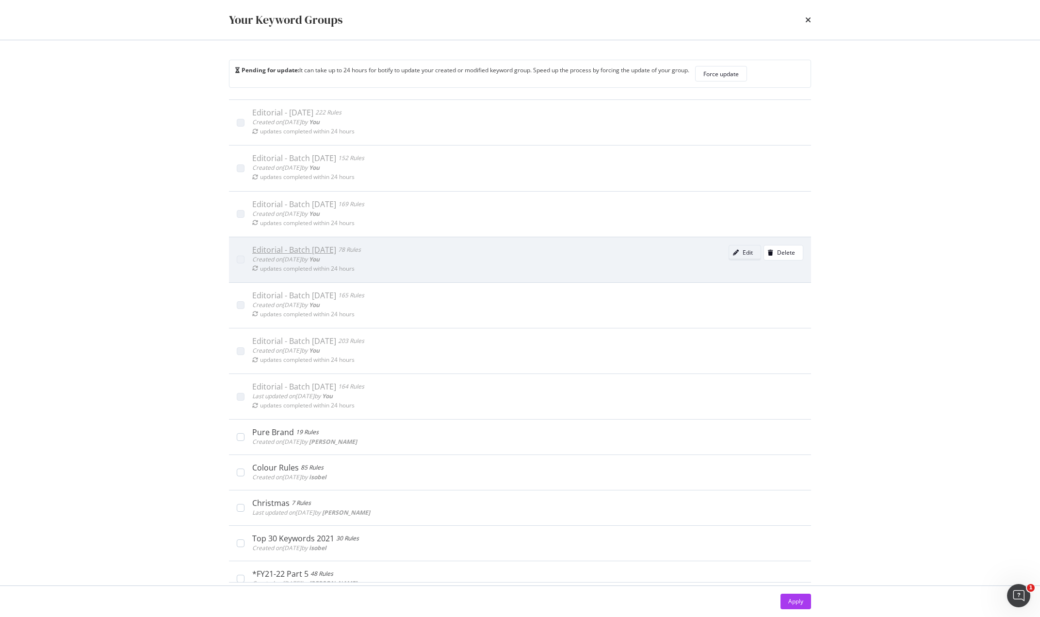
click at [738, 245] on button "Edit" at bounding box center [745, 253] width 33 height 16
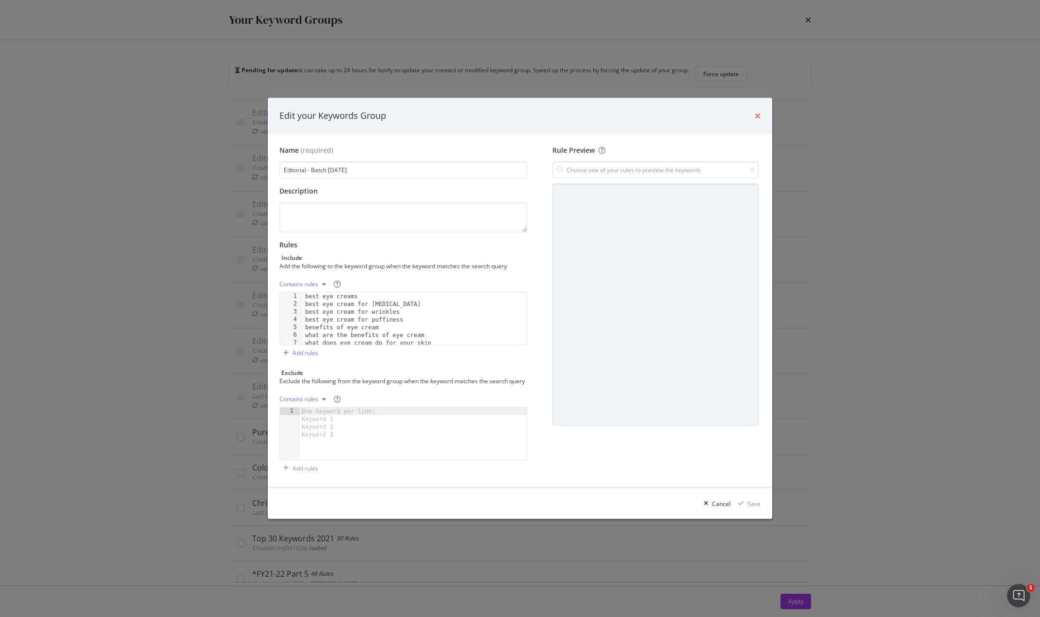
click at [759, 115] on icon "times" at bounding box center [758, 116] width 6 height 8
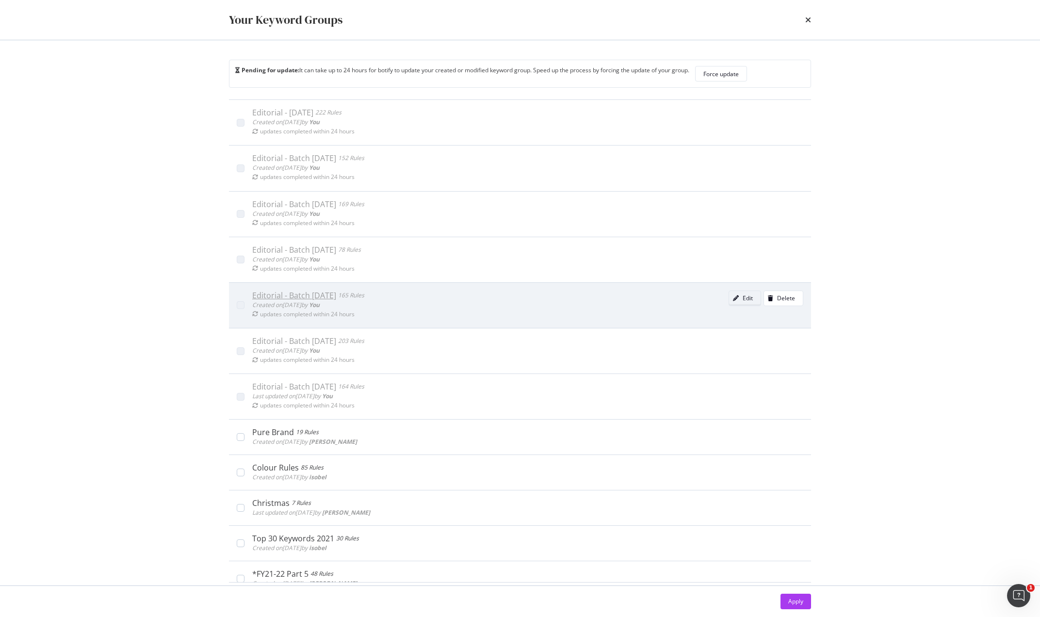
click at [743, 298] on div "Edit" at bounding box center [748, 298] width 10 height 8
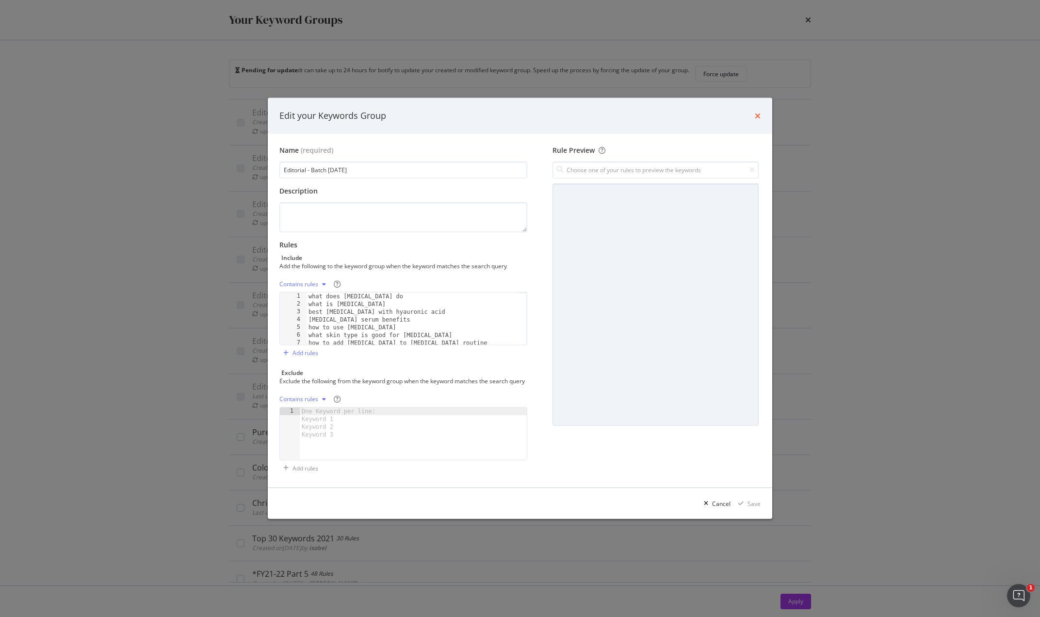
click at [759, 112] on icon "times" at bounding box center [758, 116] width 6 height 8
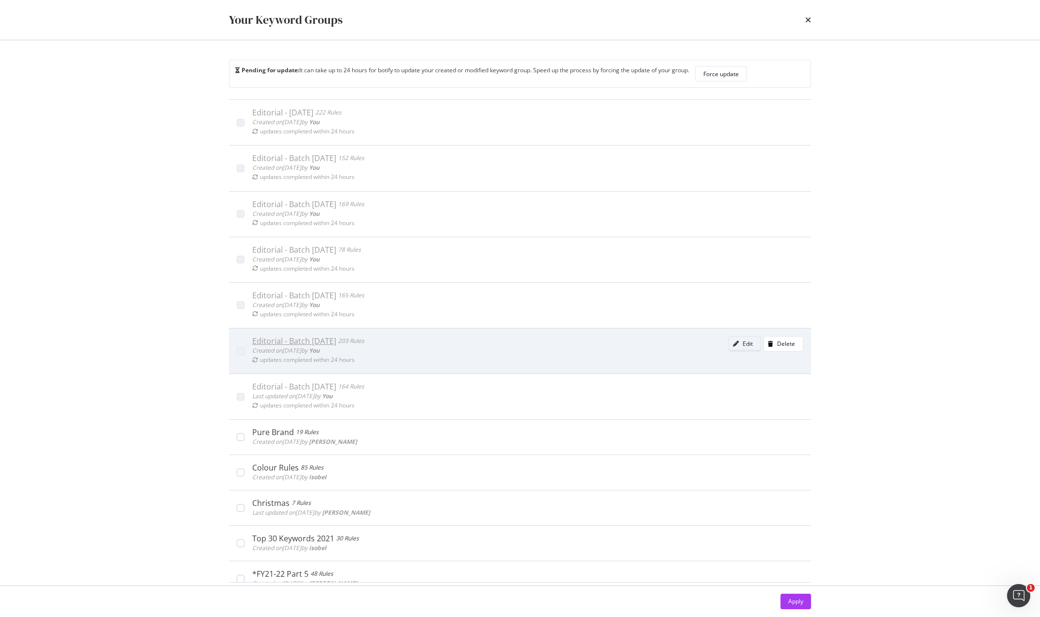
click at [729, 347] on div "Edit" at bounding box center [741, 344] width 24 height 14
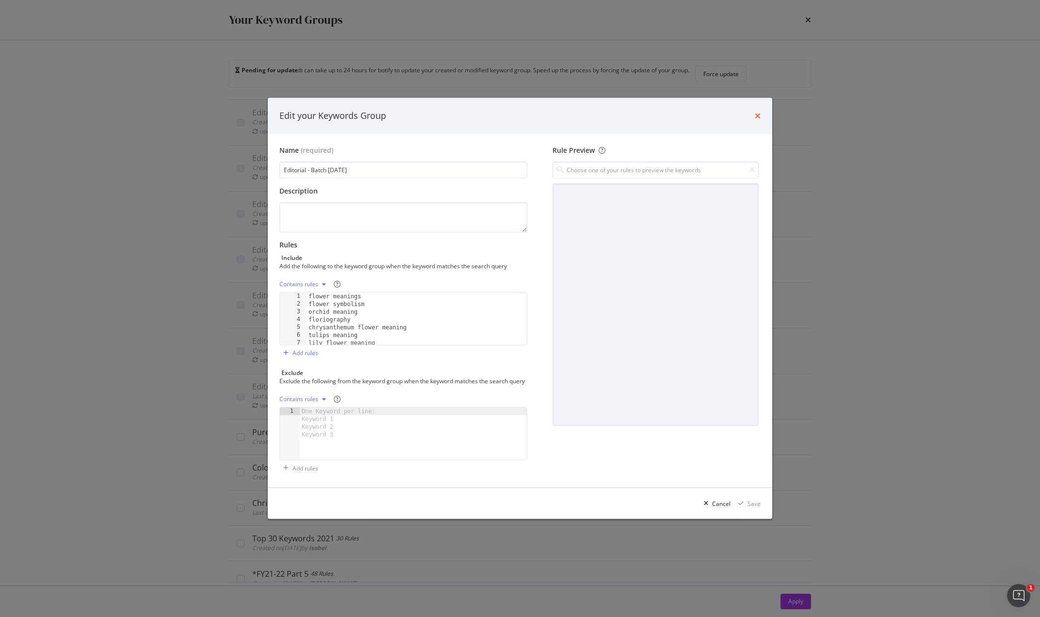
click at [759, 113] on icon "times" at bounding box center [758, 116] width 6 height 8
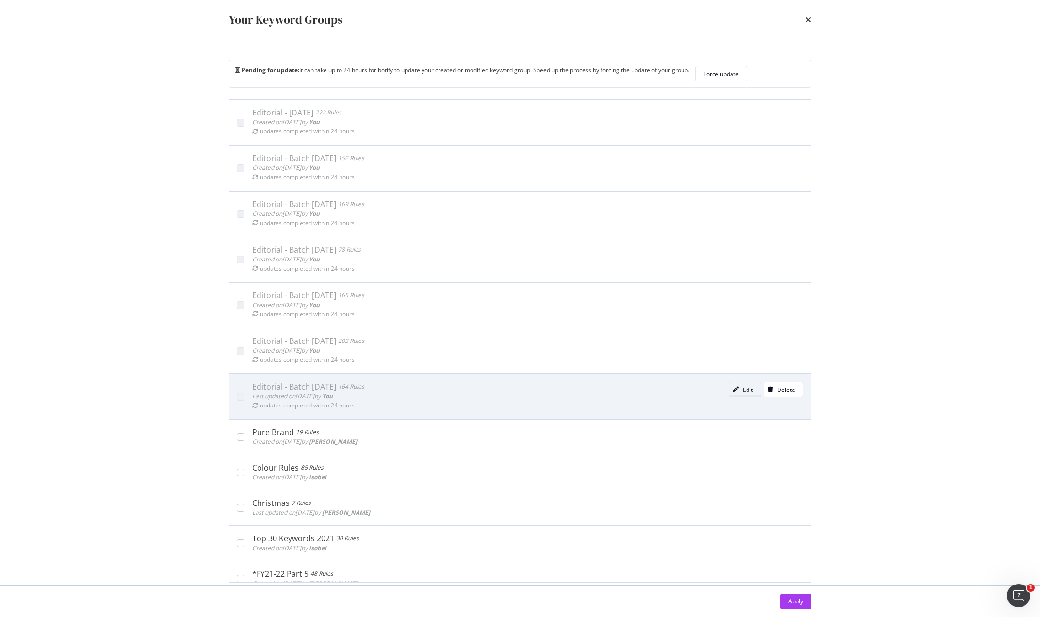
click at [743, 390] on div "Edit" at bounding box center [748, 390] width 10 height 8
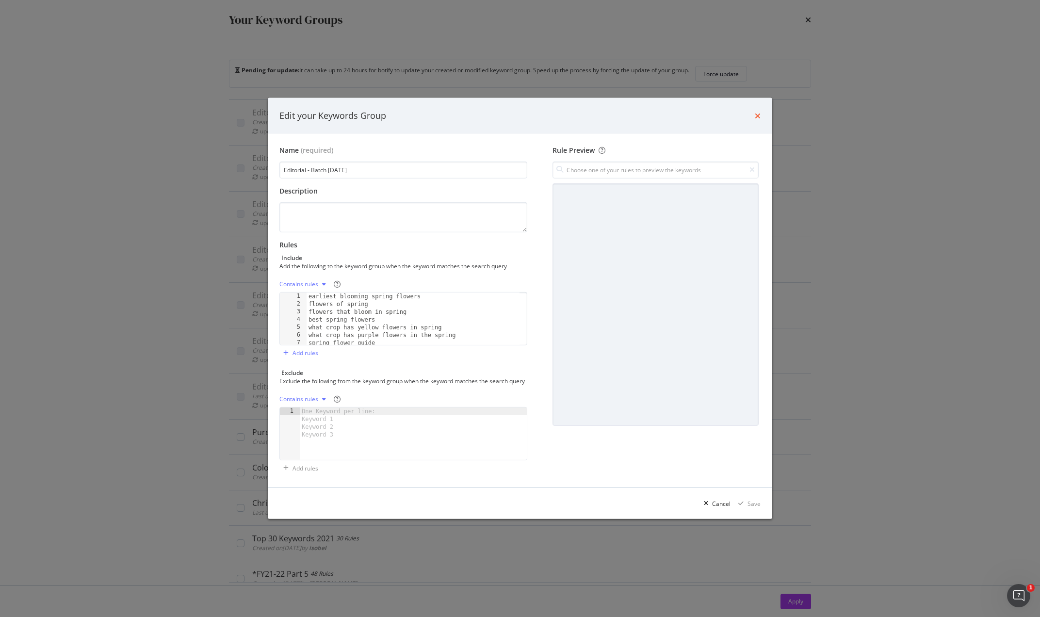
click at [757, 112] on icon "times" at bounding box center [758, 116] width 6 height 8
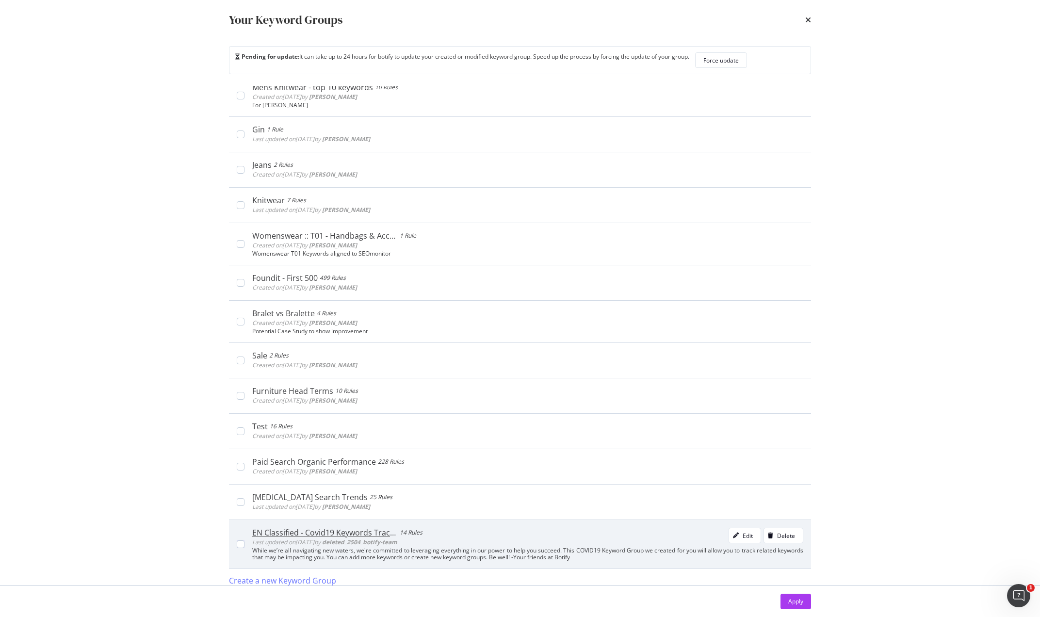
scroll to position [20, 0]
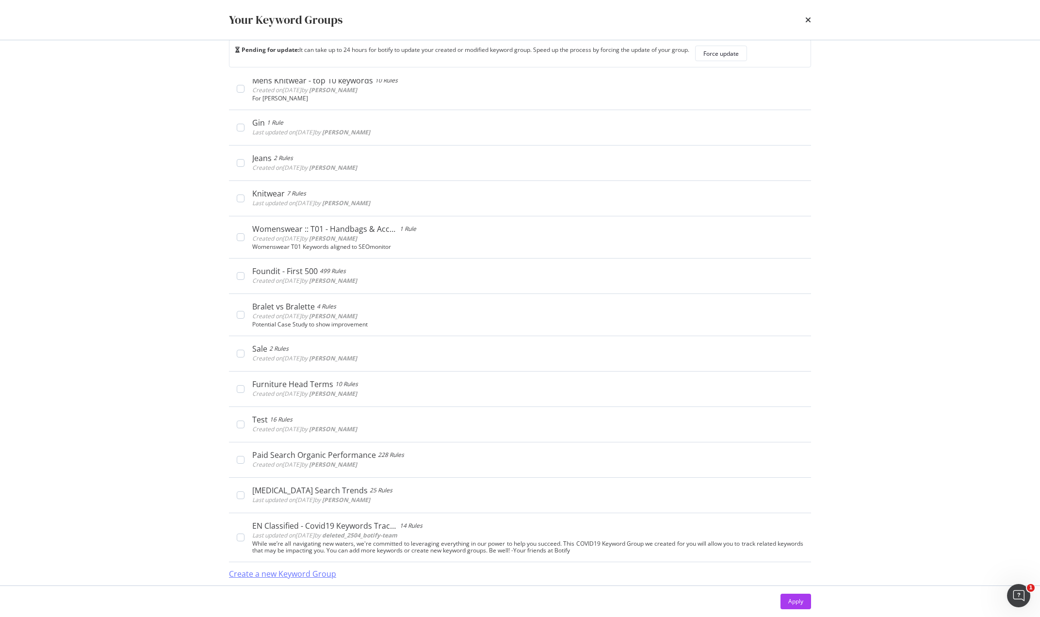
click at [308, 572] on div "Create a new Keyword Group" at bounding box center [282, 574] width 107 height 11
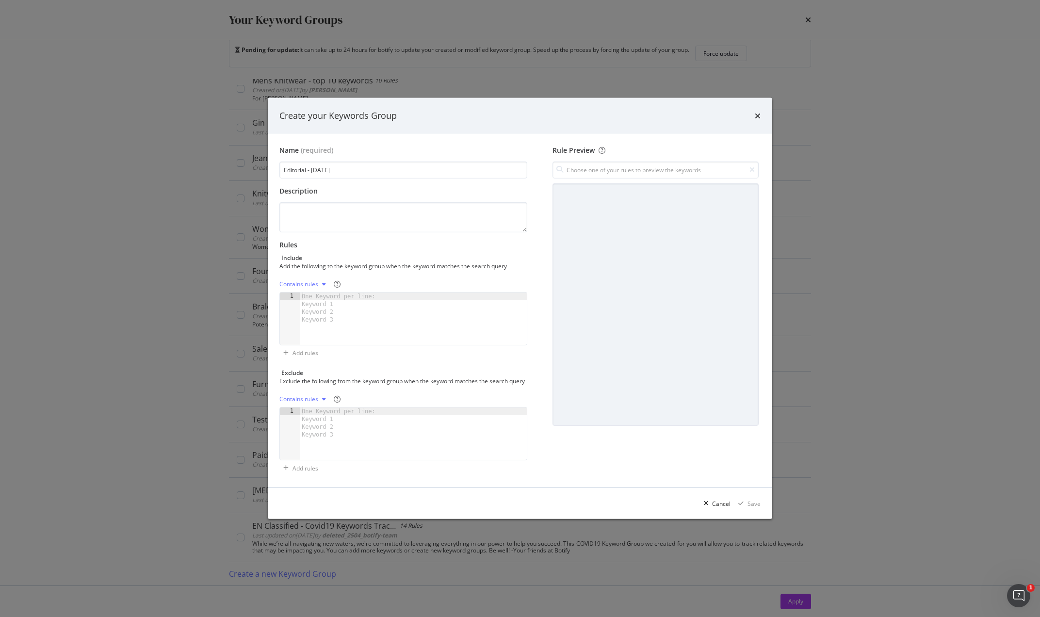
type input "Editorial - [DATE]"
click at [322, 293] on div "One Keyword per line: Keyword 1 Keyword 2 Keyword 3" at bounding box center [340, 308] width 81 height 31
paste textarea "what do different denier tights look like"
type textarea "what do different denier tights look like"
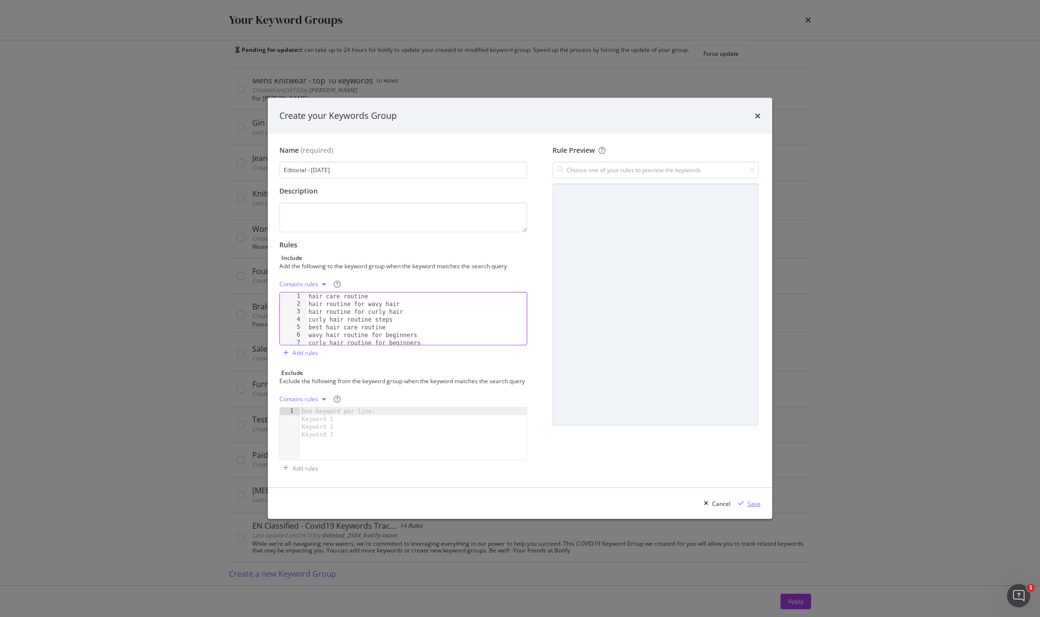
click at [752, 508] on div "Save" at bounding box center [754, 504] width 13 height 8
